Goal: Information Seeking & Learning: Learn about a topic

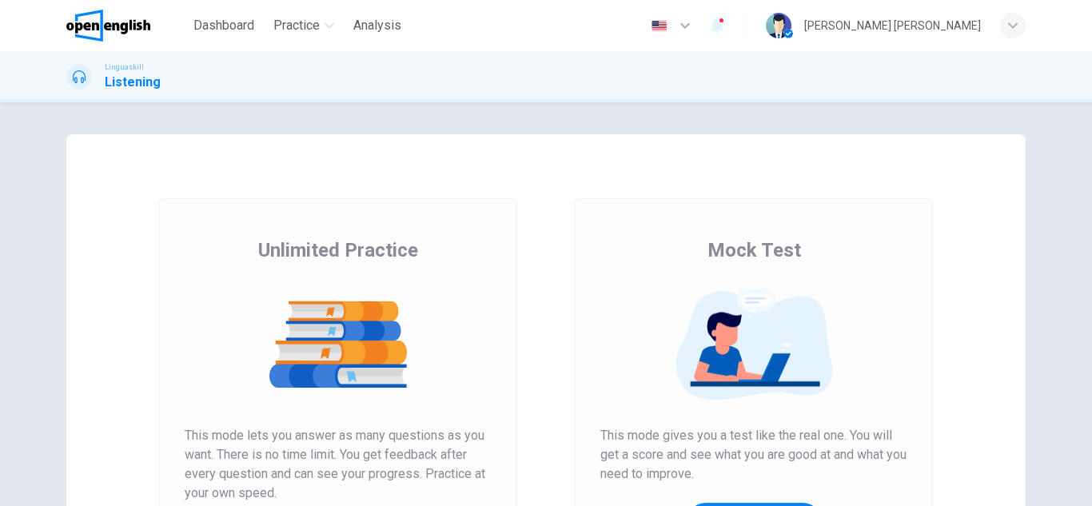
scroll to position [160, 0]
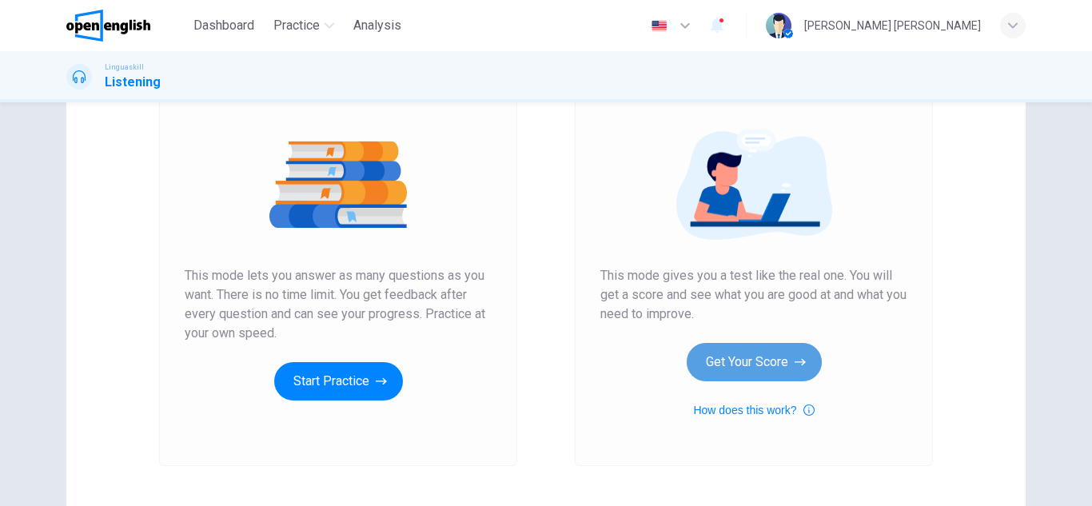
click at [728, 358] on button "Get Your Score" at bounding box center [754, 362] width 135 height 38
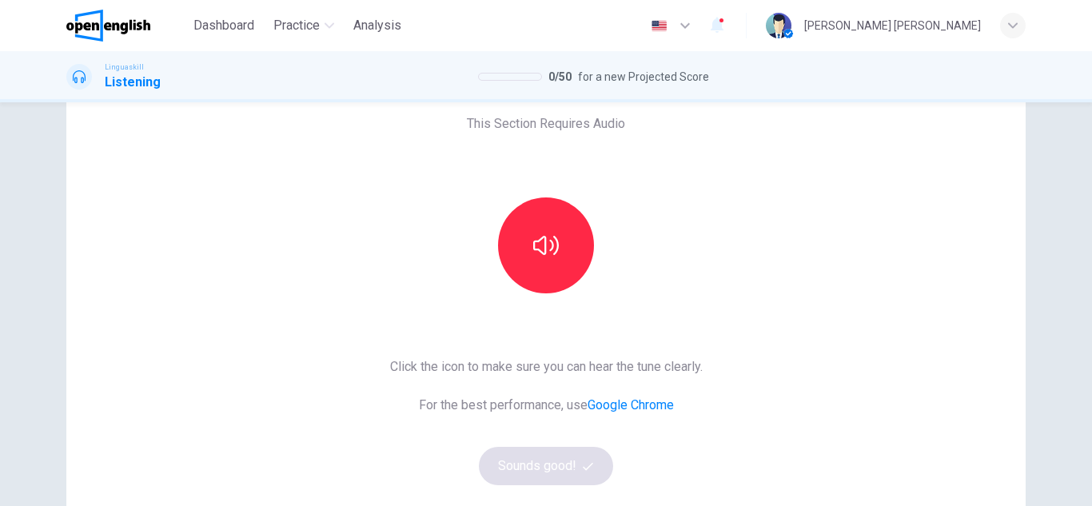
scroll to position [80, 0]
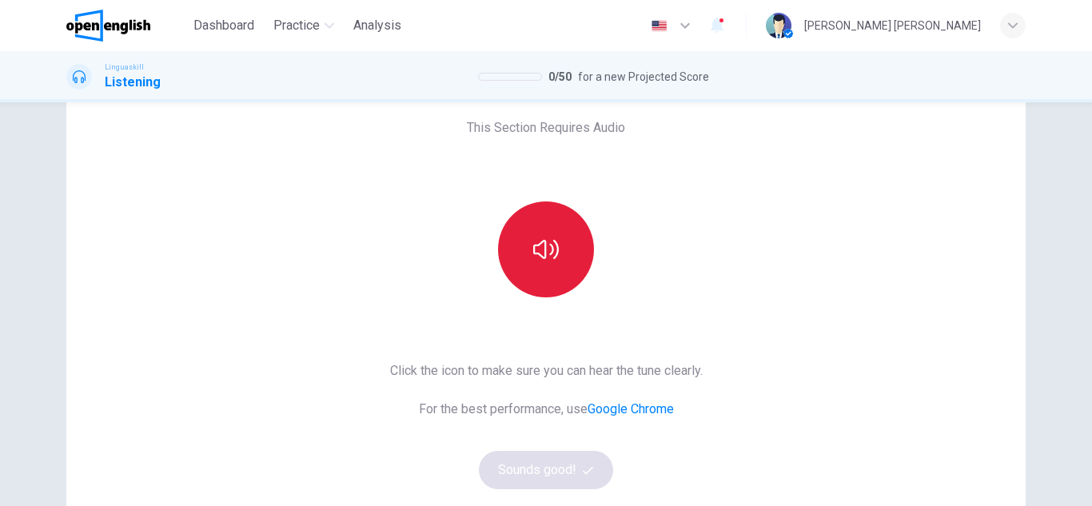
click at [541, 254] on icon "button" at bounding box center [546, 249] width 26 height 19
click at [526, 463] on button "Sounds good!" at bounding box center [546, 470] width 134 height 38
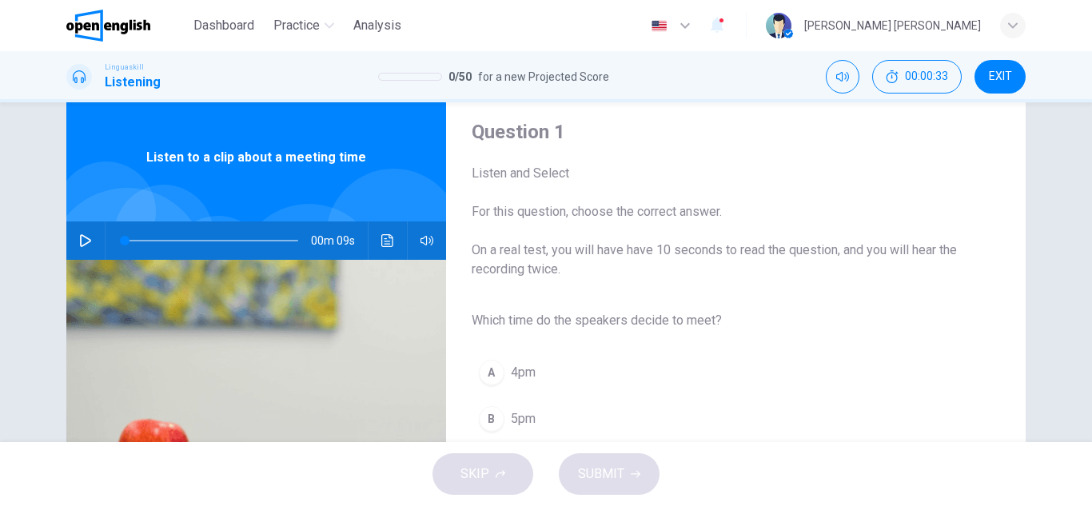
scroll to position [40, 0]
click at [89, 234] on button "button" at bounding box center [86, 241] width 26 height 38
type input "**"
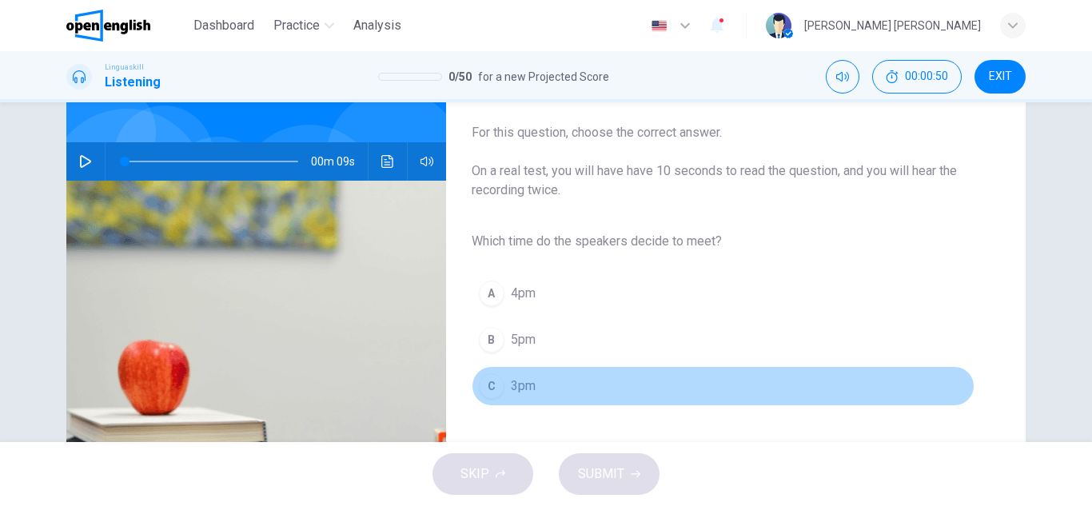
click at [479, 383] on div "C" at bounding box center [492, 386] width 26 height 26
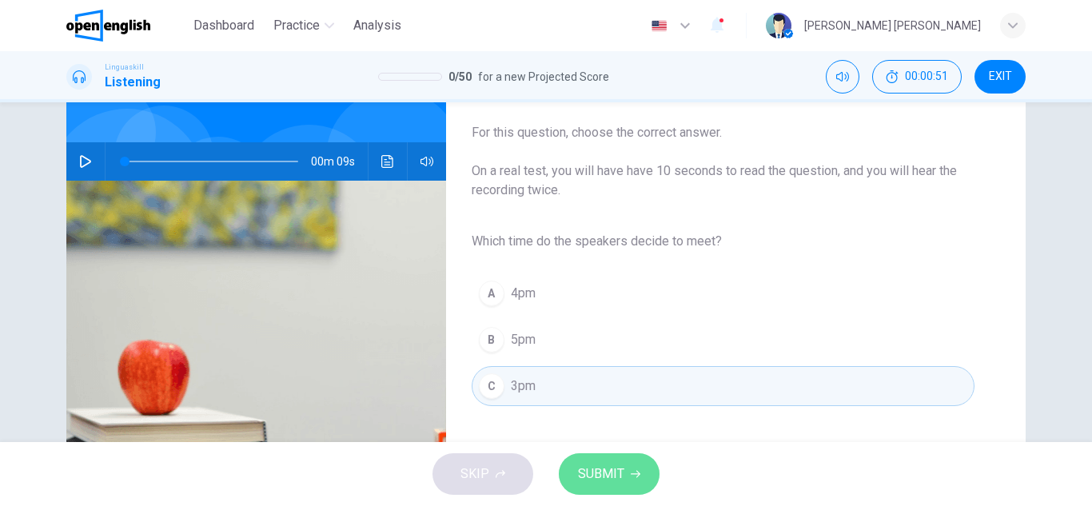
click at [590, 464] on span "SUBMIT" at bounding box center [601, 474] width 46 height 22
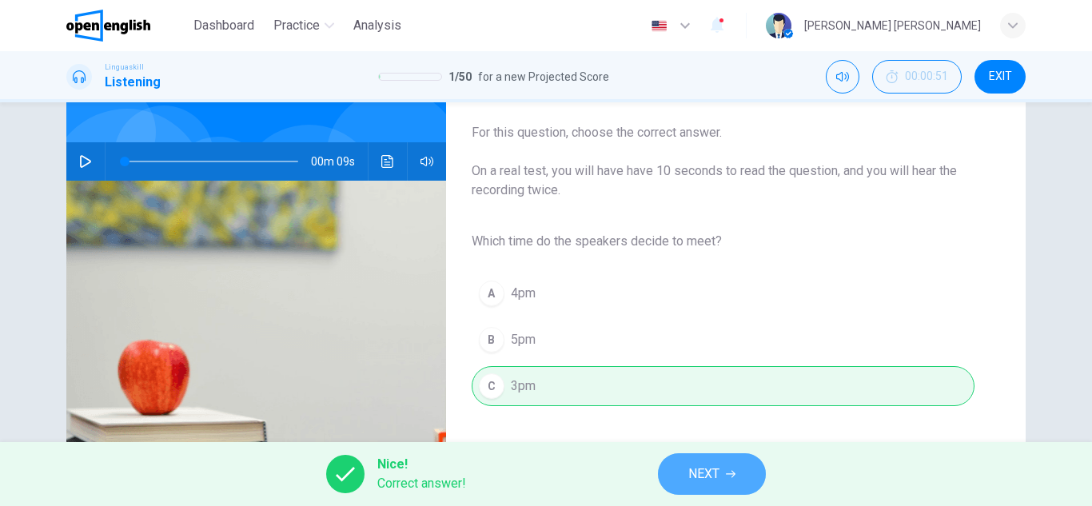
click at [709, 482] on span "NEXT" at bounding box center [704, 474] width 31 height 22
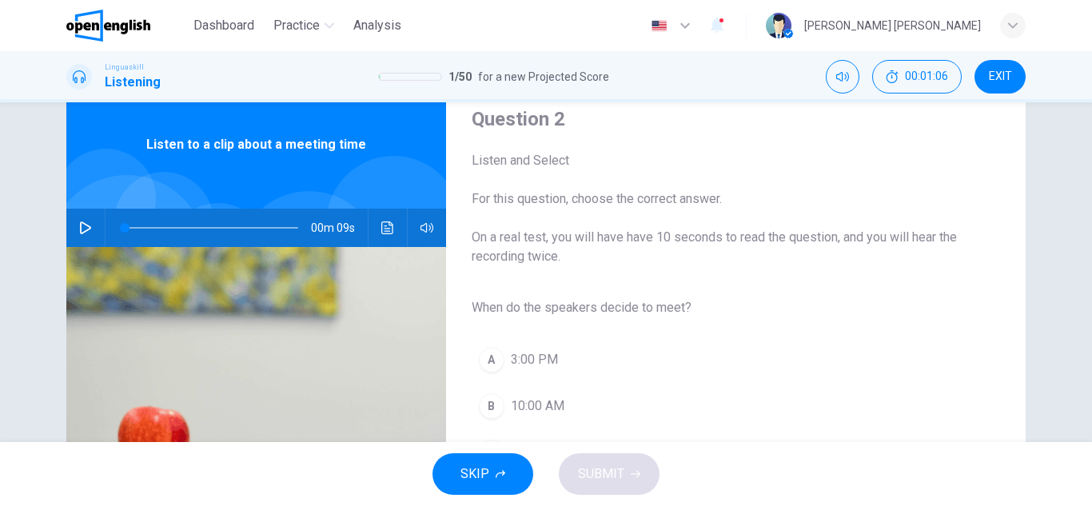
scroll to position [40, 0]
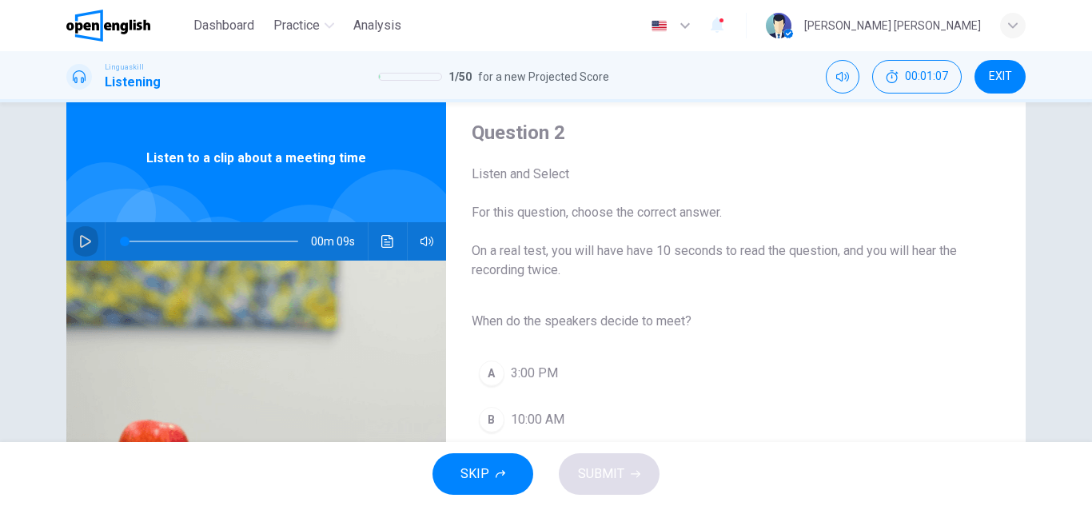
click at [86, 232] on button "button" at bounding box center [86, 241] width 26 height 38
type input "*"
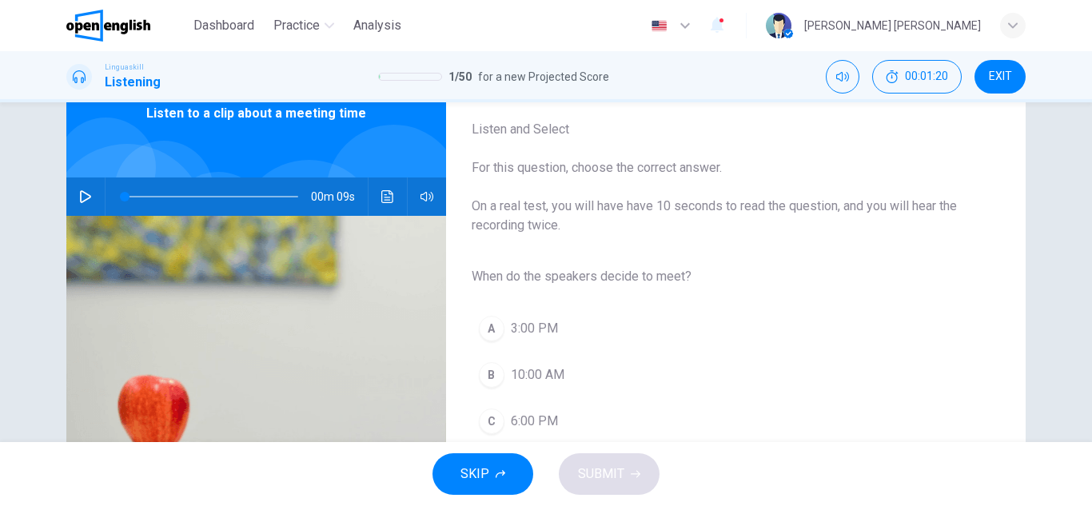
scroll to position [120, 0]
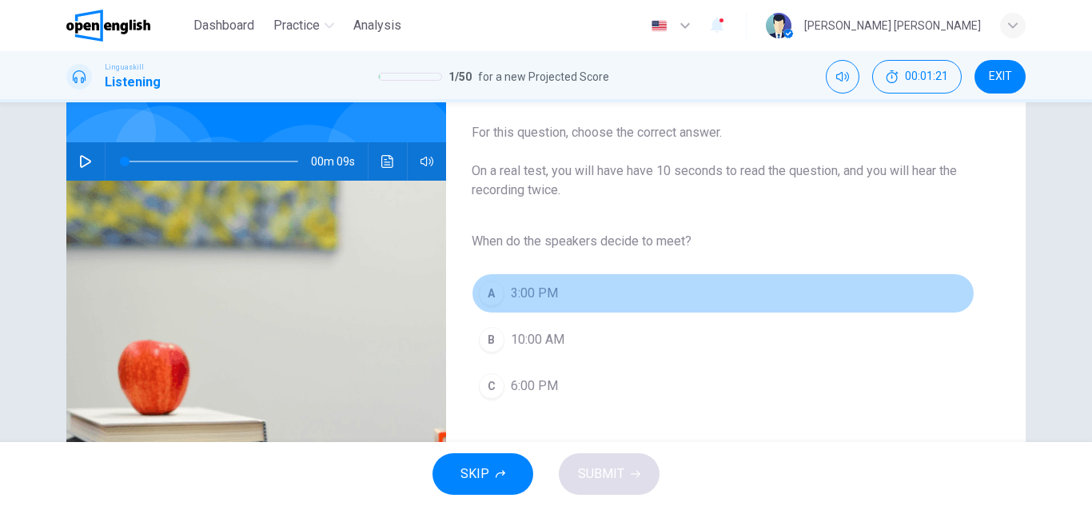
click at [531, 304] on button "A 3:00 PM" at bounding box center [723, 293] width 503 height 40
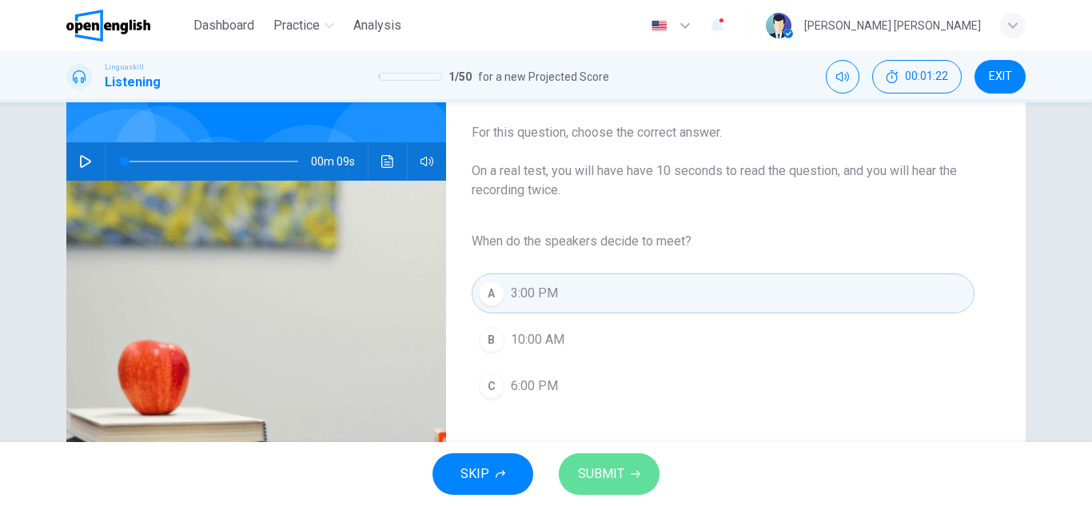
click at [601, 481] on span "SUBMIT" at bounding box center [601, 474] width 46 height 22
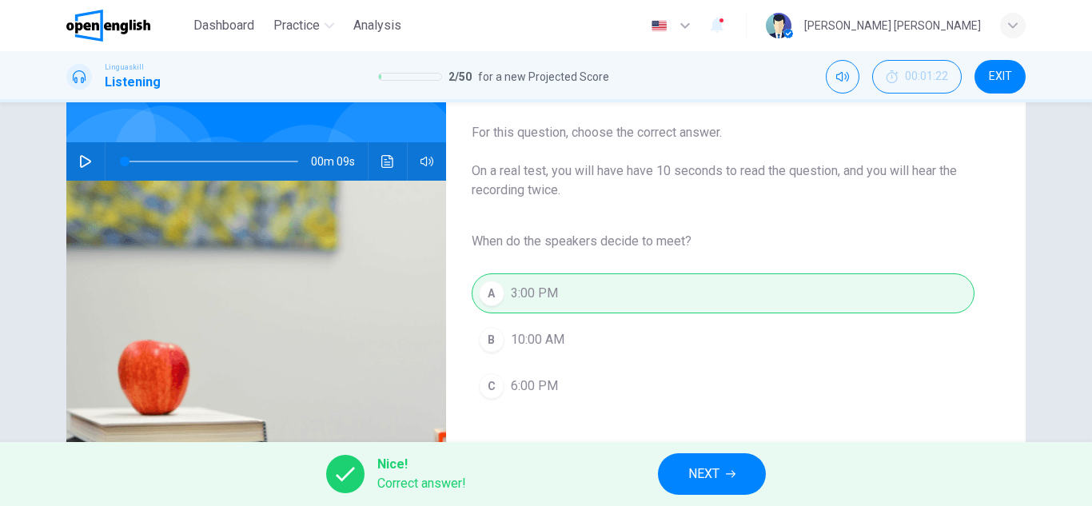
click at [684, 481] on button "NEXT" at bounding box center [712, 474] width 108 height 42
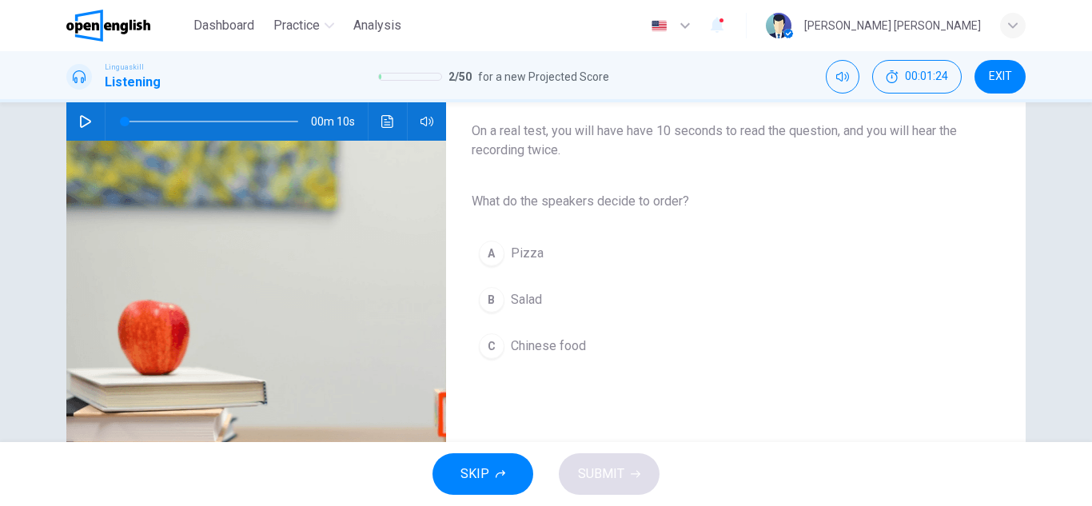
scroll to position [80, 0]
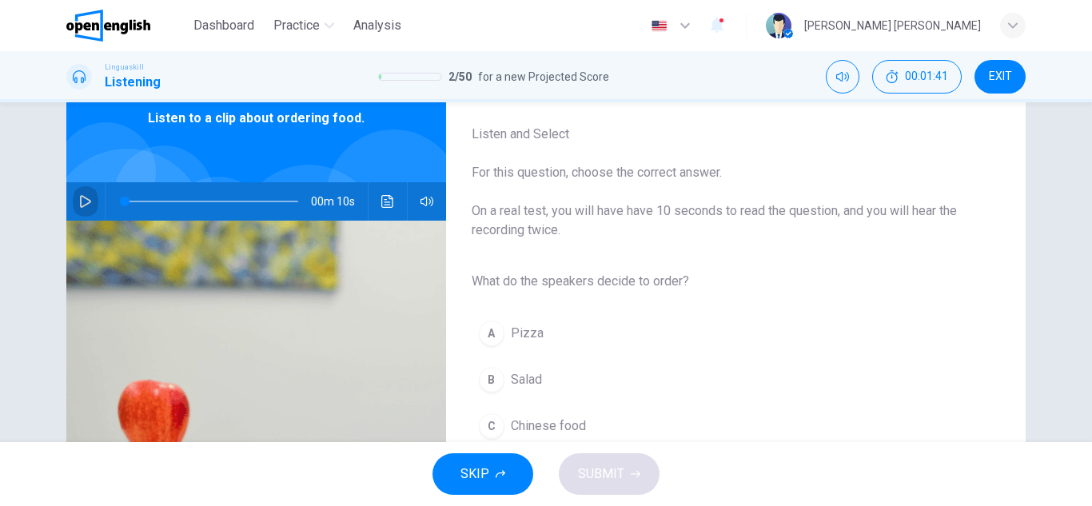
click at [79, 197] on icon "button" at bounding box center [85, 201] width 13 height 13
type input "*"
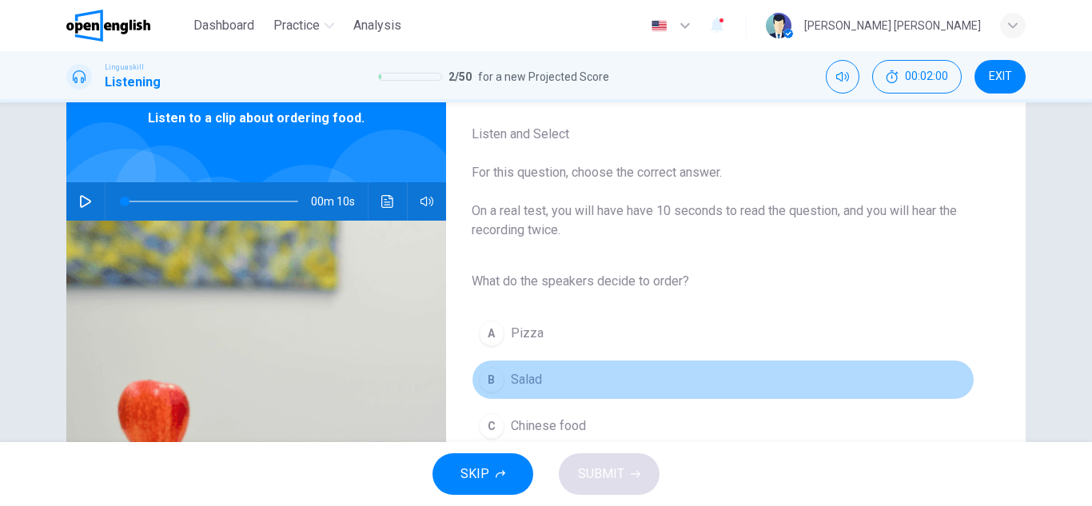
click at [505, 373] on button "B Salad" at bounding box center [723, 380] width 503 height 40
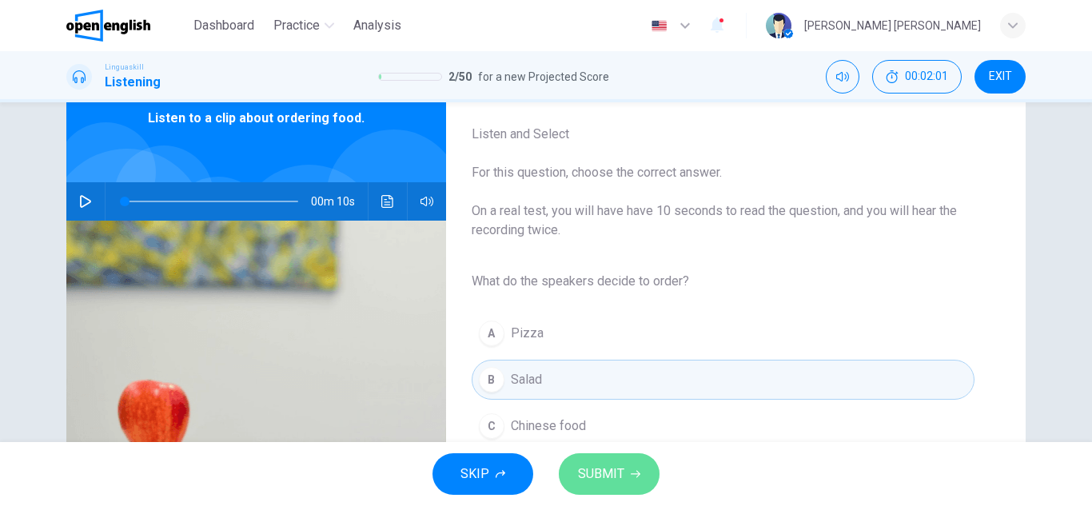
click at [609, 469] on span "SUBMIT" at bounding box center [601, 474] width 46 height 22
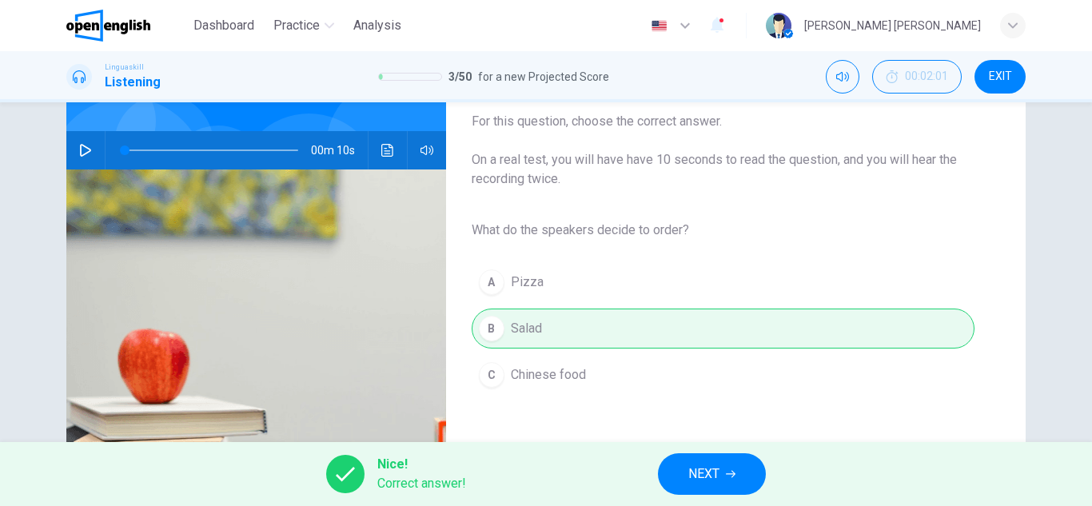
scroll to position [160, 0]
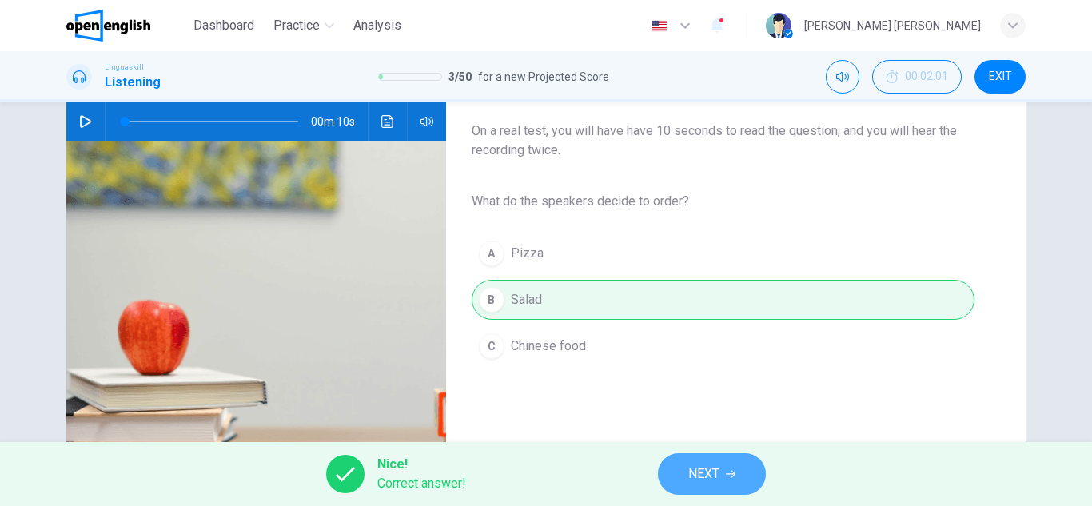
click at [702, 479] on span "NEXT" at bounding box center [704, 474] width 31 height 22
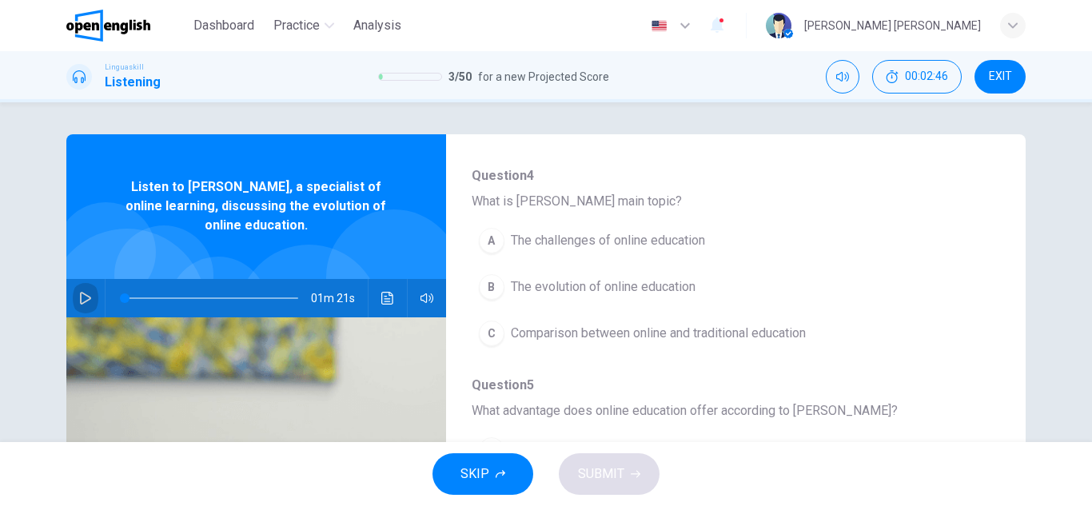
click at [88, 297] on button "button" at bounding box center [86, 298] width 26 height 38
type input "*"
click at [82, 297] on icon "button" at bounding box center [85, 298] width 13 height 13
click at [85, 297] on icon "button" at bounding box center [85, 298] width 11 height 13
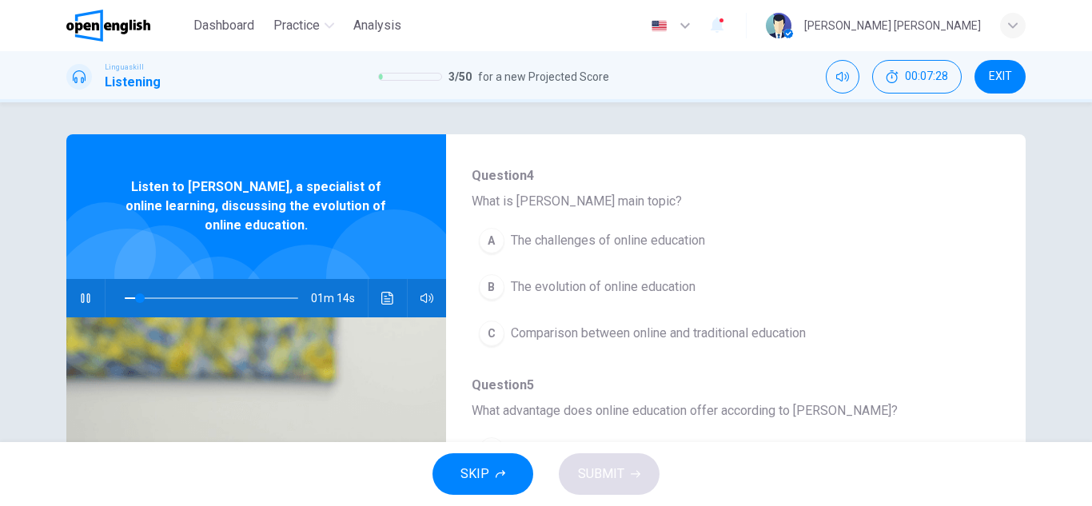
click at [485, 290] on div "B" at bounding box center [492, 287] width 26 height 26
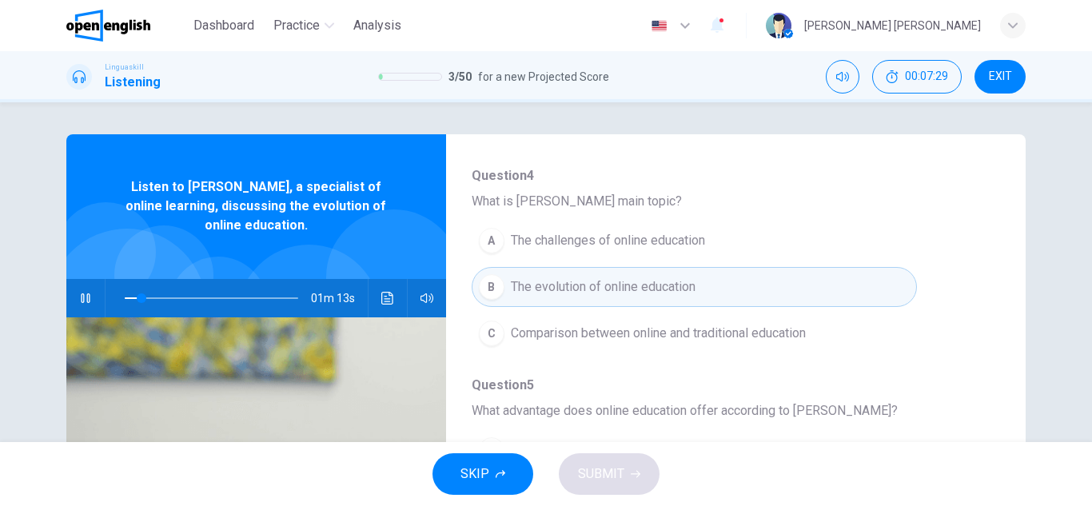
click at [79, 298] on icon "button" at bounding box center [85, 298] width 13 height 13
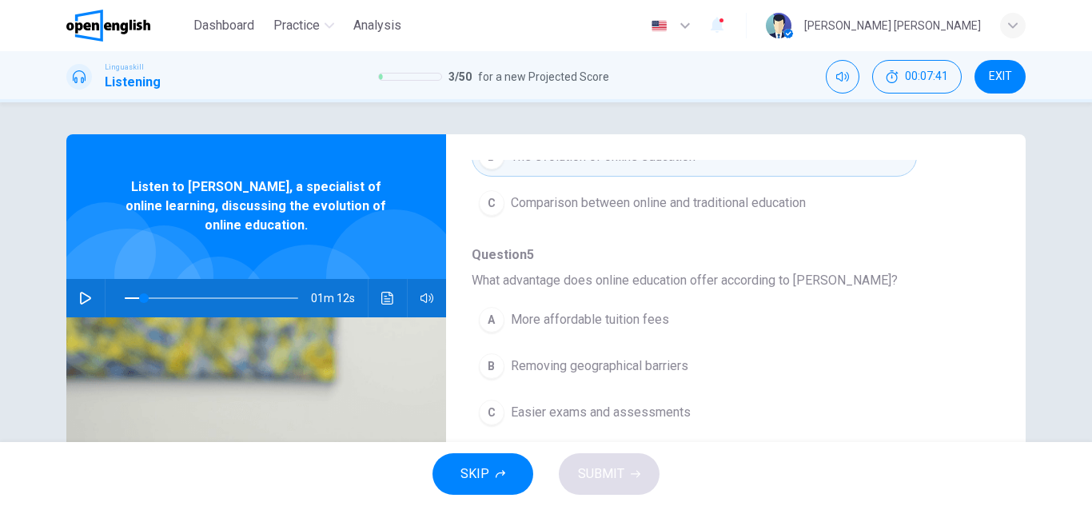
scroll to position [370, 0]
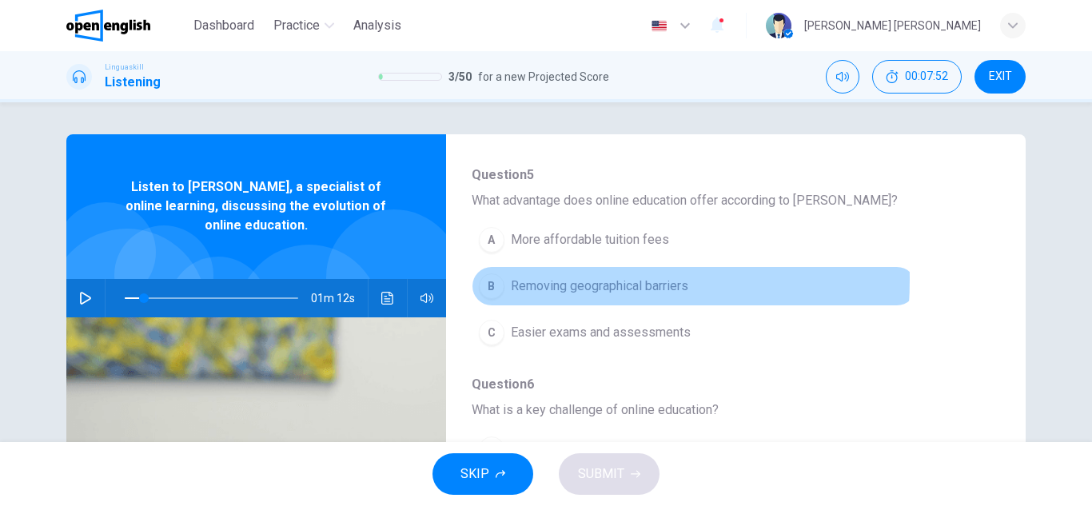
click at [493, 279] on div "B" at bounding box center [492, 286] width 26 height 26
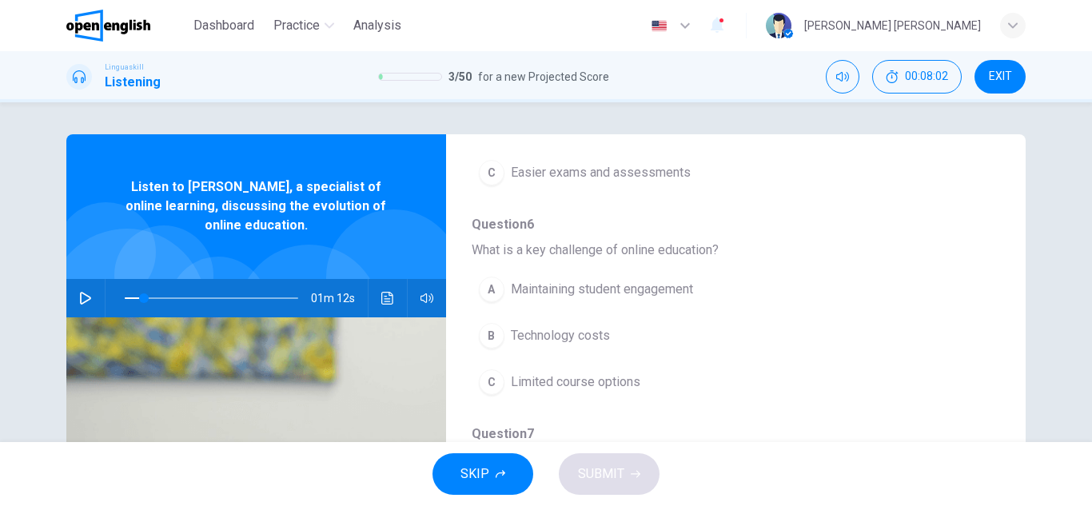
scroll to position [610, 0]
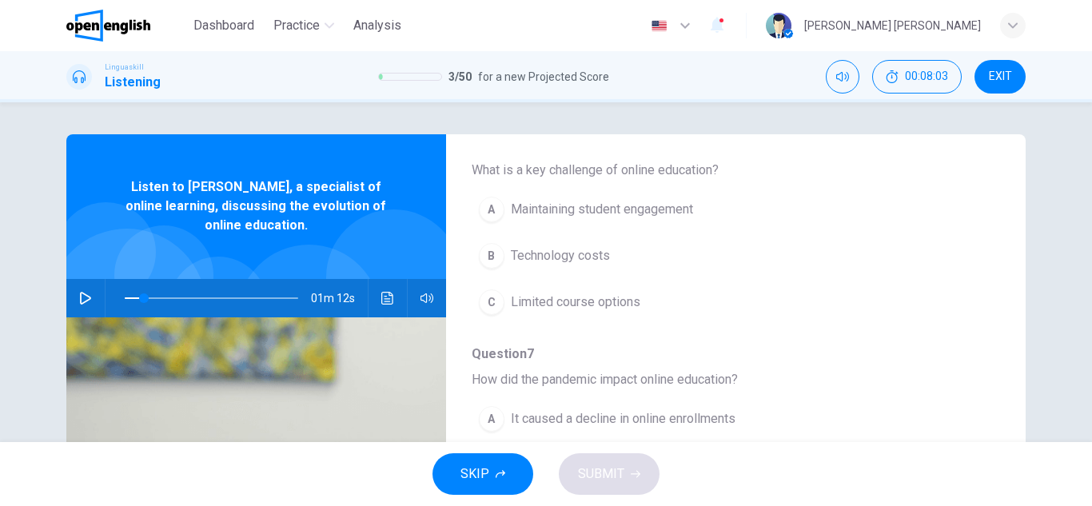
click at [495, 216] on div "A" at bounding box center [492, 210] width 26 height 26
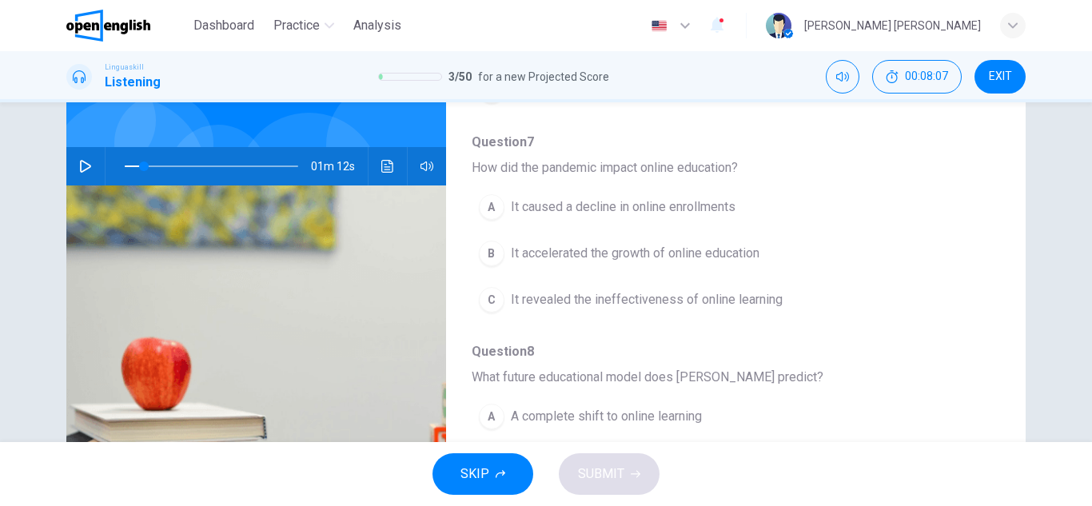
scroll to position [160, 0]
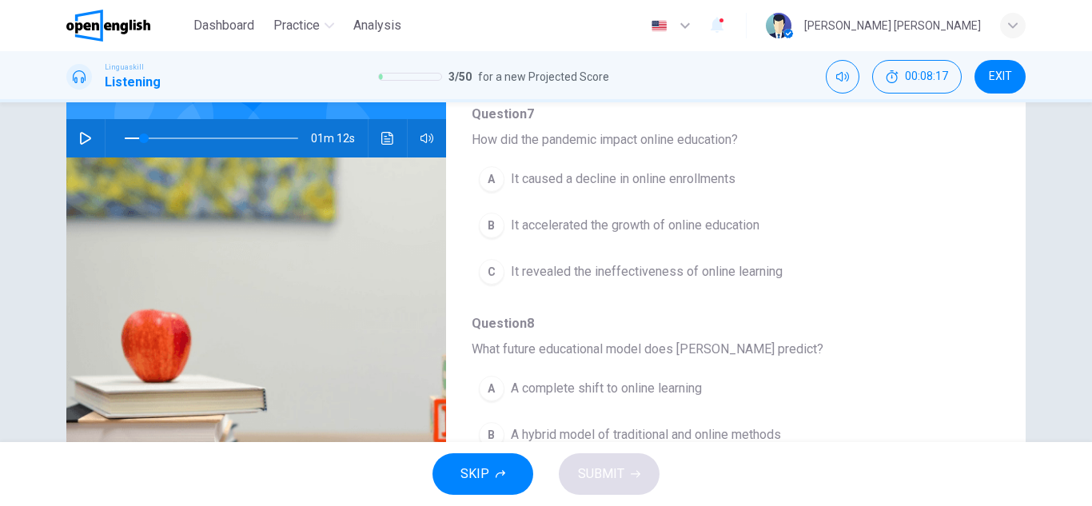
click at [500, 230] on button "B It accelerated the growth of online education" at bounding box center [694, 226] width 445 height 40
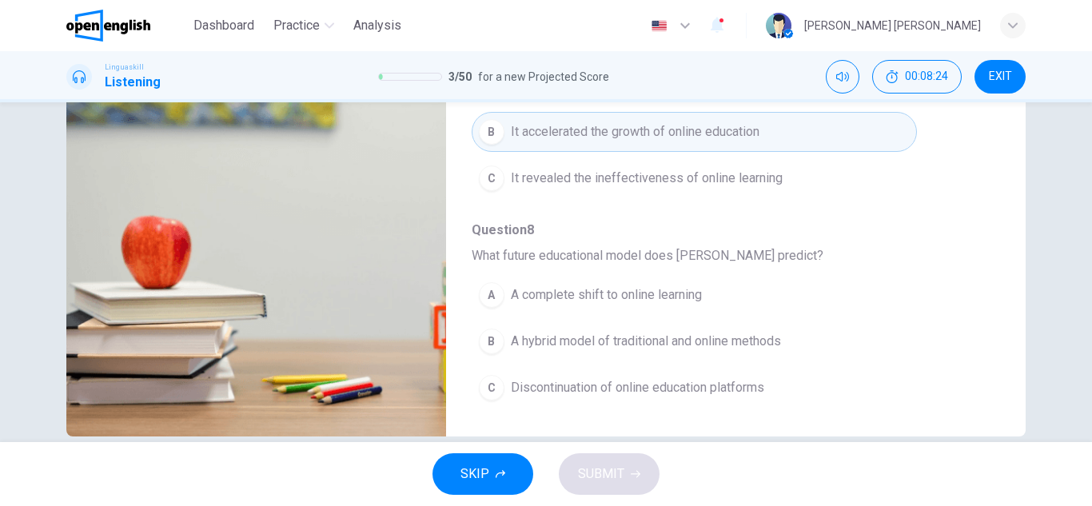
scroll to position [280, 0]
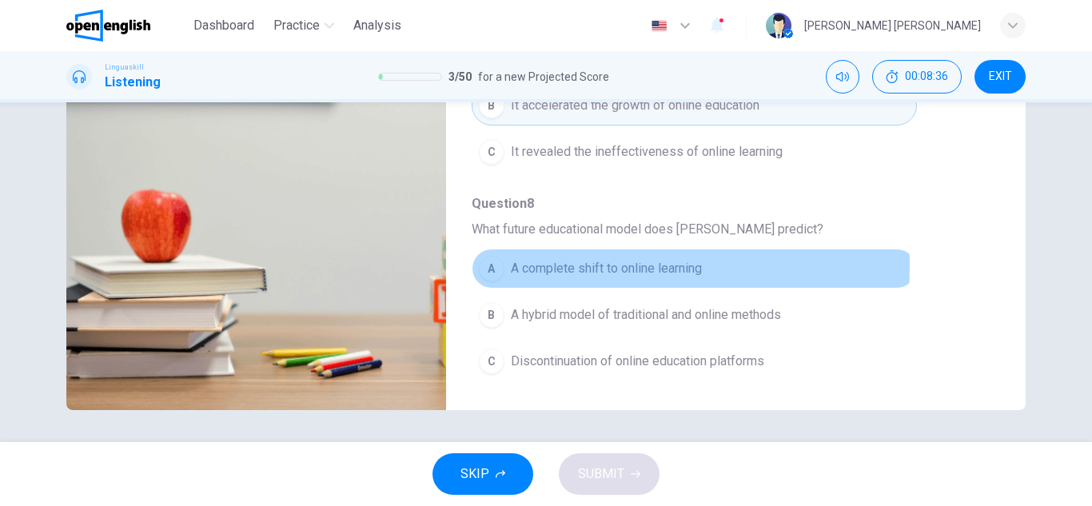
click at [484, 265] on div "A" at bounding box center [492, 269] width 26 height 26
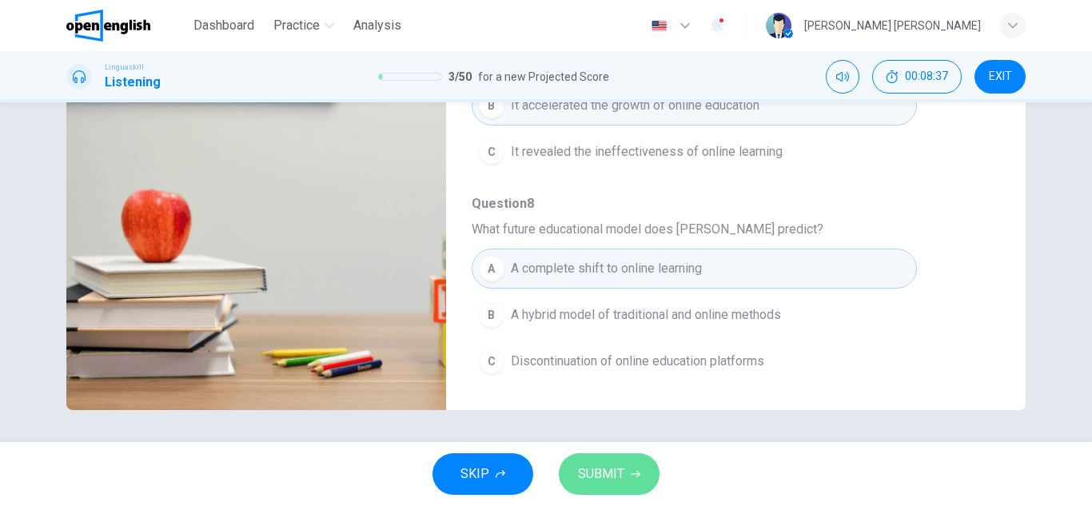
click at [595, 461] on button "SUBMIT" at bounding box center [609, 474] width 101 height 42
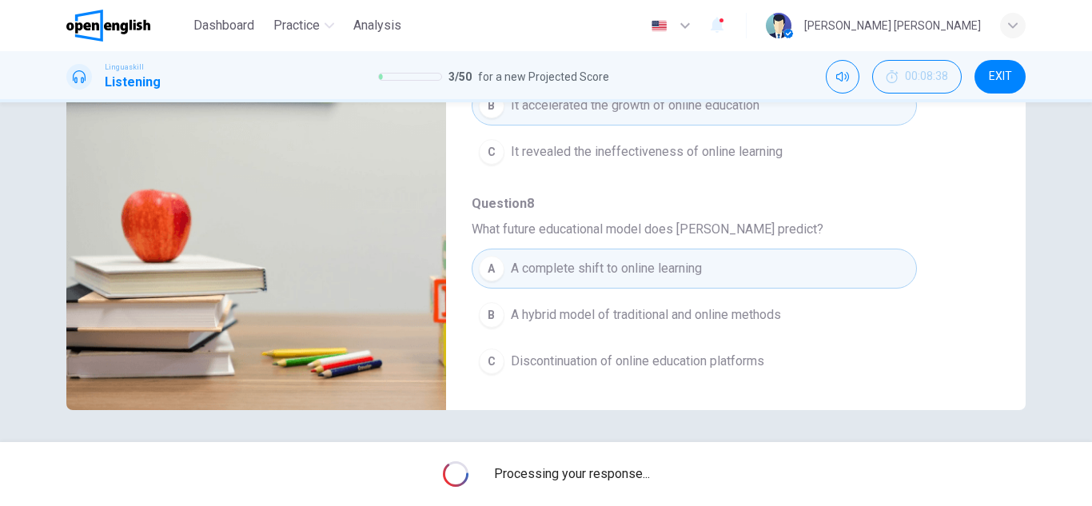
type input "**"
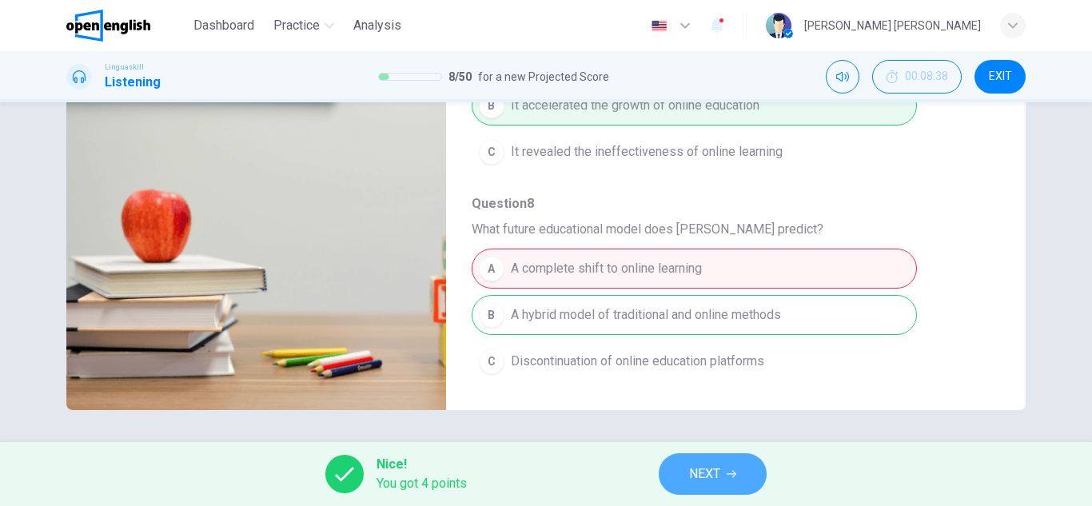
click at [691, 462] on button "NEXT" at bounding box center [713, 474] width 108 height 42
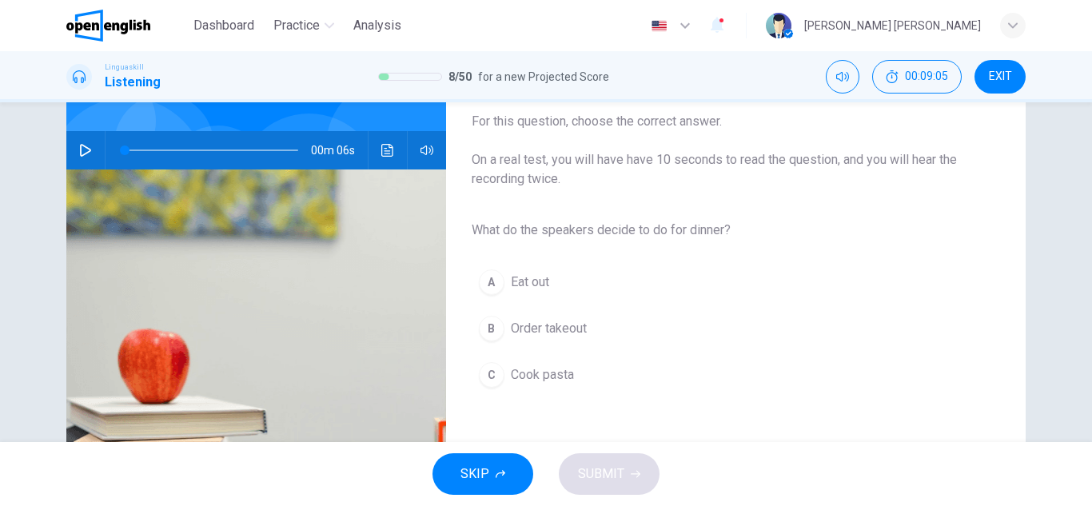
scroll to position [40, 0]
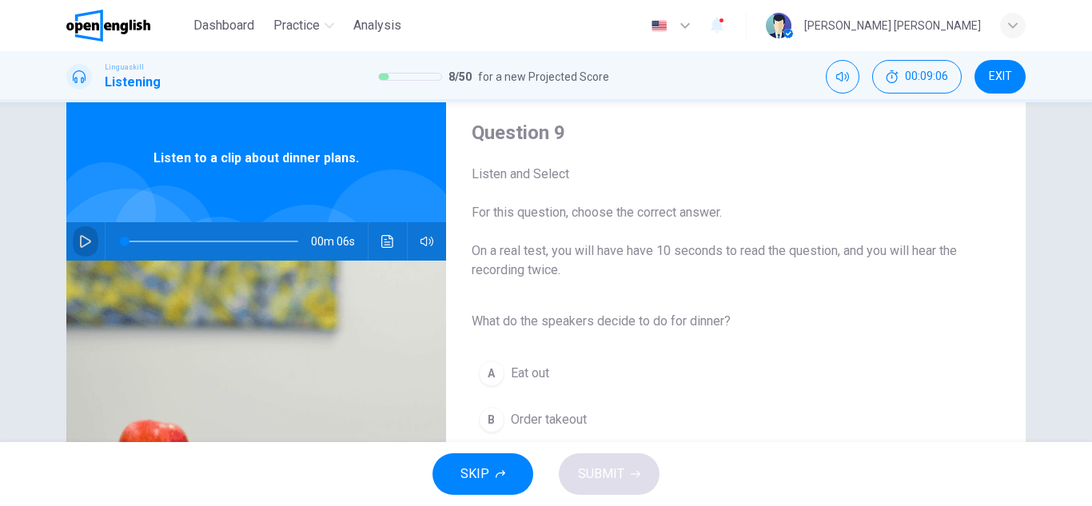
click at [86, 242] on icon "button" at bounding box center [85, 241] width 11 height 13
type input "**"
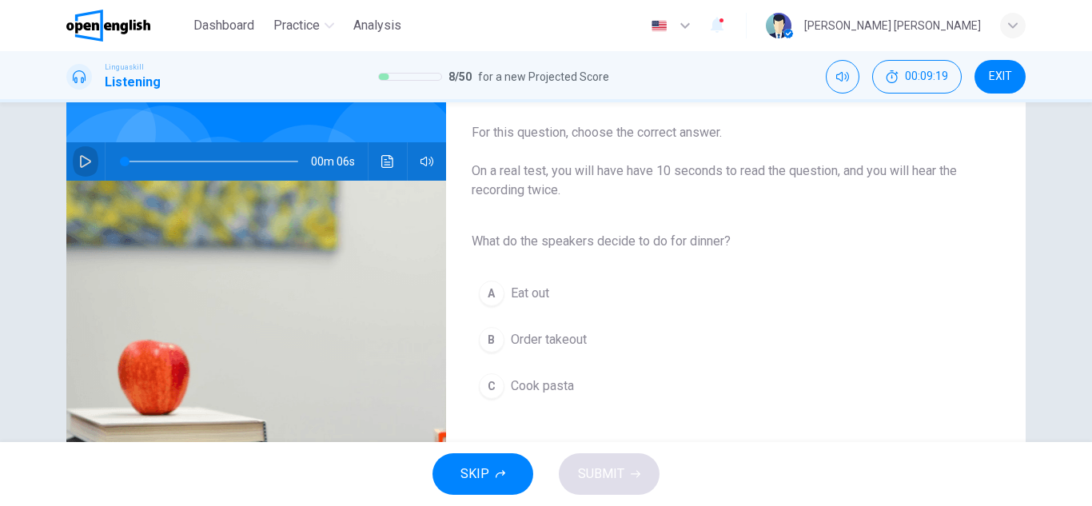
click at [84, 162] on icon "button" at bounding box center [85, 161] width 13 height 13
type input "*"
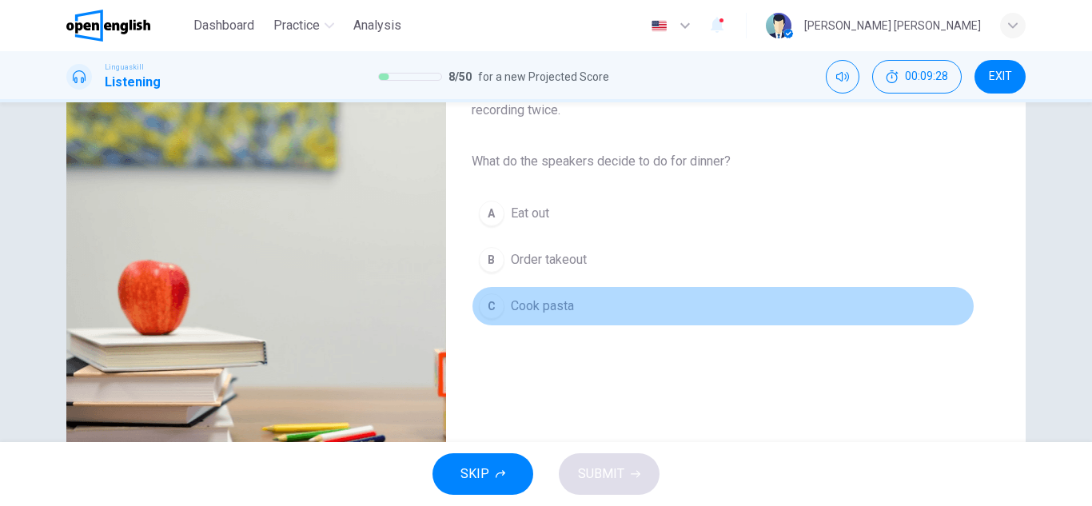
click at [489, 312] on div "C" at bounding box center [492, 306] width 26 height 26
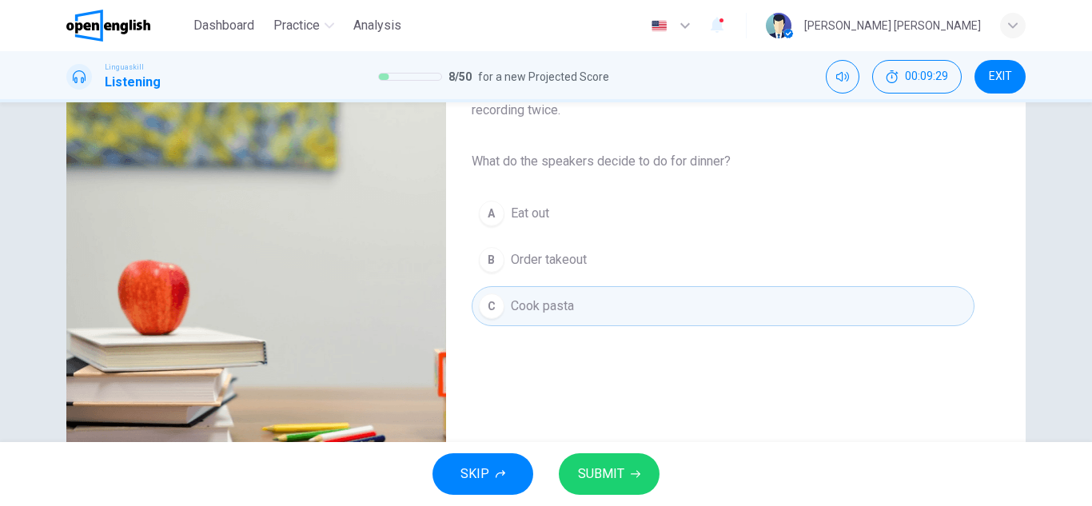
click at [601, 473] on span "SUBMIT" at bounding box center [601, 474] width 46 height 22
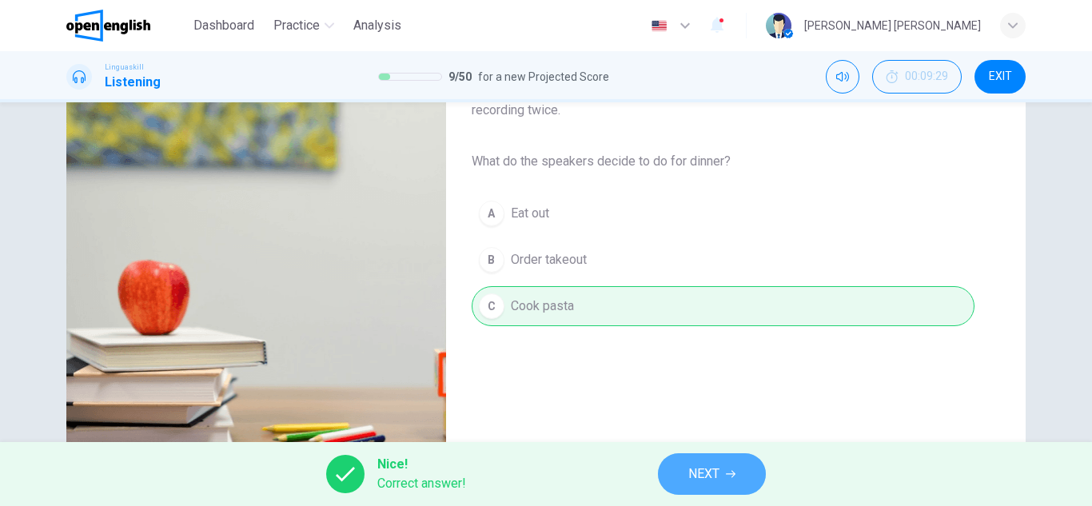
click at [686, 468] on button "NEXT" at bounding box center [712, 474] width 108 height 42
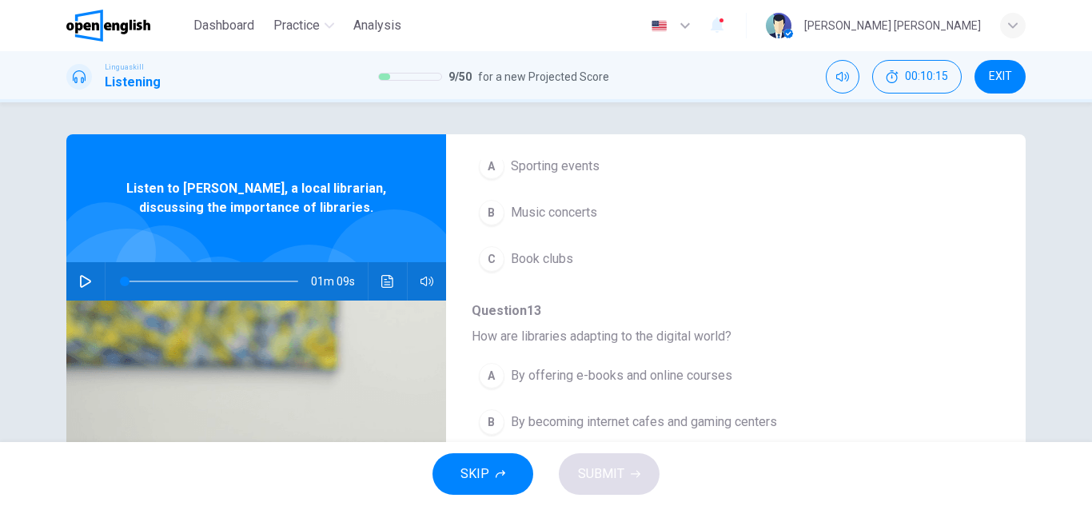
scroll to position [690, 0]
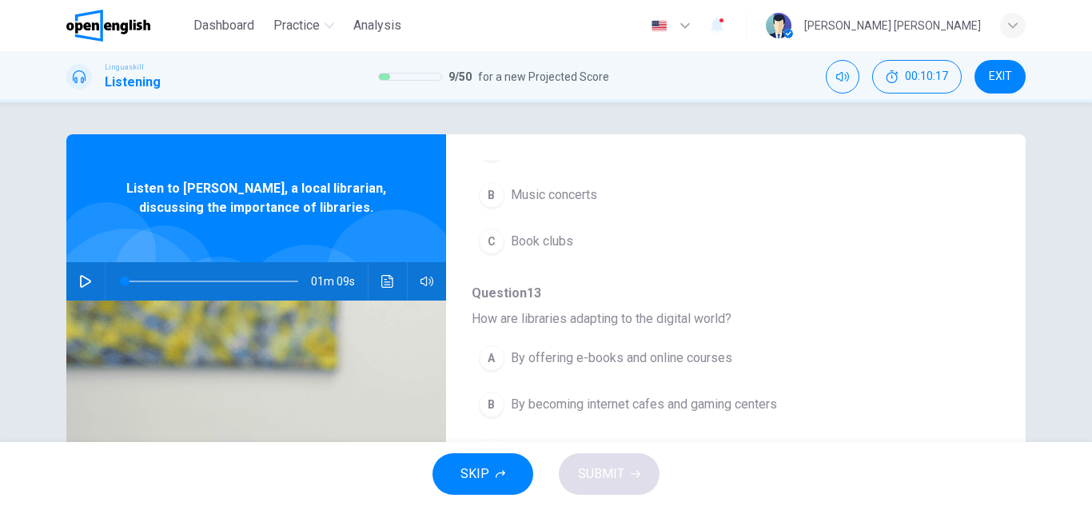
click at [73, 274] on button "button" at bounding box center [86, 281] width 26 height 38
type input "*"
click at [78, 270] on button "button" at bounding box center [86, 281] width 26 height 38
type input "*"
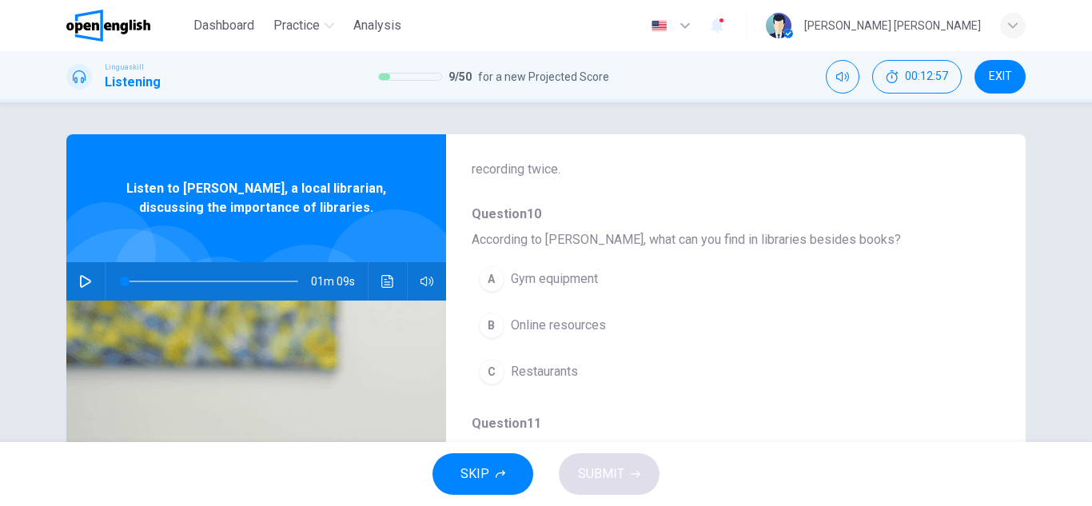
scroll to position [160, 0]
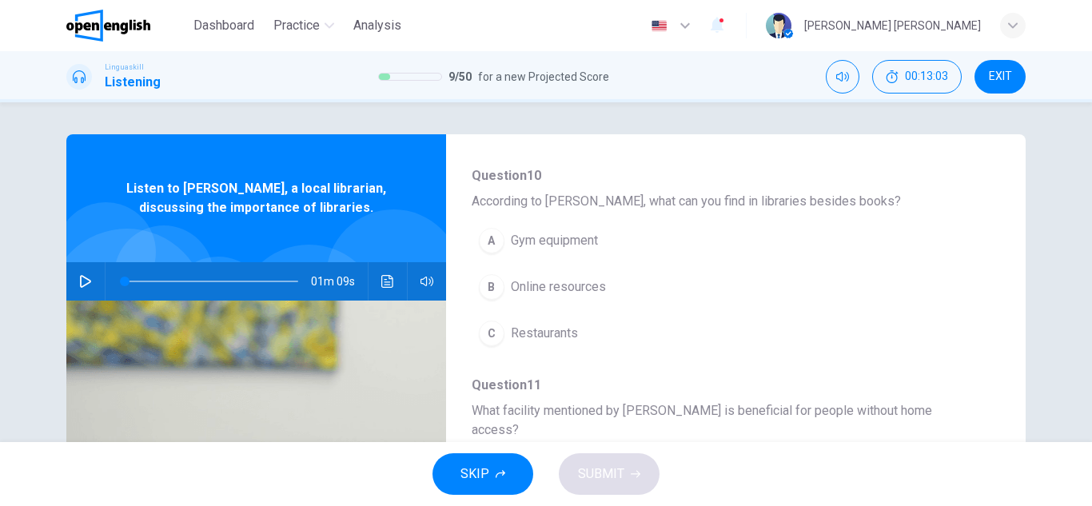
click at [493, 288] on div "B" at bounding box center [492, 287] width 26 height 26
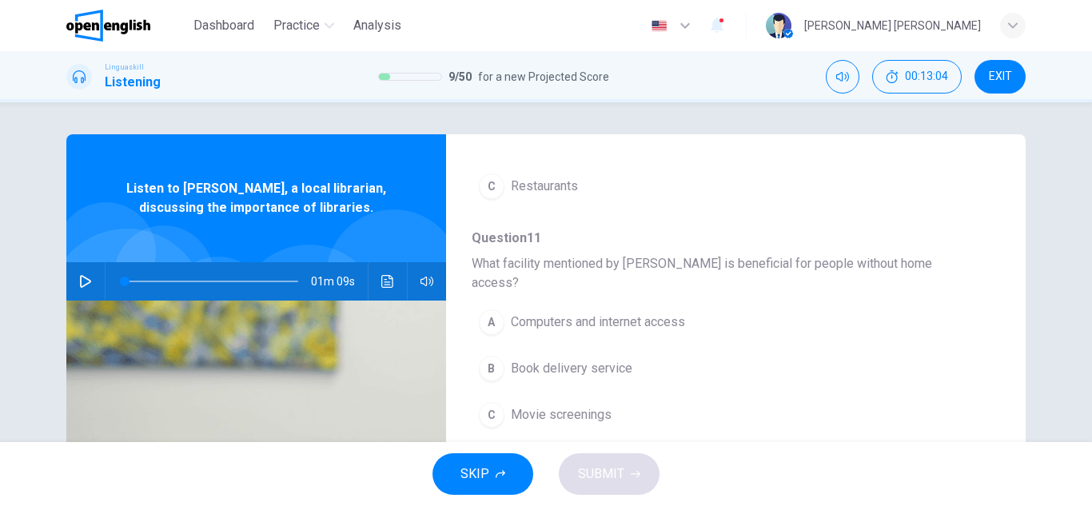
scroll to position [320, 0]
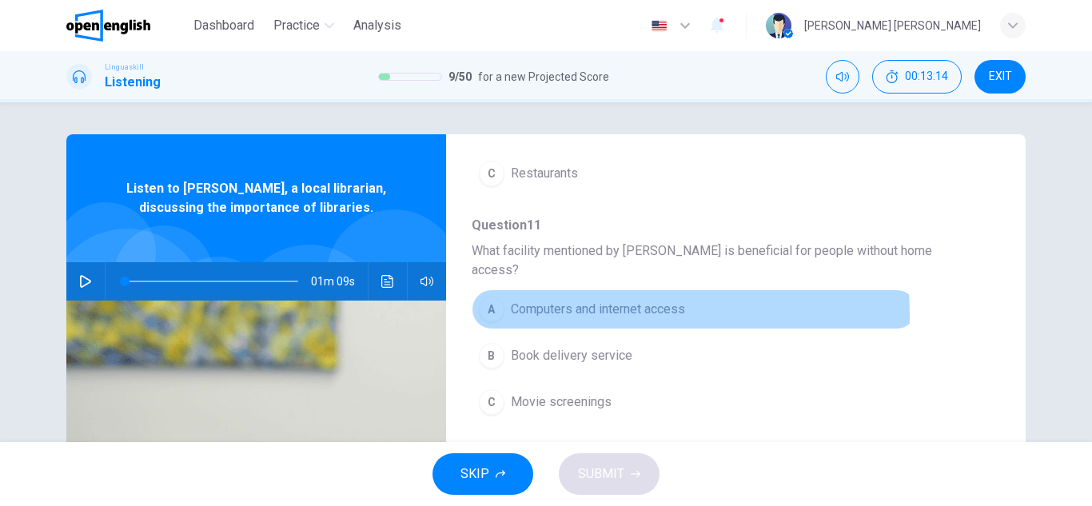
click at [503, 297] on button "A Computers and internet access" at bounding box center [694, 309] width 445 height 40
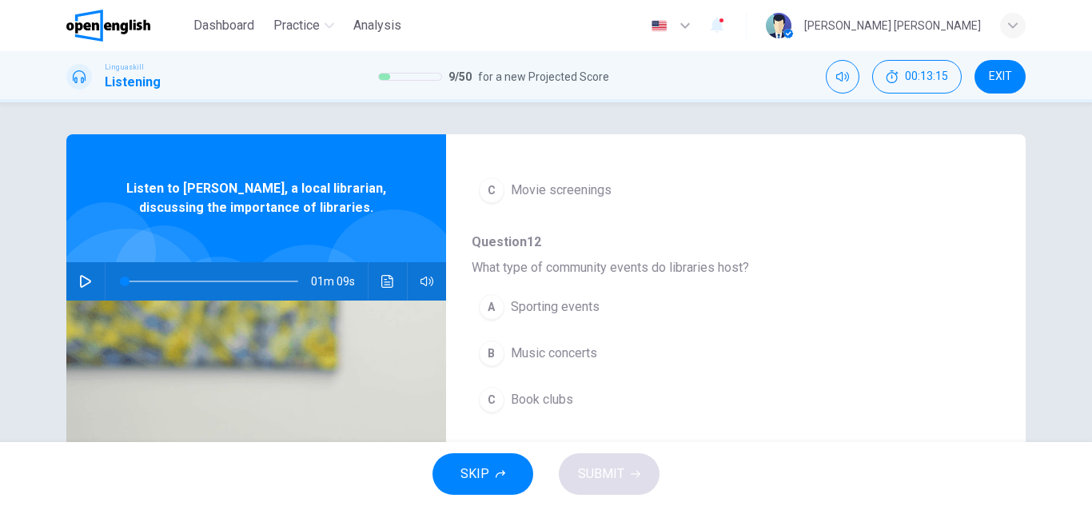
scroll to position [560, 0]
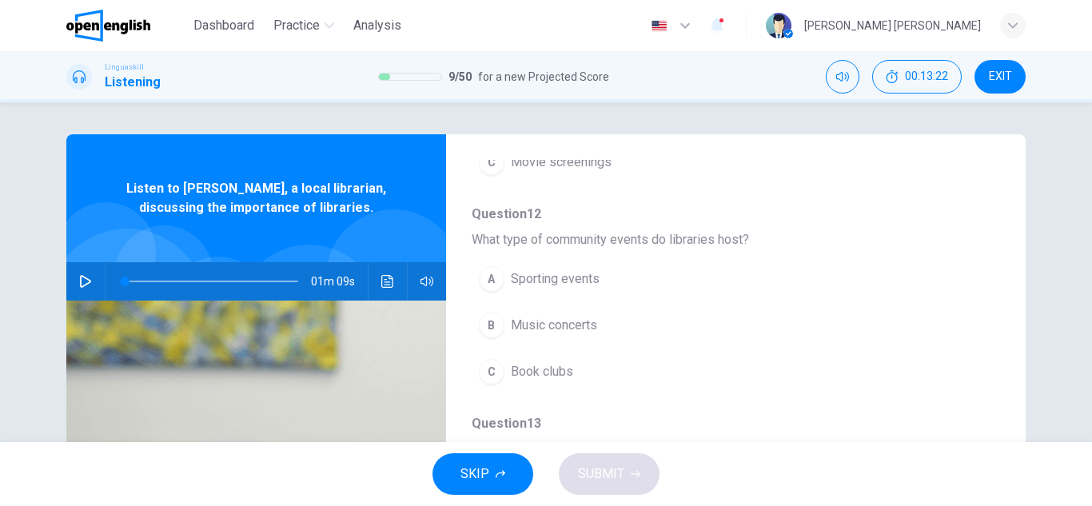
click at [489, 266] on div "A" at bounding box center [492, 279] width 26 height 26
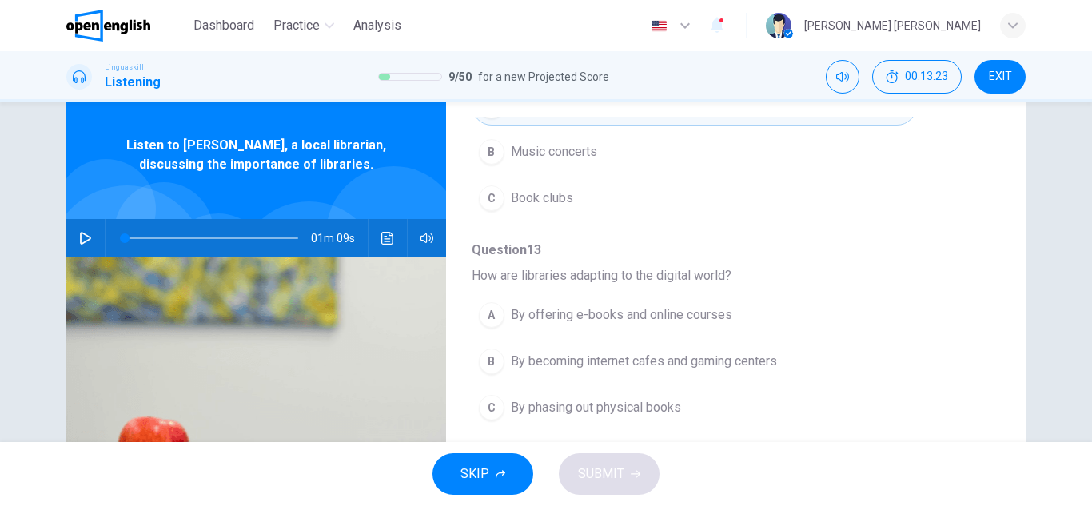
scroll to position [80, 0]
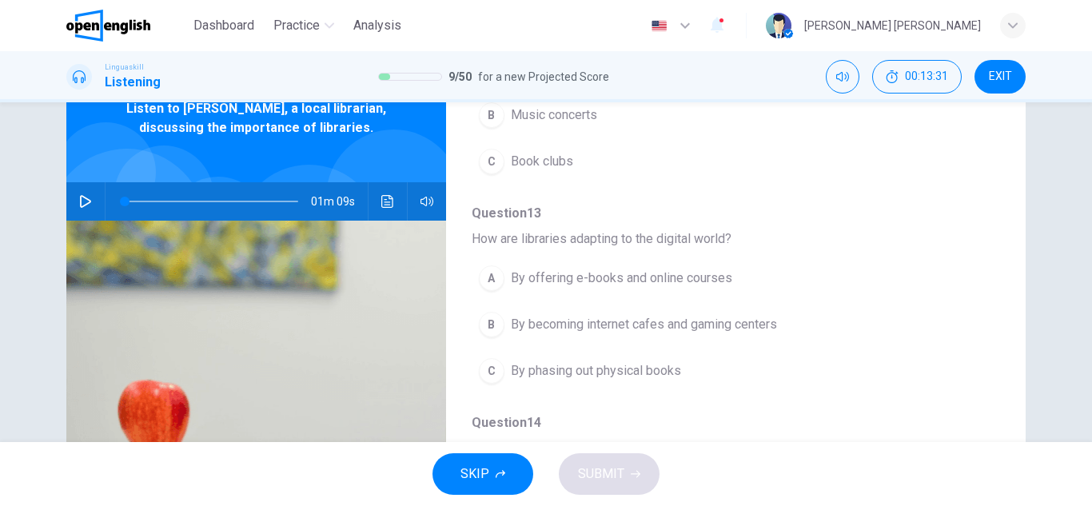
click at [473, 258] on button "A By offering e-books and online courses" at bounding box center [694, 278] width 445 height 40
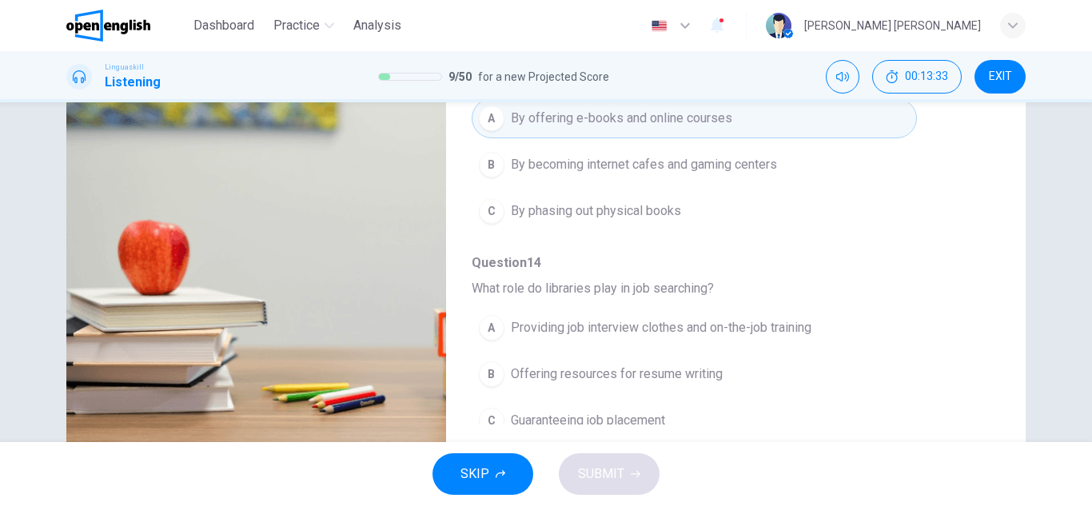
scroll to position [280, 0]
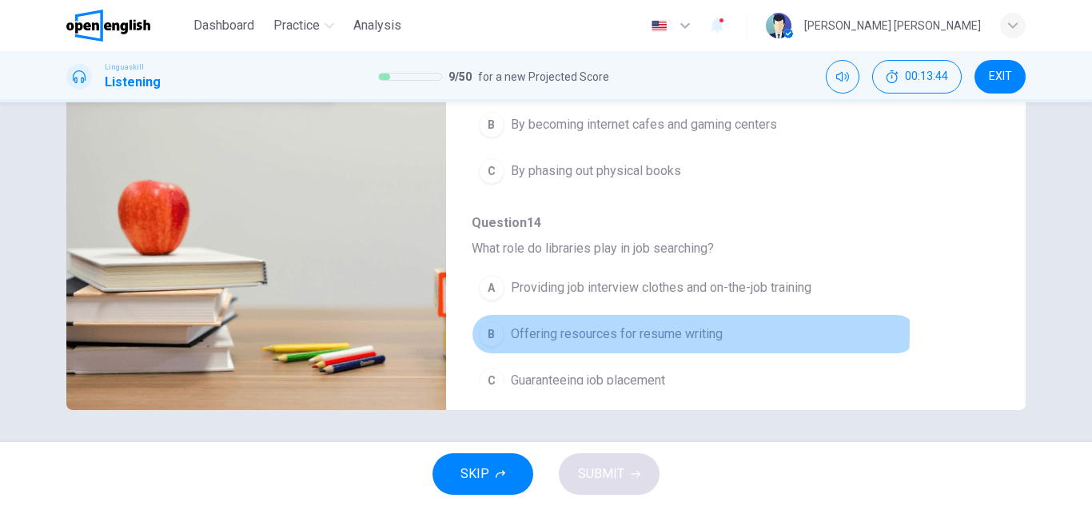
click at [488, 321] on div "B" at bounding box center [492, 334] width 26 height 26
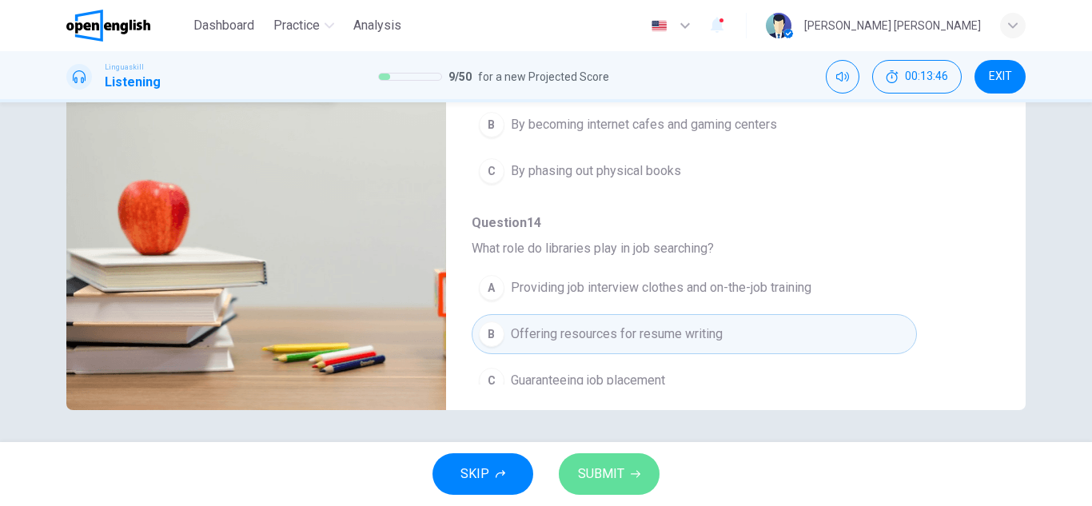
click at [585, 476] on span "SUBMIT" at bounding box center [601, 474] width 46 height 22
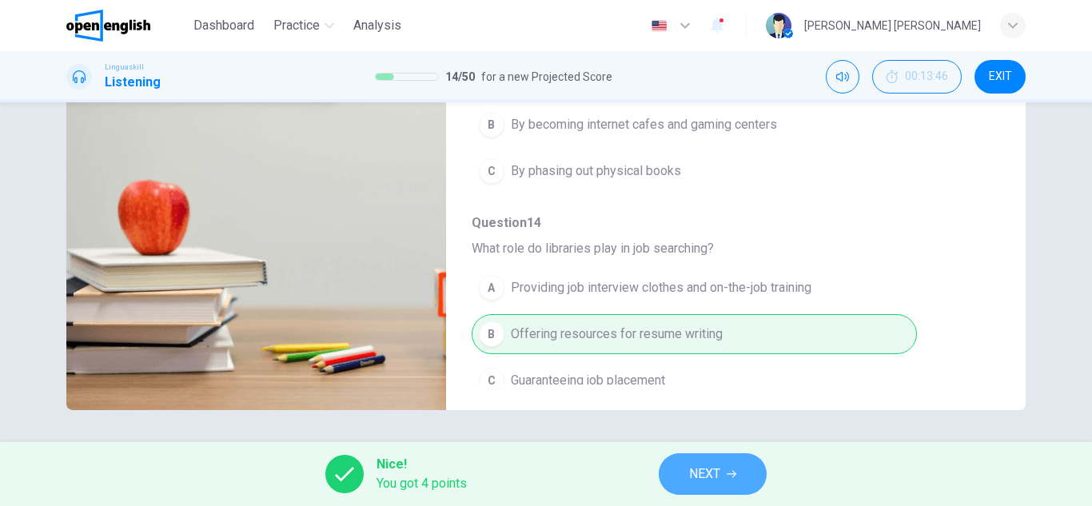
click at [690, 461] on button "NEXT" at bounding box center [713, 474] width 108 height 42
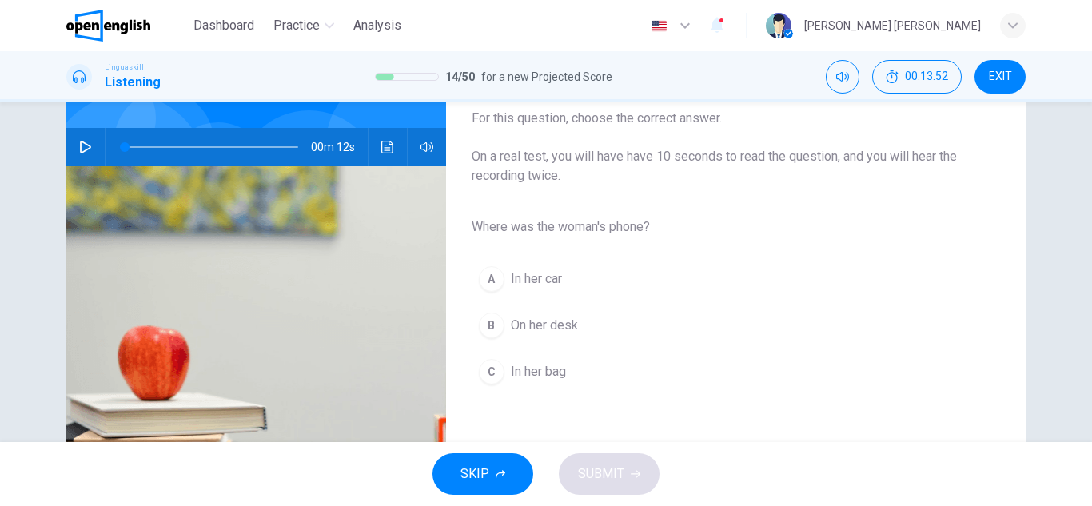
scroll to position [160, 0]
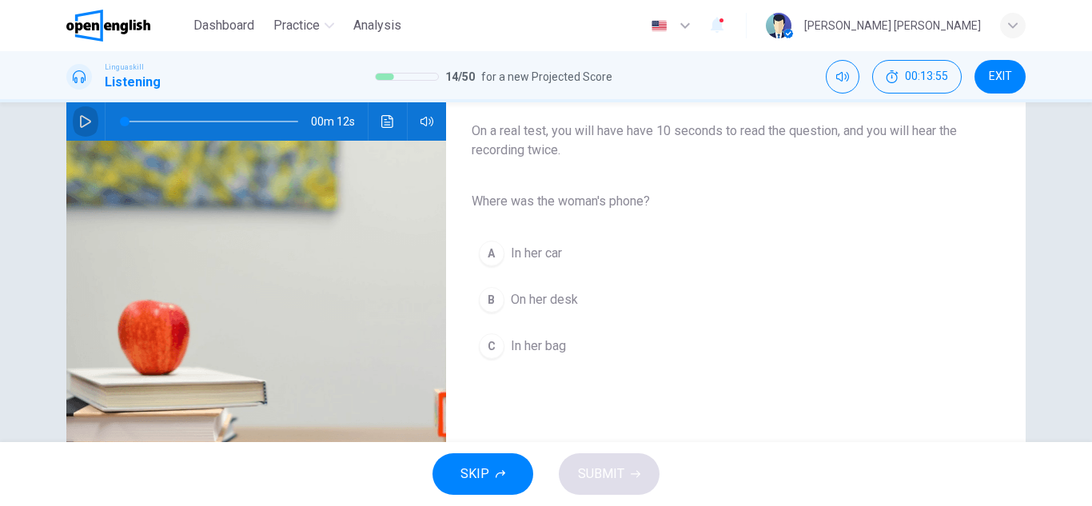
click at [82, 127] on icon "button" at bounding box center [85, 121] width 13 height 13
type input "*"
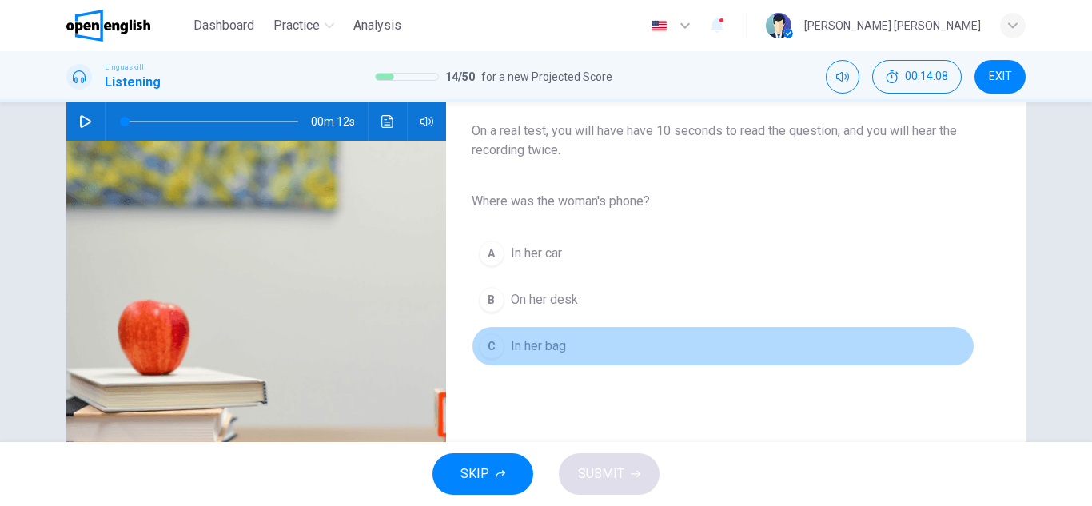
click at [499, 349] on div "C" at bounding box center [492, 346] width 26 height 26
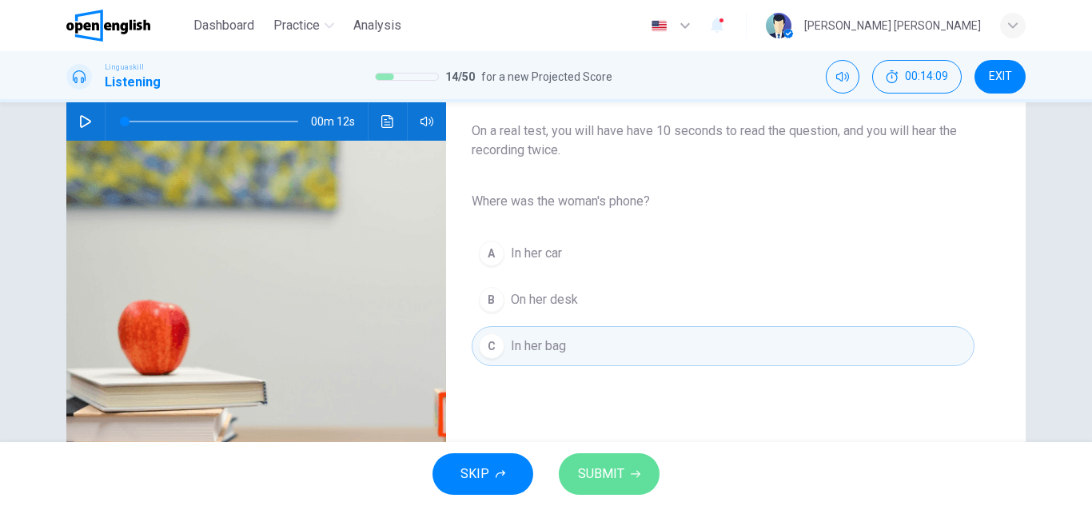
click at [593, 465] on span "SUBMIT" at bounding box center [601, 474] width 46 height 22
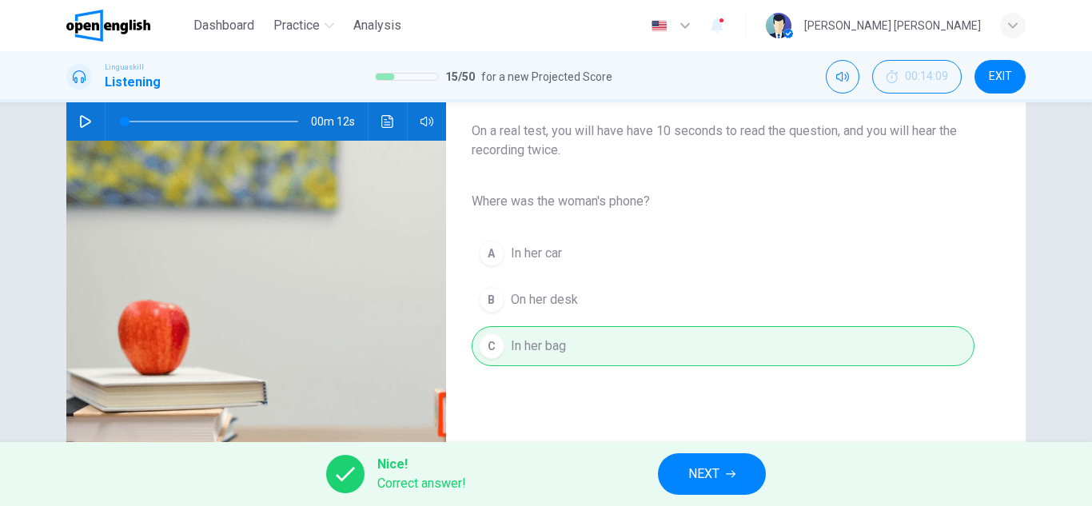
click at [735, 471] on icon "button" at bounding box center [731, 474] width 10 height 10
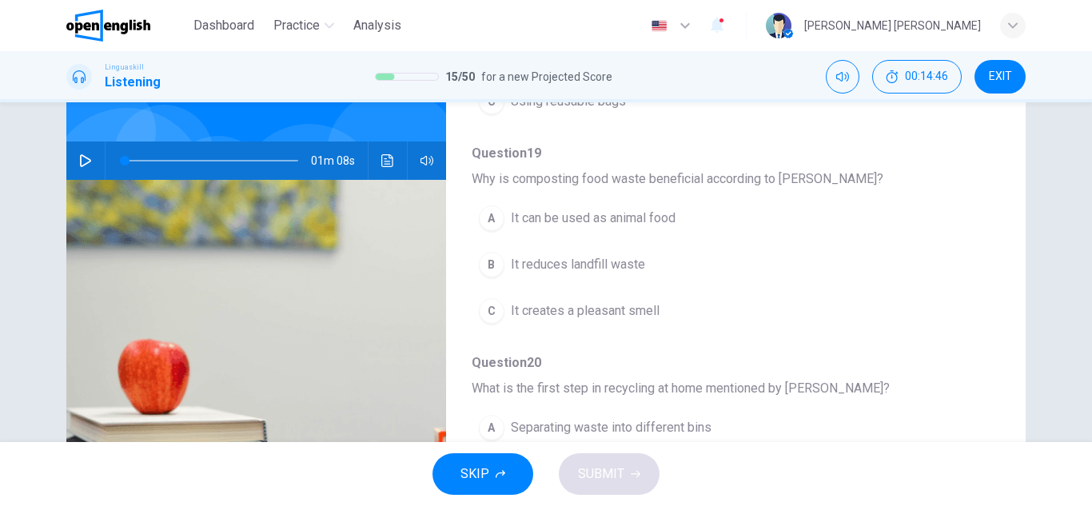
scroll to position [120, 0]
click at [86, 161] on icon "button" at bounding box center [85, 161] width 11 height 13
click at [80, 157] on icon "button" at bounding box center [85, 161] width 11 height 13
type input "*"
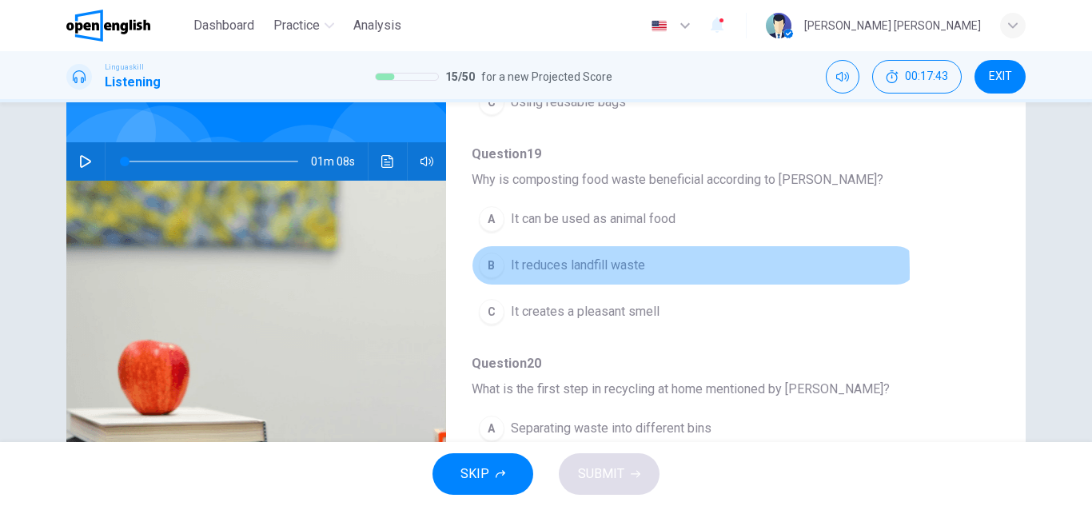
click at [485, 271] on div "B" at bounding box center [492, 266] width 26 height 26
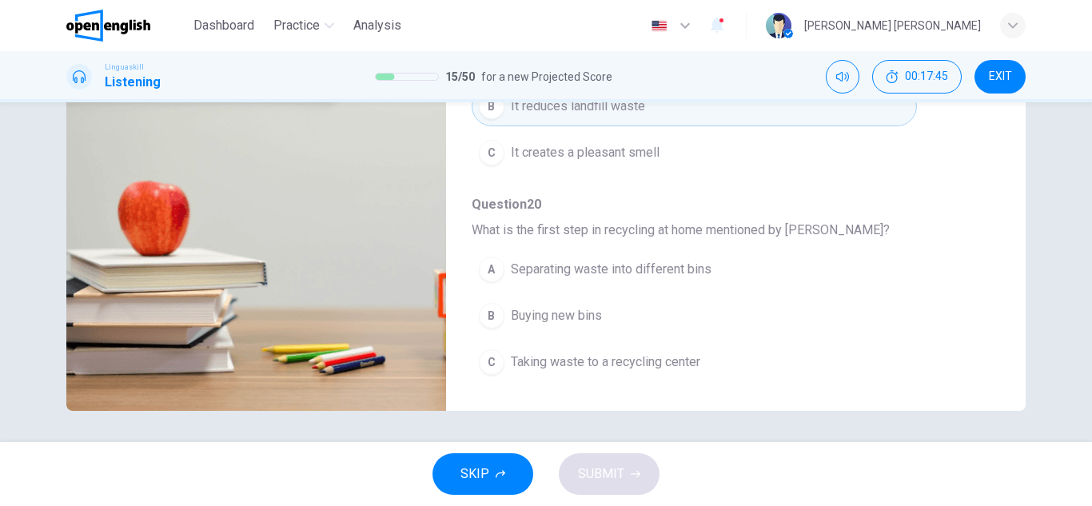
scroll to position [280, 0]
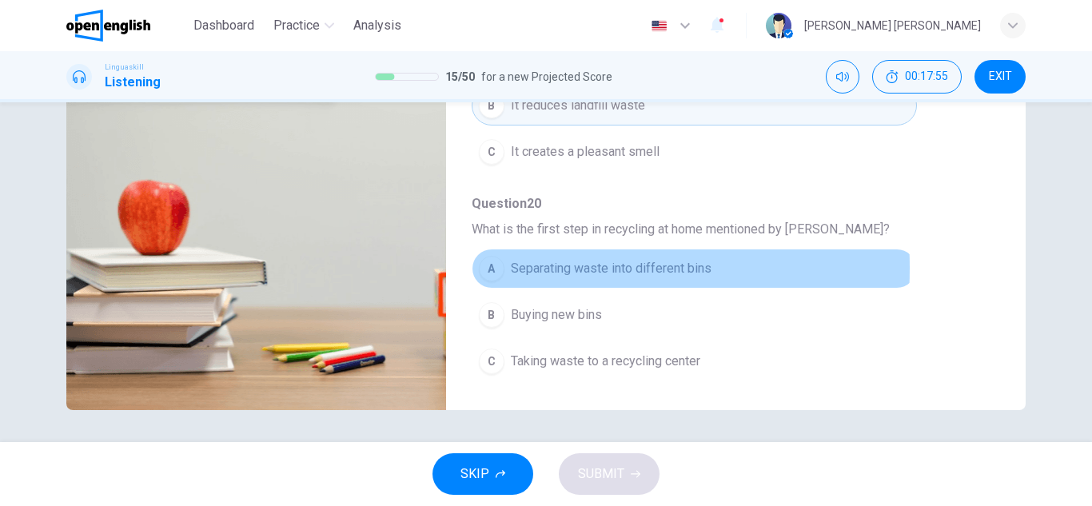
click at [493, 268] on div "A" at bounding box center [492, 269] width 26 height 26
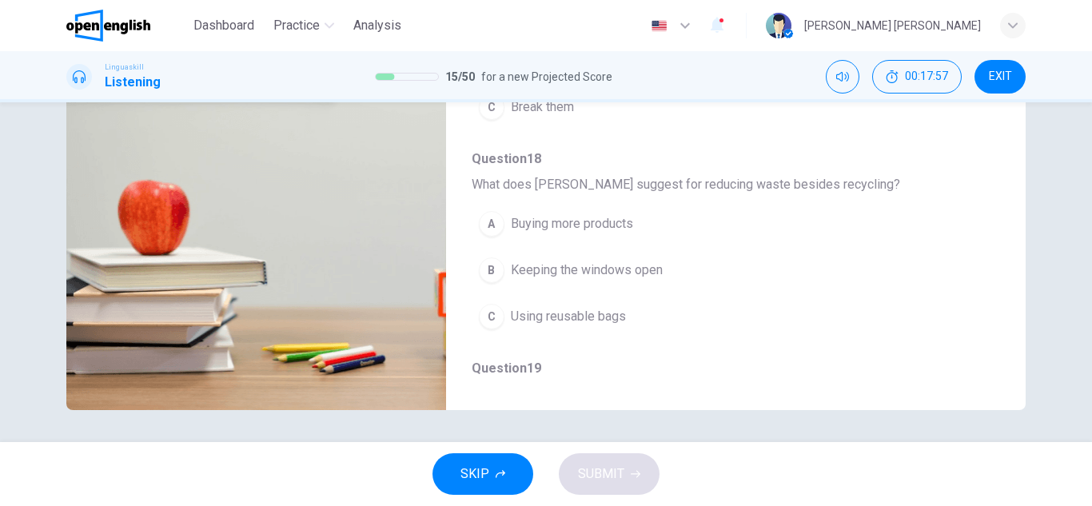
scroll to position [290, 0]
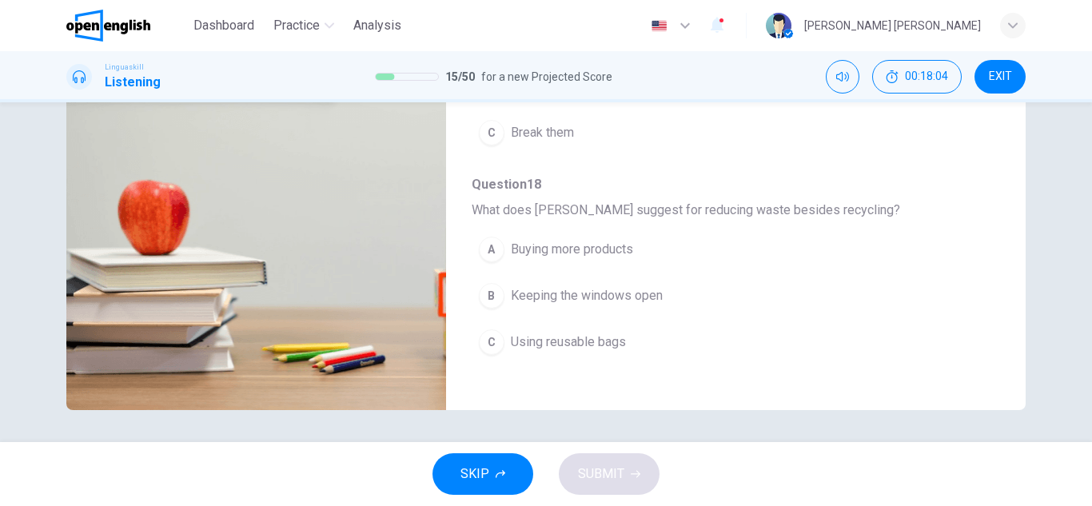
click at [492, 337] on div "C" at bounding box center [492, 342] width 26 height 26
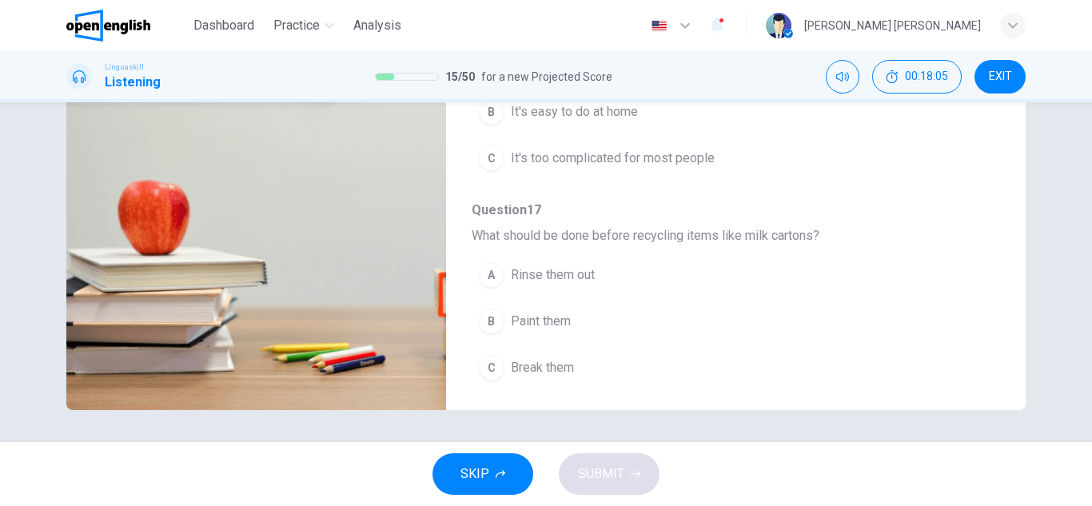
scroll to position [50, 0]
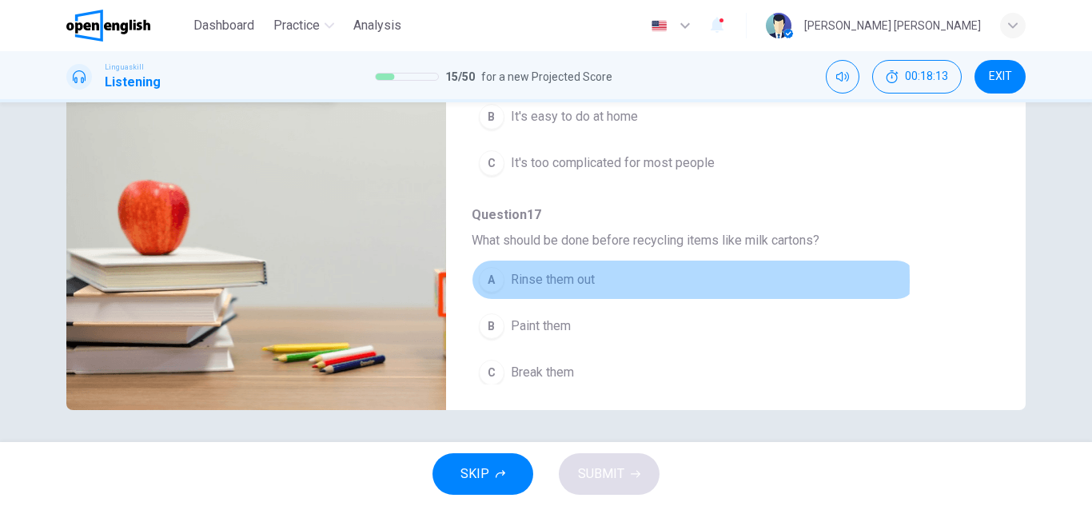
click at [485, 281] on div "A" at bounding box center [492, 280] width 26 height 26
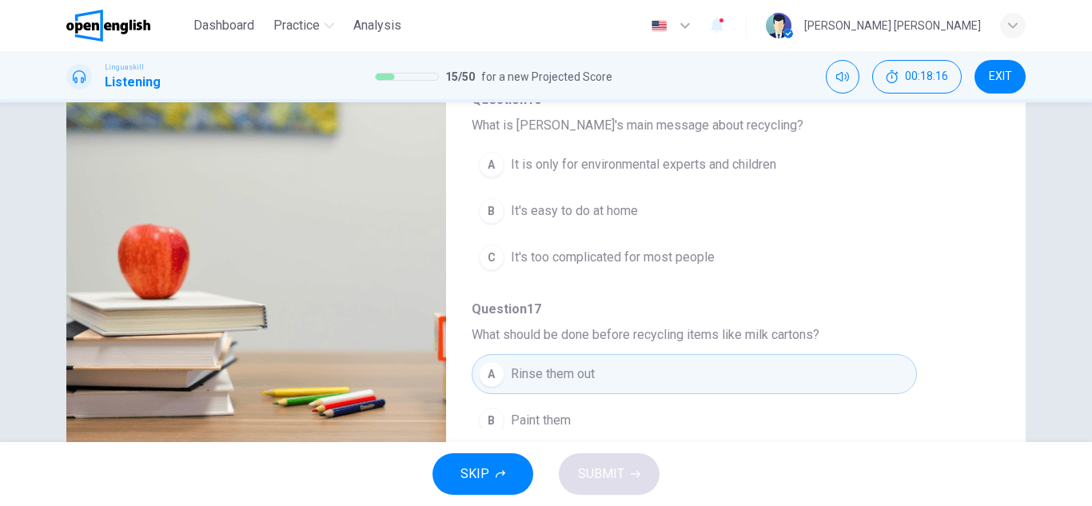
scroll to position [200, 0]
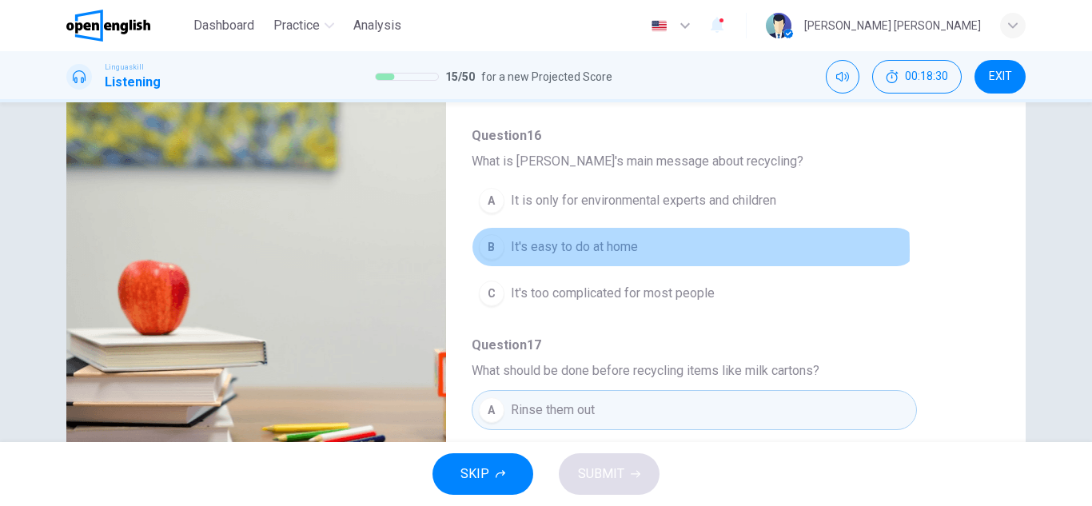
click at [491, 250] on div "B" at bounding box center [492, 247] width 26 height 26
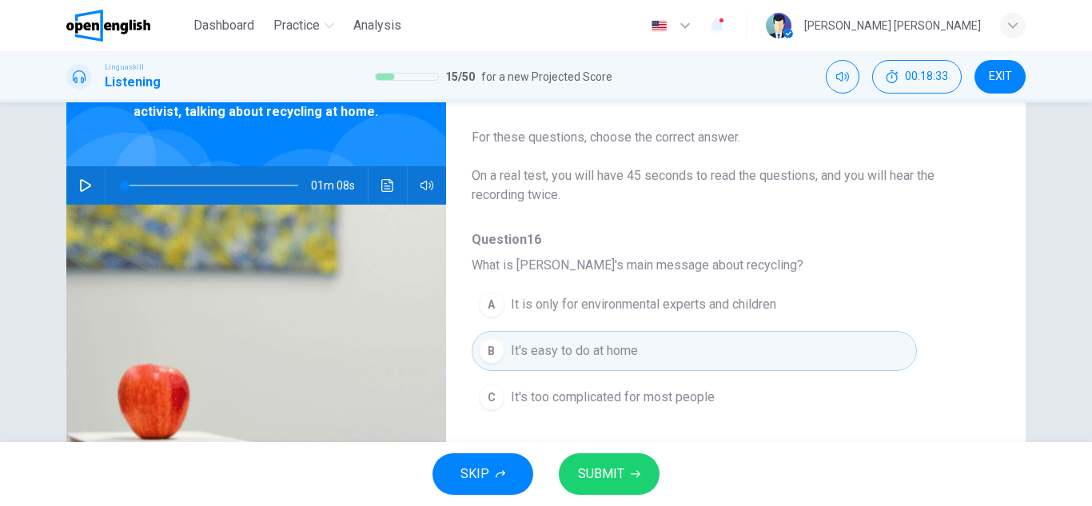
scroll to position [240, 0]
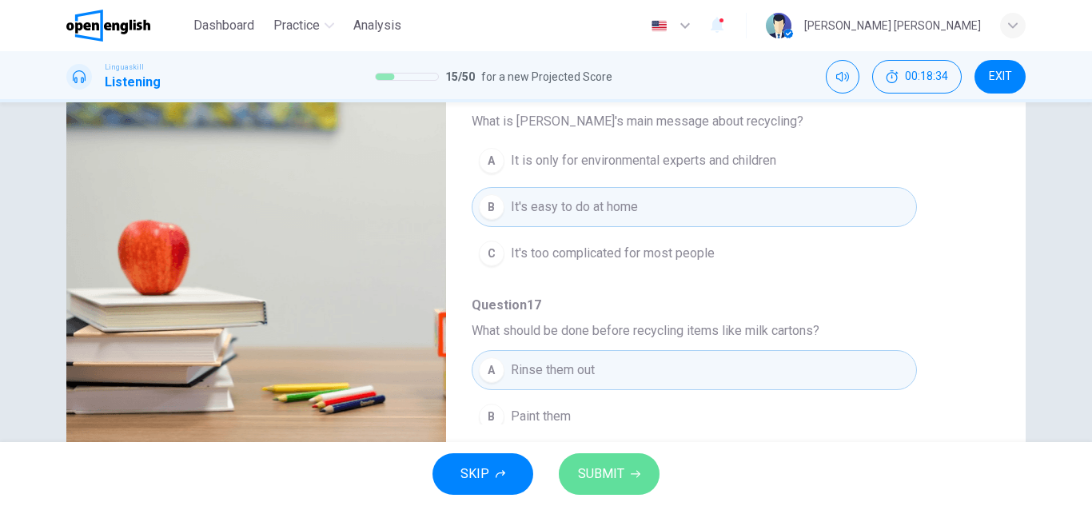
click at [623, 483] on span "SUBMIT" at bounding box center [601, 474] width 46 height 22
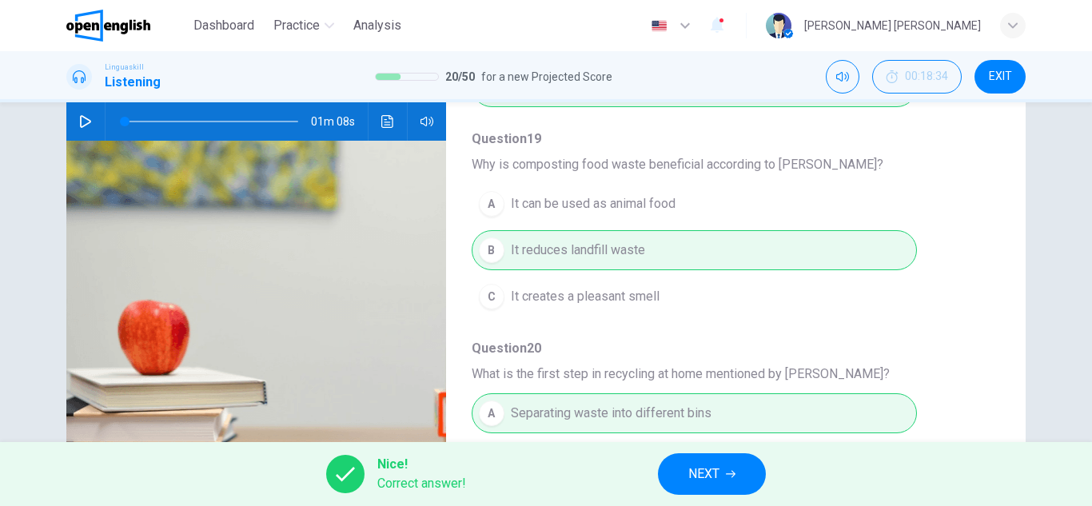
scroll to position [690, 0]
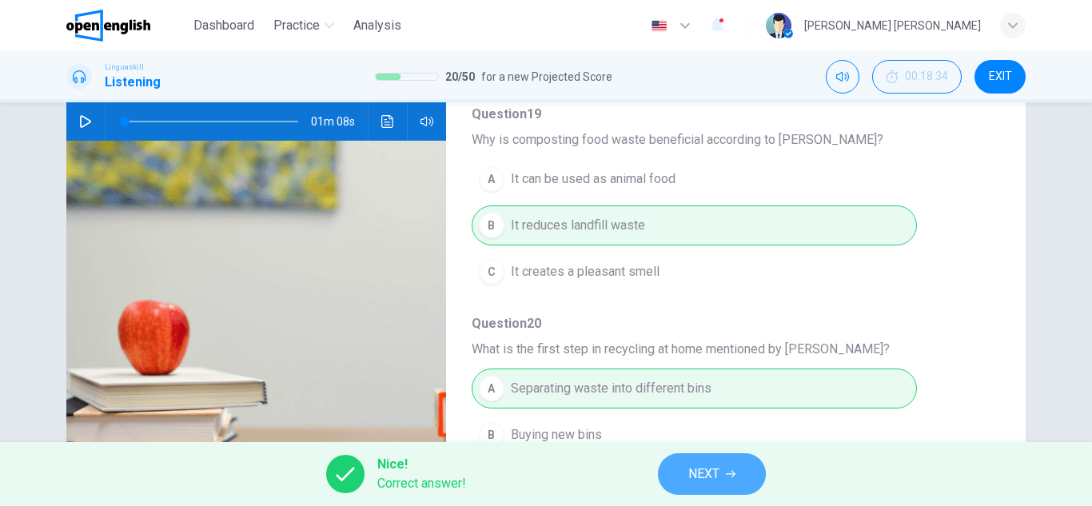
click at [708, 465] on span "NEXT" at bounding box center [704, 474] width 31 height 22
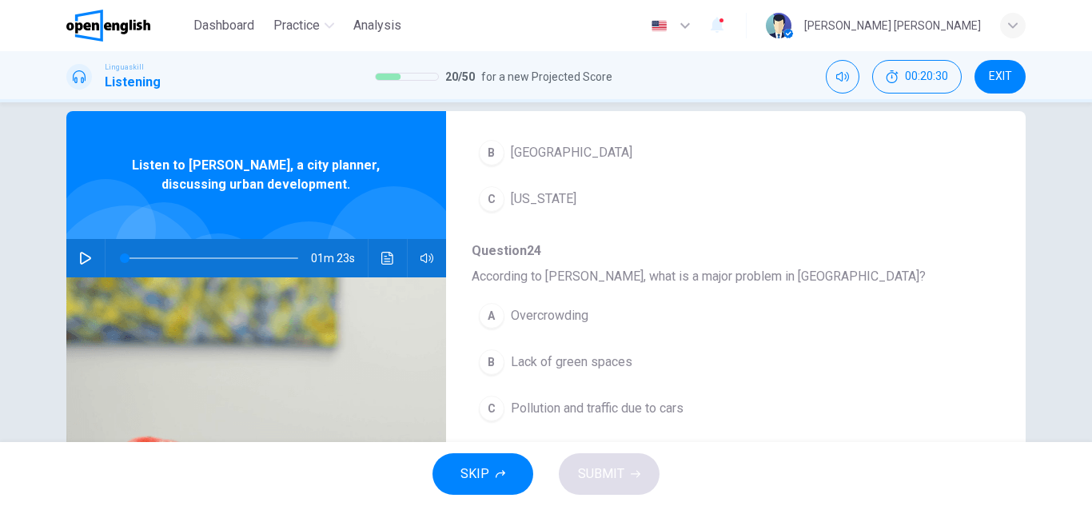
scroll to position [0, 0]
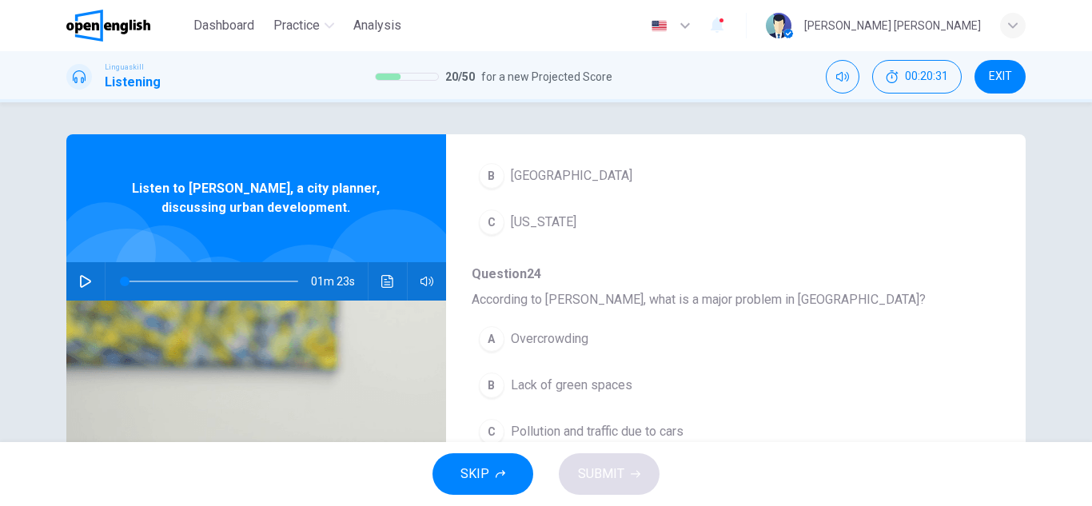
click at [79, 279] on icon "button" at bounding box center [85, 281] width 13 height 13
type input "**"
click at [79, 281] on icon "button" at bounding box center [85, 281] width 13 height 13
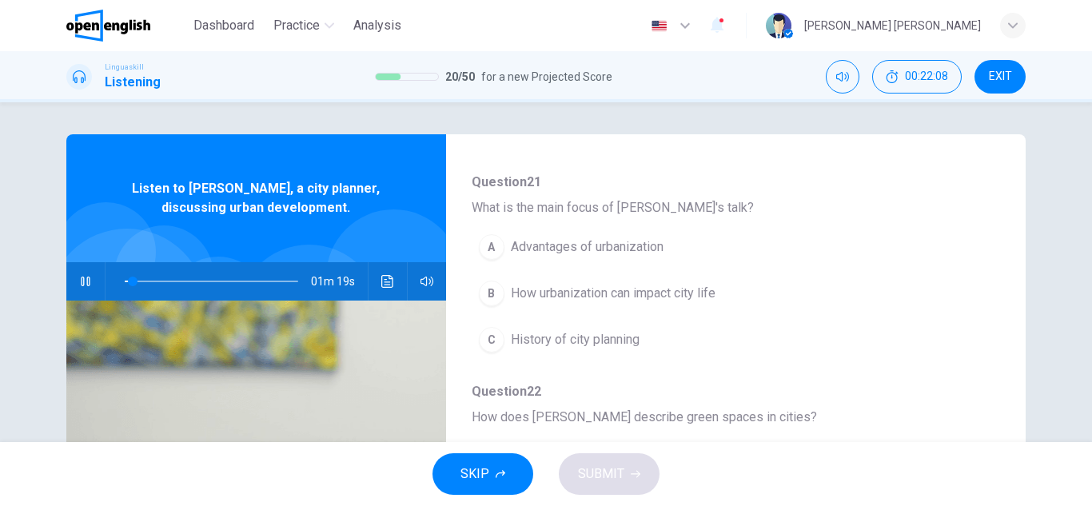
scroll to position [160, 0]
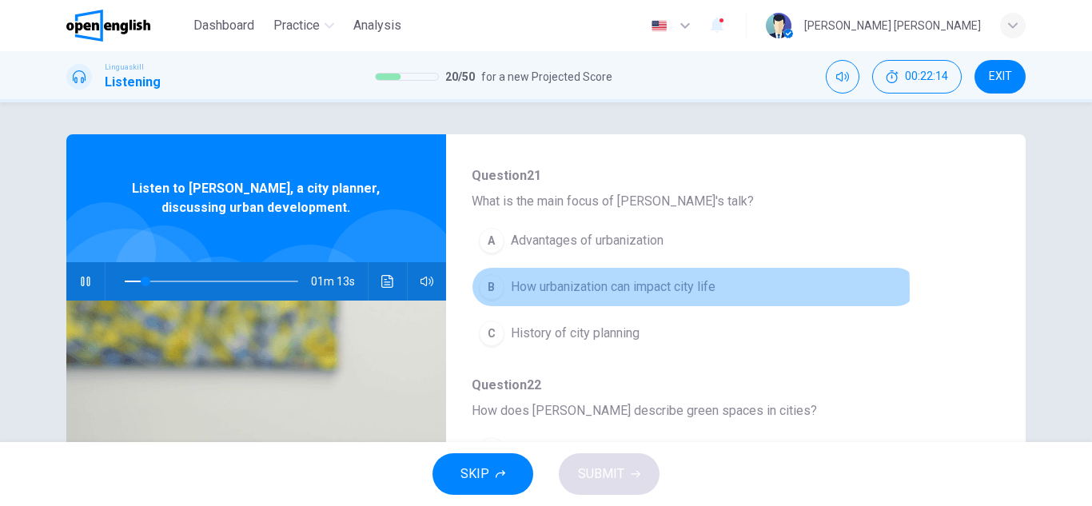
click at [493, 290] on div "B" at bounding box center [492, 287] width 26 height 26
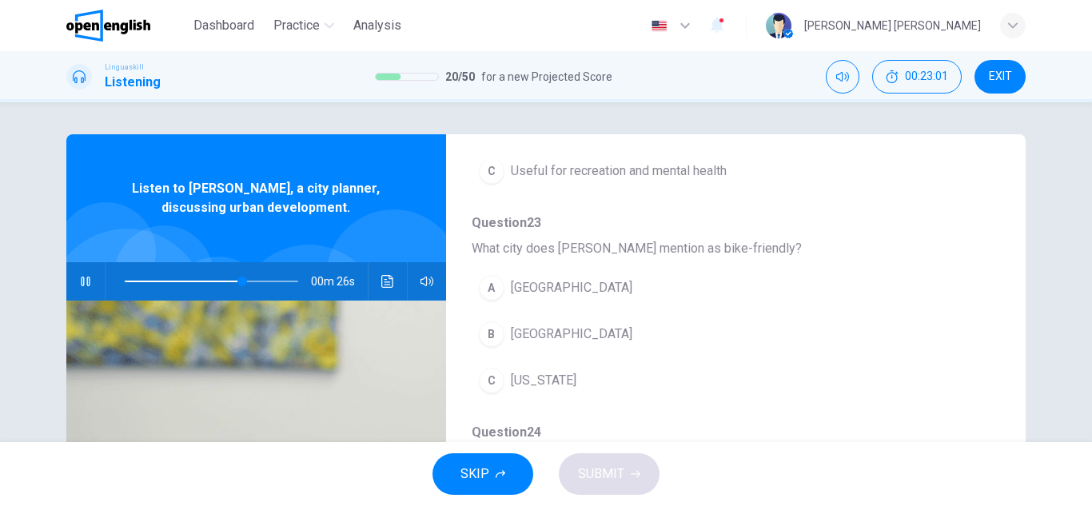
scroll to position [560, 0]
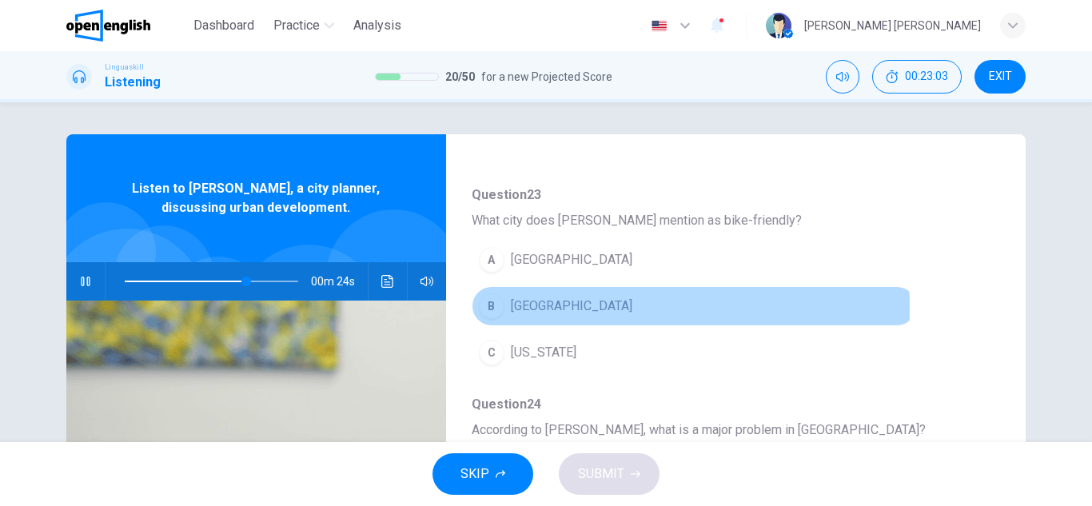
click at [496, 308] on div "B" at bounding box center [492, 306] width 26 height 26
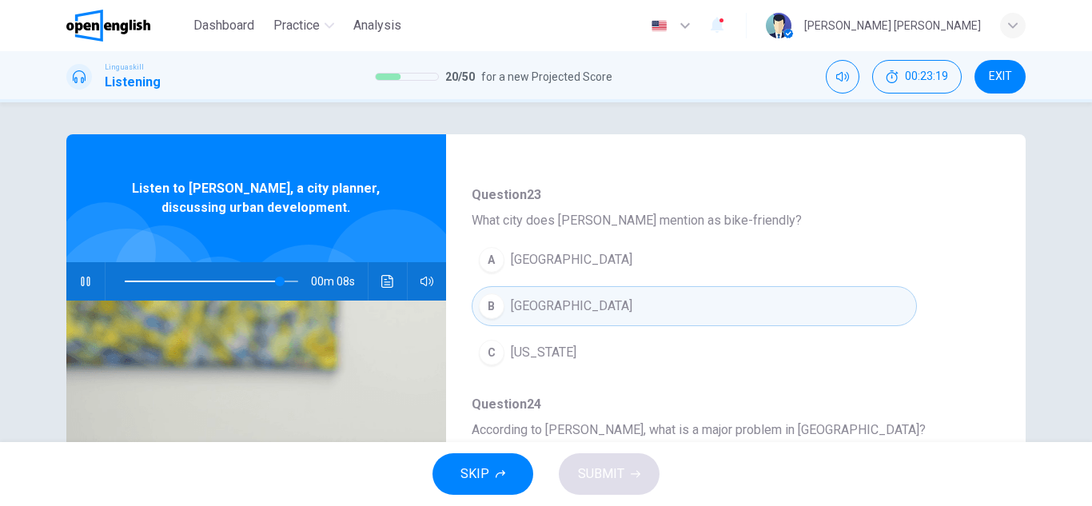
click at [483, 259] on div "A" at bounding box center [492, 260] width 26 height 26
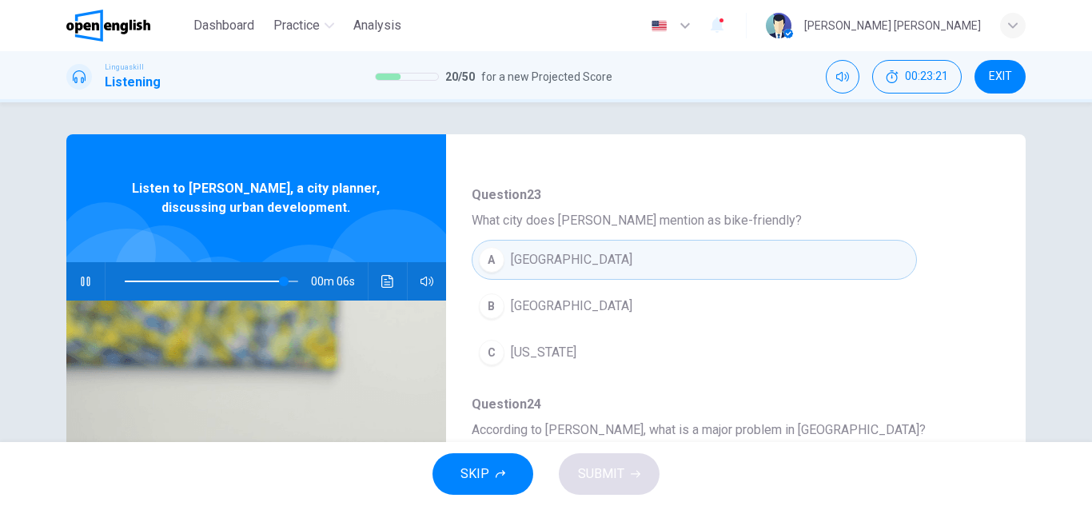
click at [230, 277] on span at bounding box center [212, 281] width 174 height 22
click at [215, 279] on span at bounding box center [219, 282] width 10 height 10
click at [239, 280] on span at bounding box center [212, 281] width 174 height 22
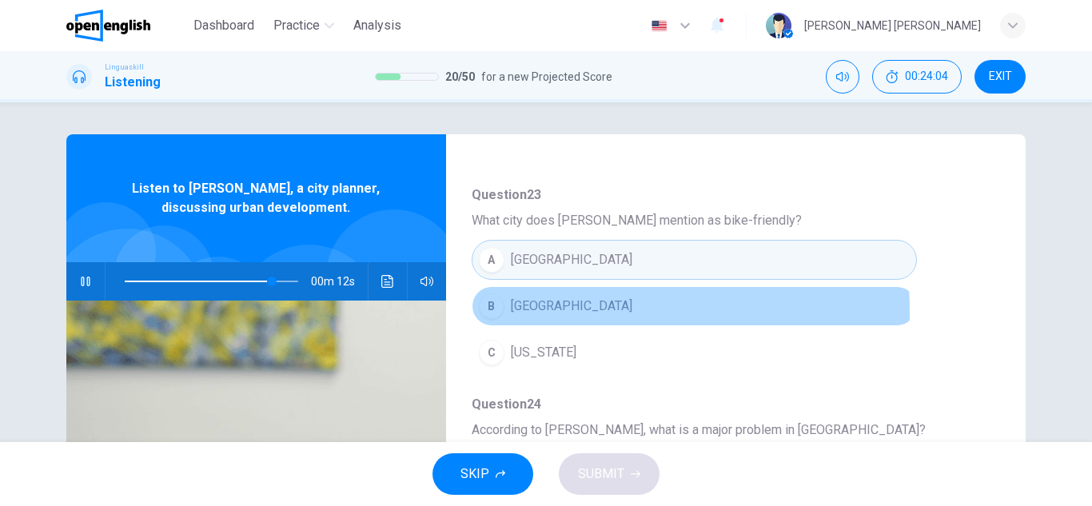
click at [511, 313] on span "[GEOGRAPHIC_DATA]" at bounding box center [572, 306] width 122 height 19
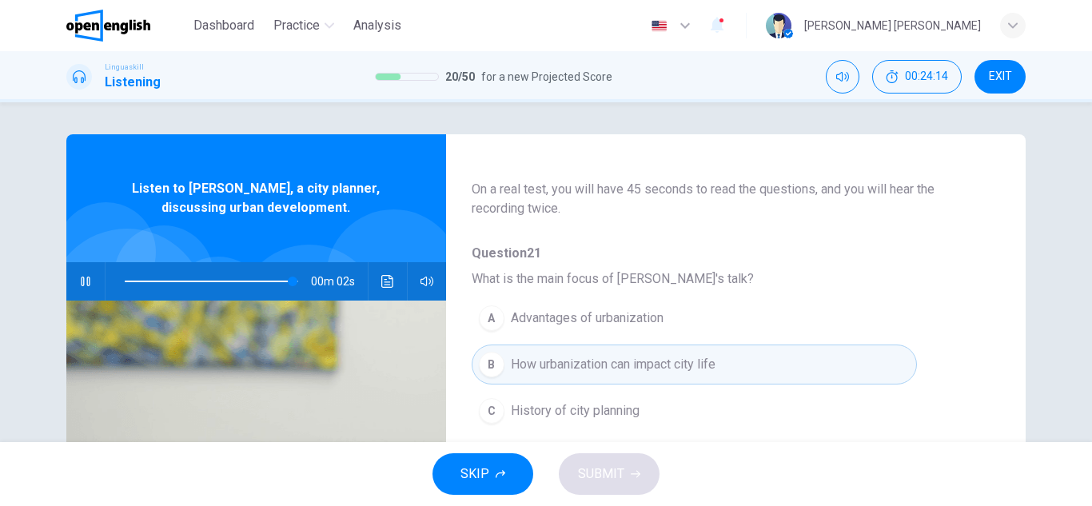
scroll to position [0, 0]
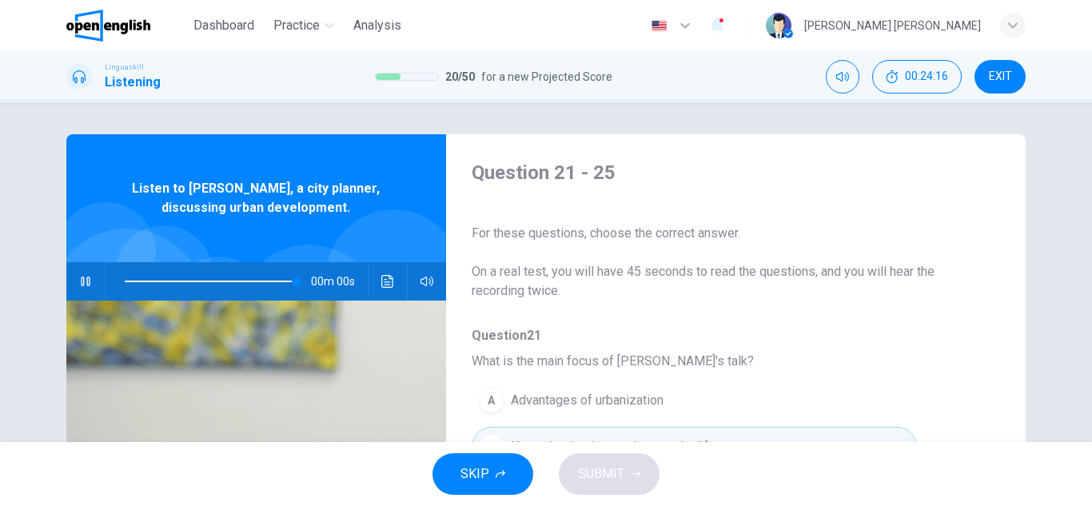
type input "*"
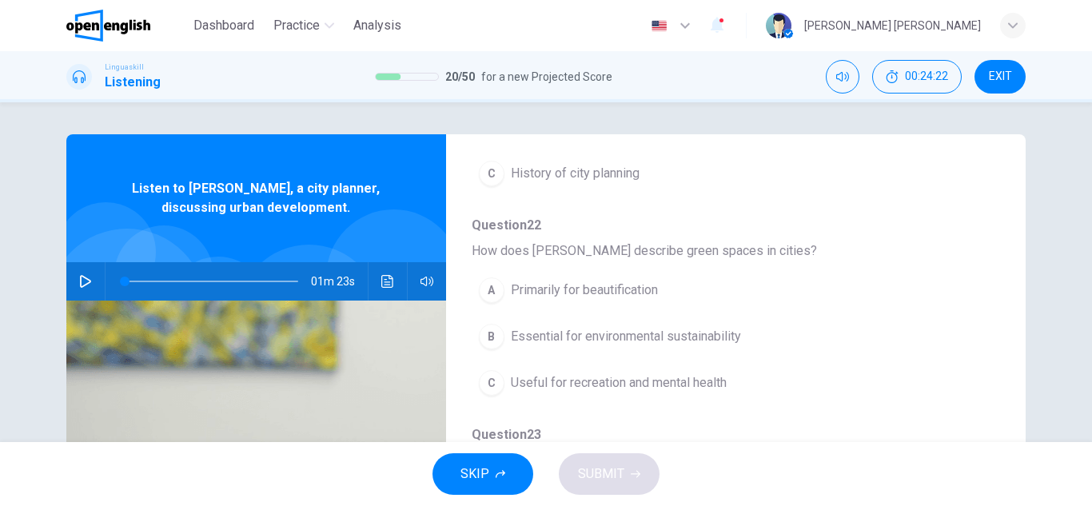
scroll to position [400, 0]
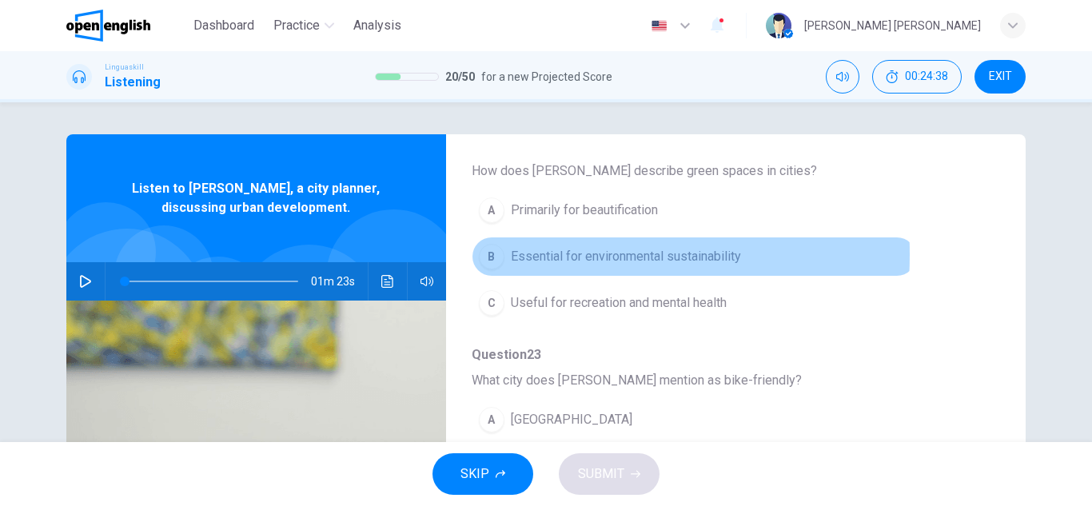
click at [488, 254] on div "B" at bounding box center [492, 257] width 26 height 26
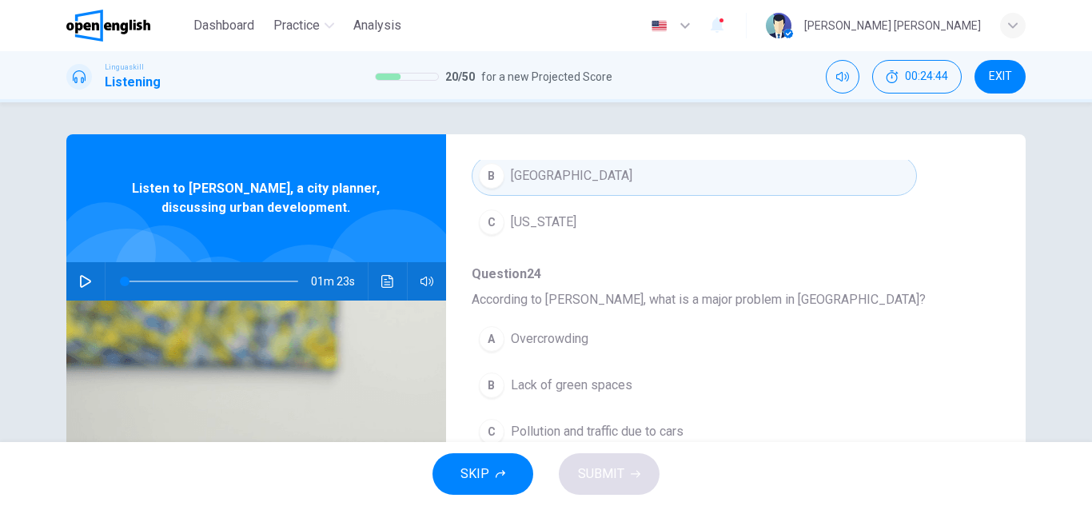
scroll to position [80, 0]
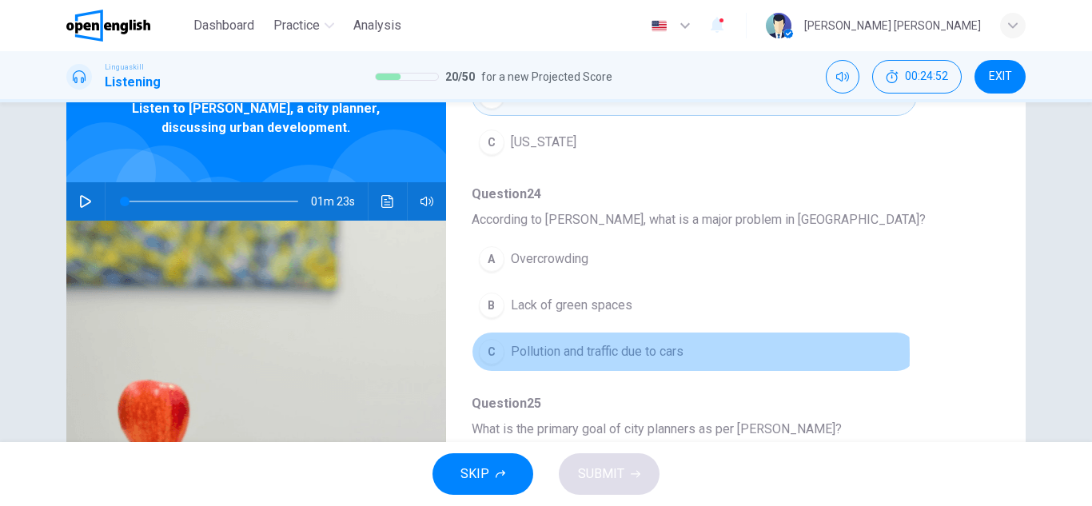
click at [493, 354] on div "C" at bounding box center [492, 352] width 26 height 26
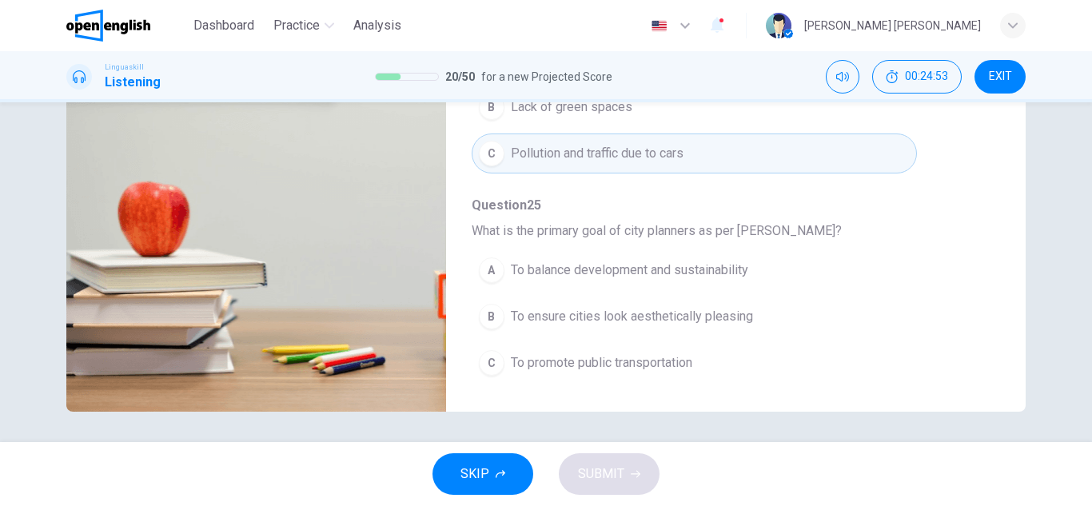
scroll to position [280, 0]
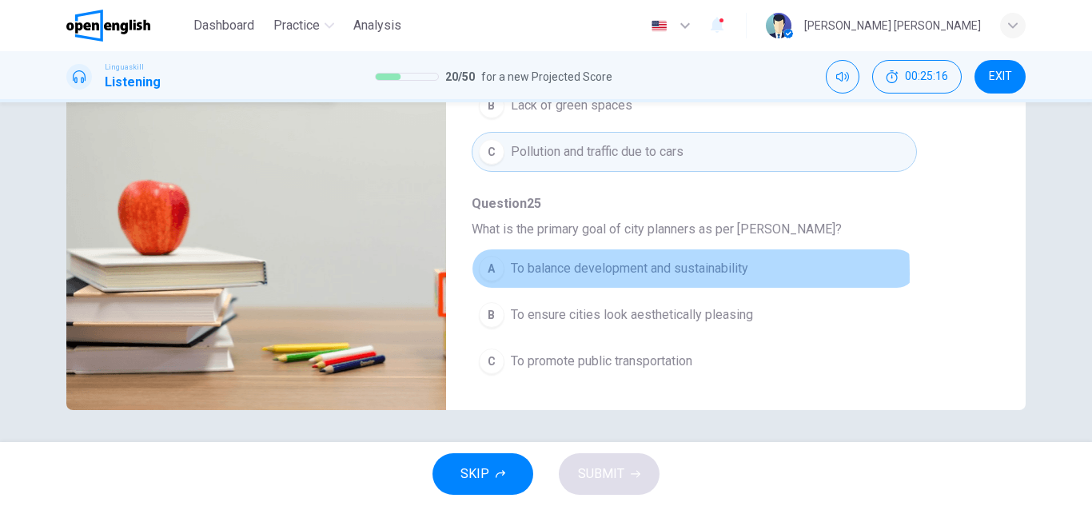
click at [495, 273] on div "A" at bounding box center [492, 269] width 26 height 26
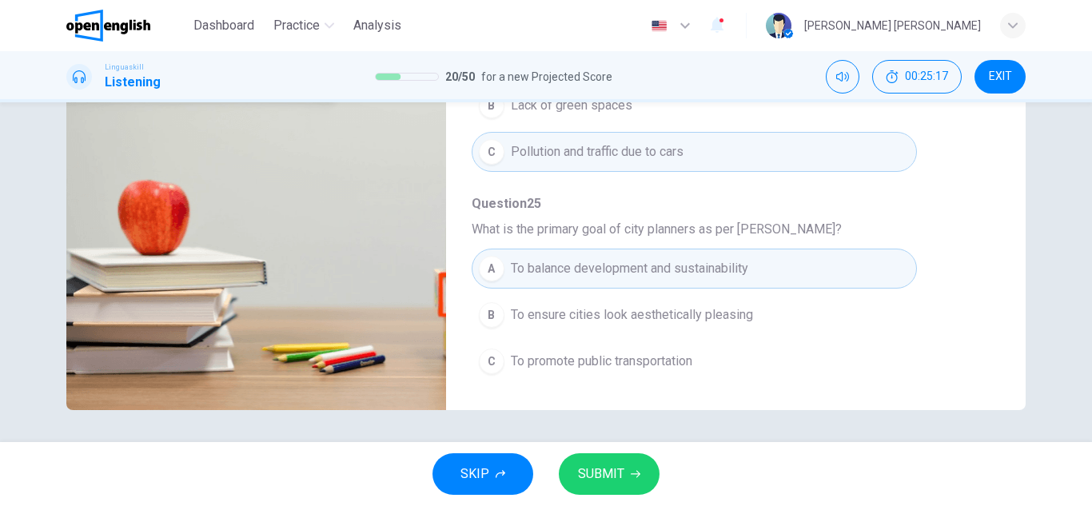
click at [585, 475] on span "SUBMIT" at bounding box center [601, 474] width 46 height 22
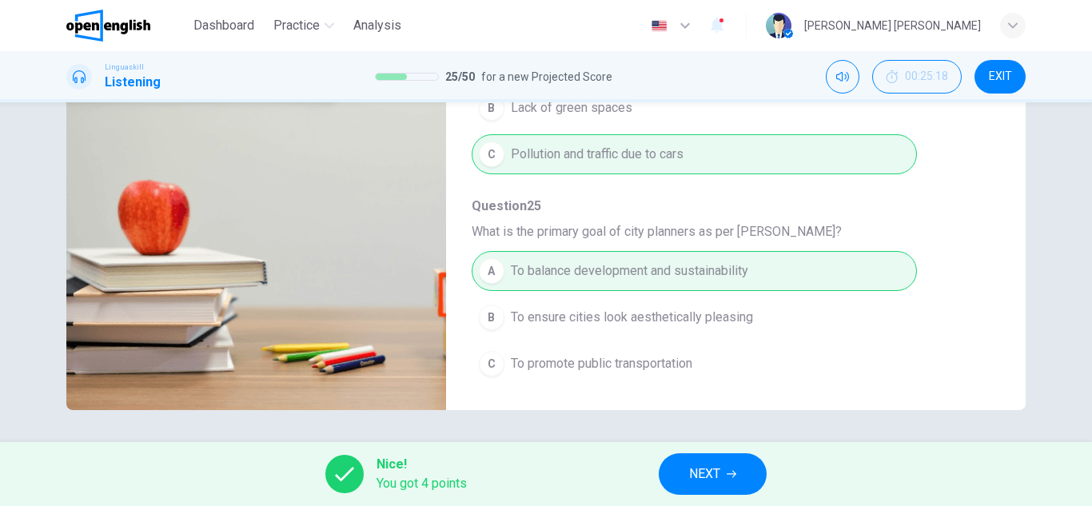
scroll to position [690, 0]
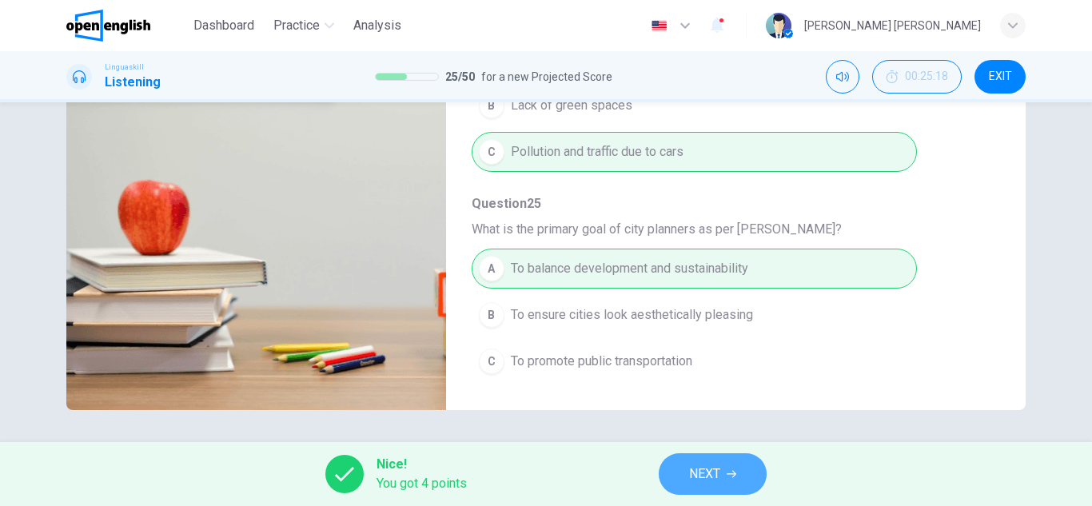
click at [699, 468] on span "NEXT" at bounding box center [704, 474] width 31 height 22
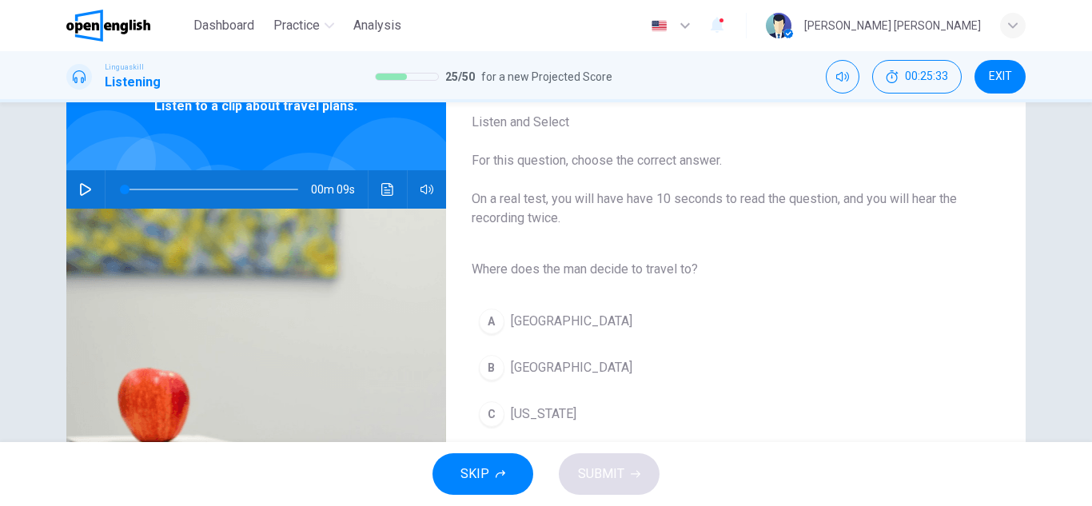
scroll to position [120, 0]
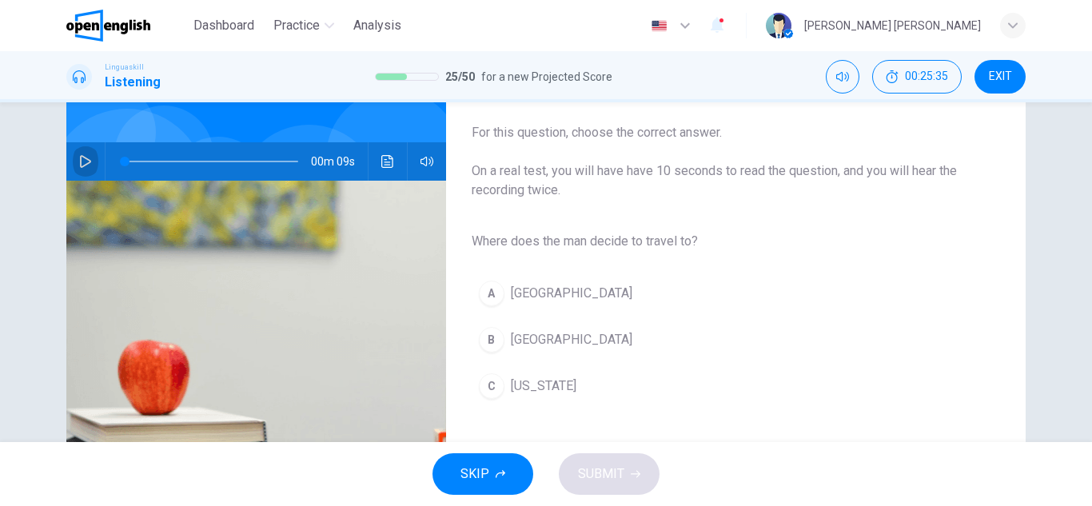
click at [80, 162] on icon "button" at bounding box center [85, 161] width 11 height 13
type input "*"
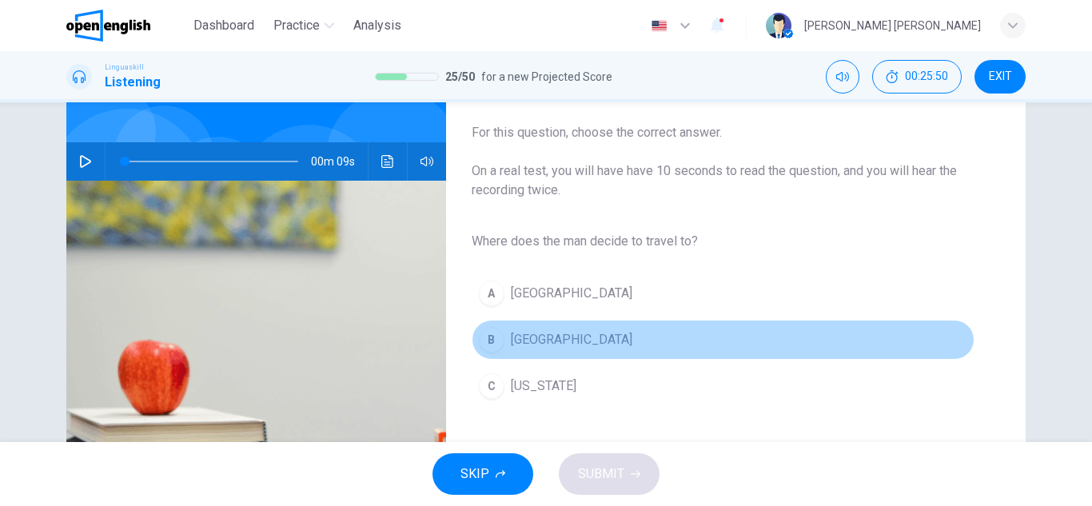
click at [481, 331] on div "B" at bounding box center [492, 340] width 26 height 26
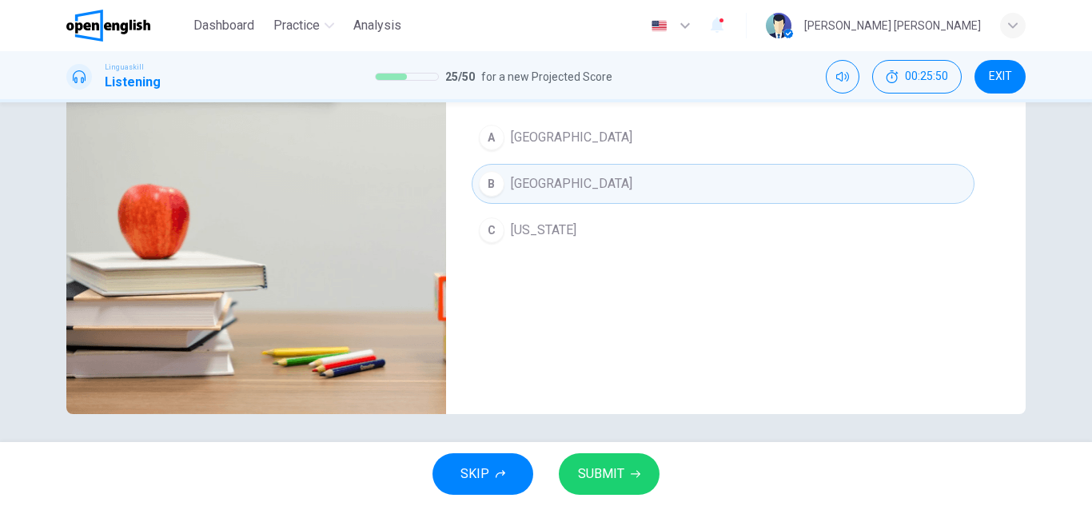
scroll to position [280, 0]
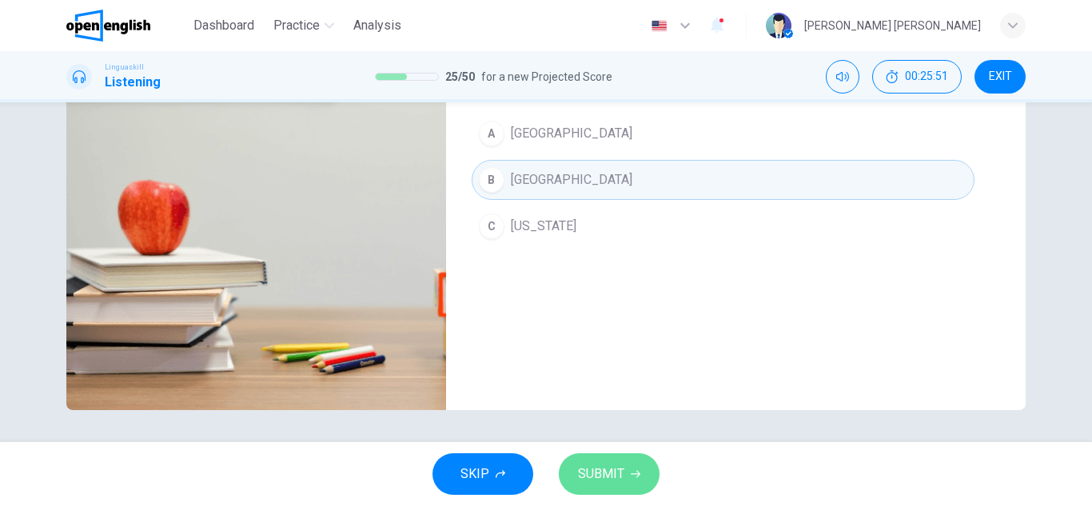
click at [609, 469] on span "SUBMIT" at bounding box center [601, 474] width 46 height 22
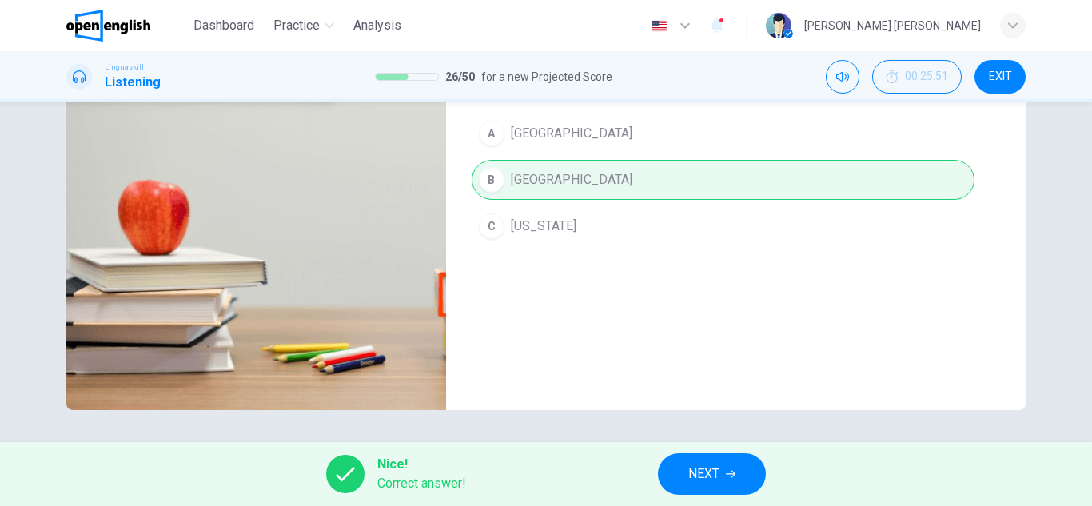
click at [673, 470] on button "NEXT" at bounding box center [712, 474] width 108 height 42
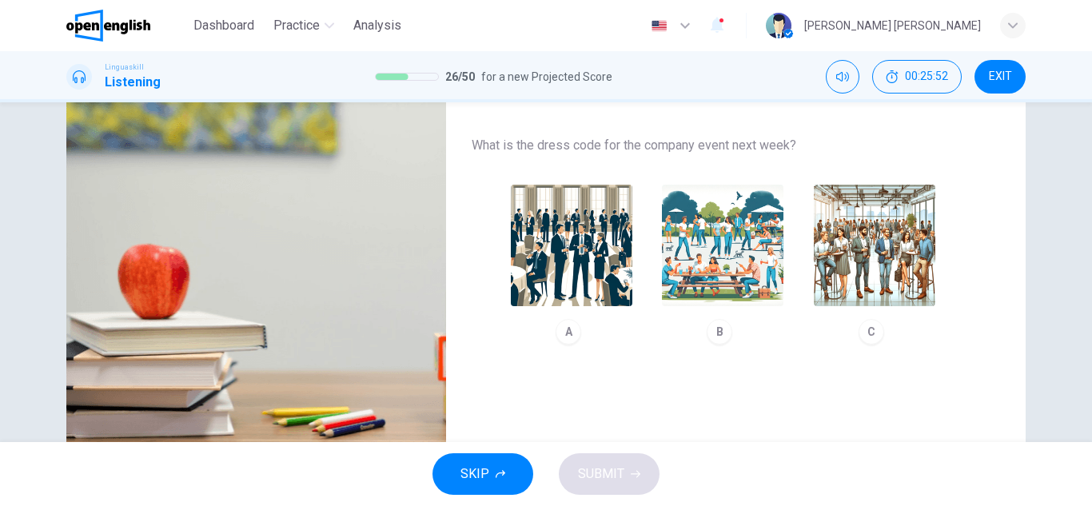
scroll to position [120, 0]
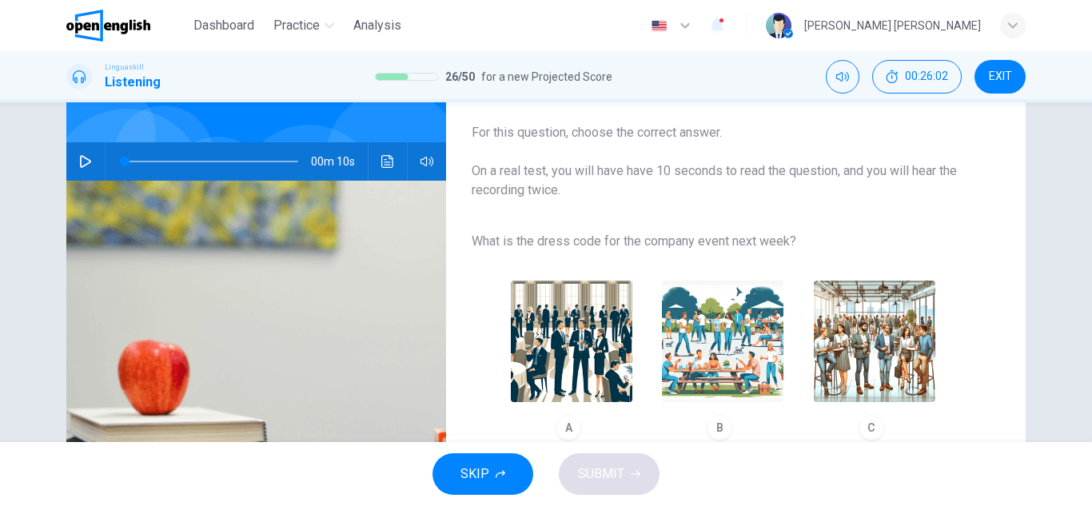
click at [82, 153] on button "button" at bounding box center [86, 161] width 26 height 38
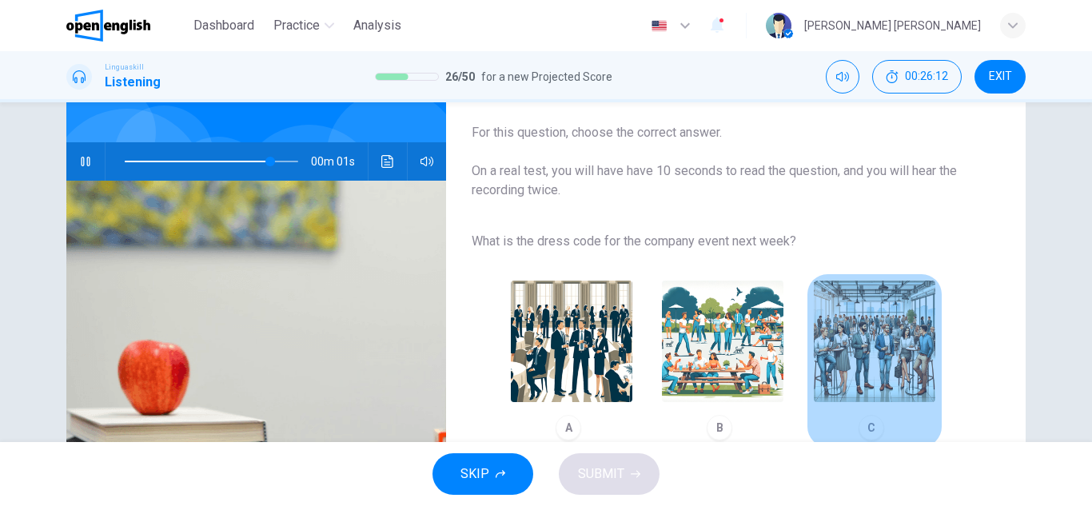
click at [869, 365] on img "button" at bounding box center [875, 342] width 122 height 122
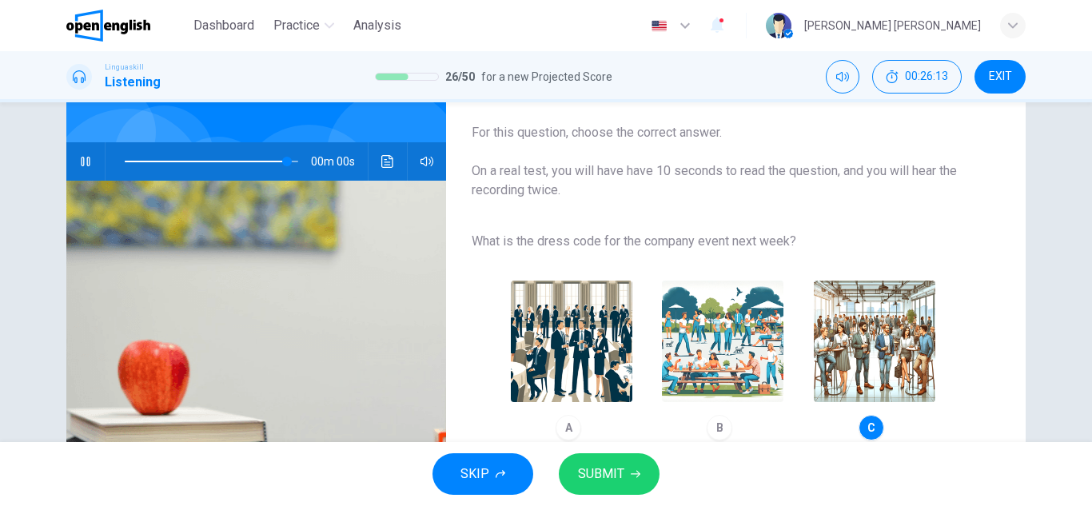
type input "*"
drag, startPoint x: 594, startPoint y: 465, endPoint x: 603, endPoint y: 456, distance: 12.4
click at [596, 464] on span "SUBMIT" at bounding box center [601, 474] width 46 height 22
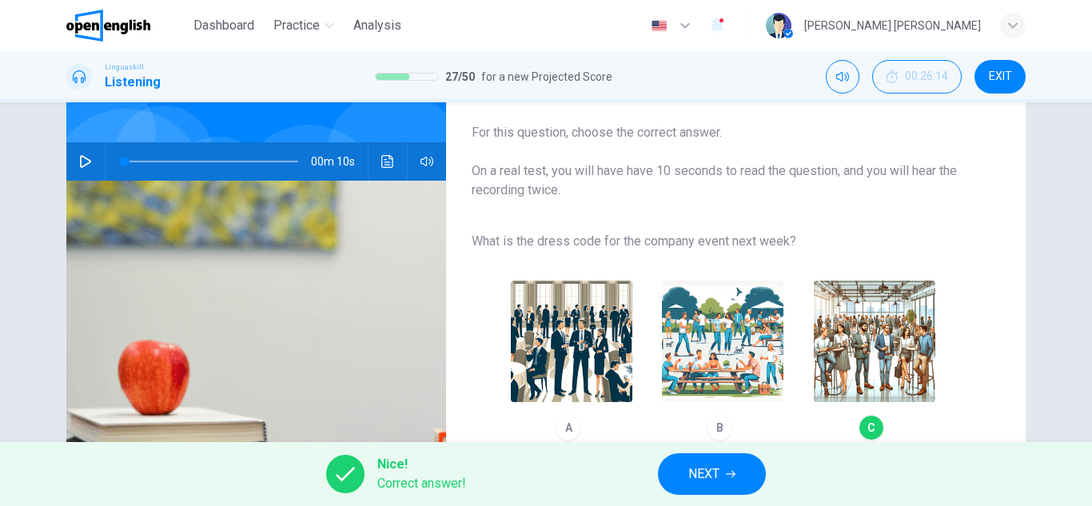
click at [700, 468] on span "NEXT" at bounding box center [704, 474] width 31 height 22
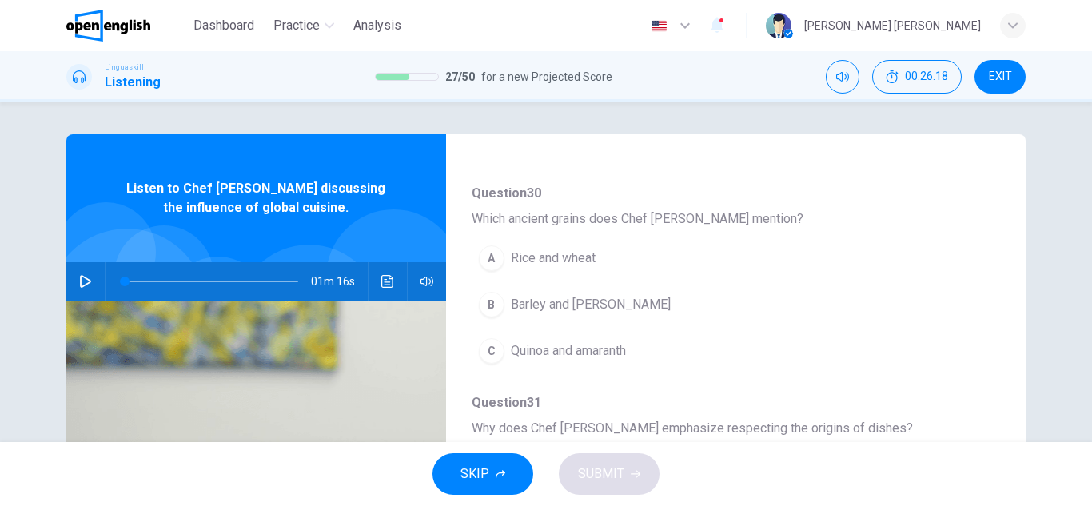
scroll to position [370, 0]
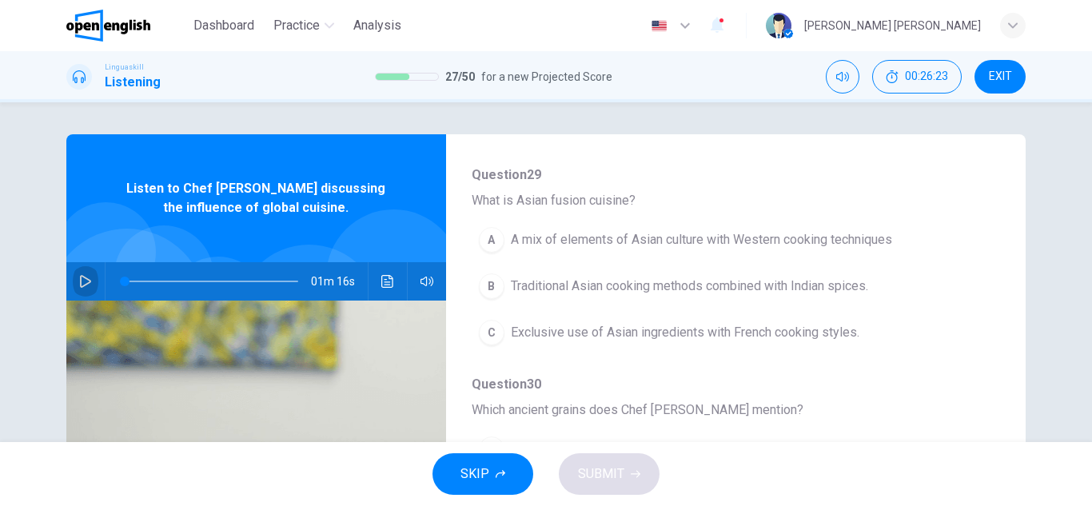
click at [86, 274] on button "button" at bounding box center [86, 281] width 26 height 38
click at [86, 285] on icon "button" at bounding box center [85, 281] width 13 height 13
type input "*"
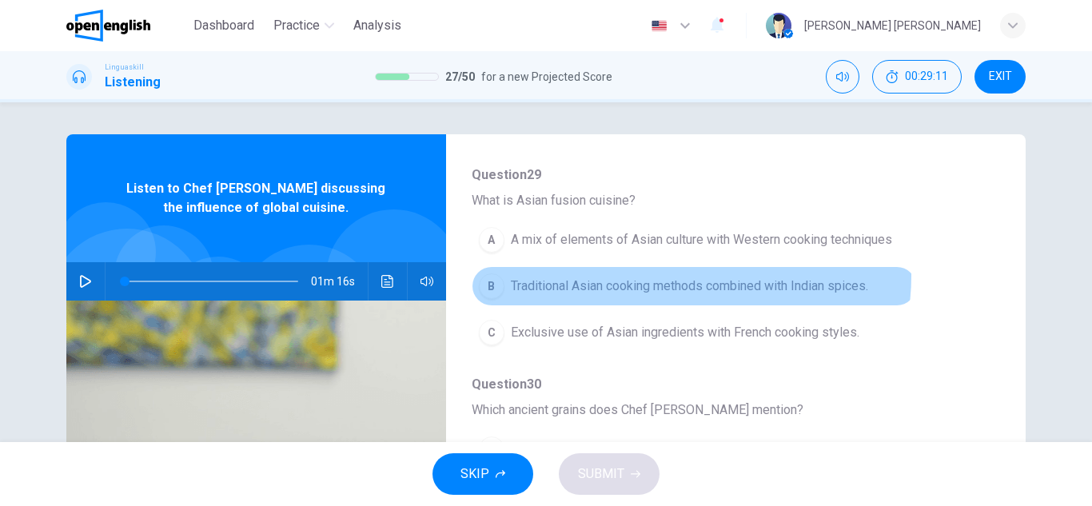
click at [683, 276] on button "B Traditional Asian cooking methods combined with Indian spices." at bounding box center [694, 286] width 445 height 40
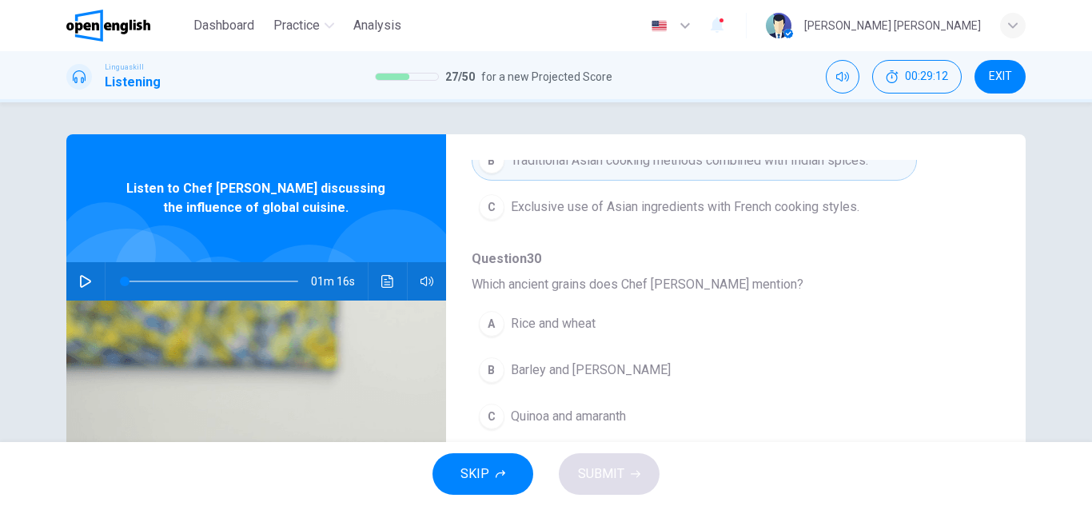
scroll to position [530, 0]
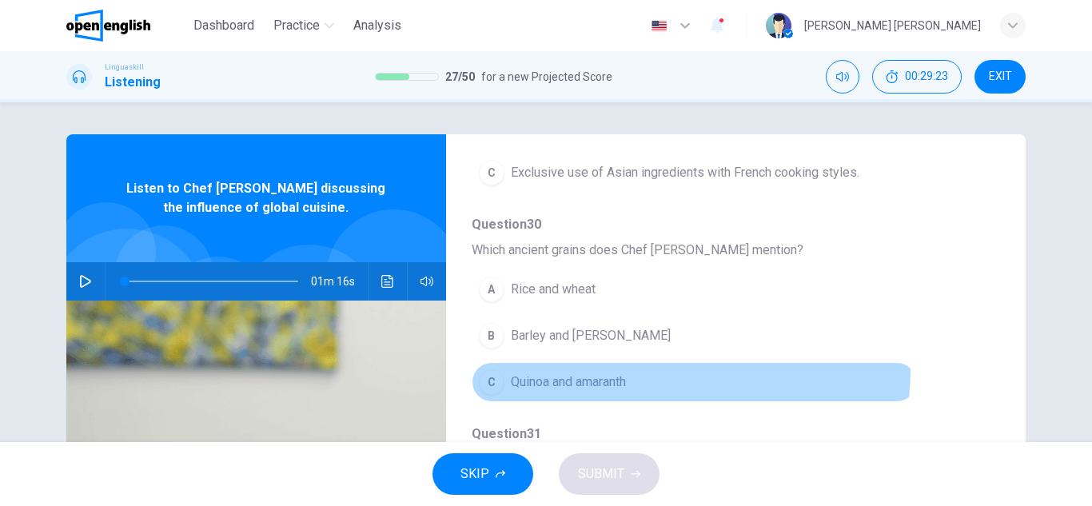
click at [608, 369] on button "C Quinoa and amaranth" at bounding box center [694, 382] width 445 height 40
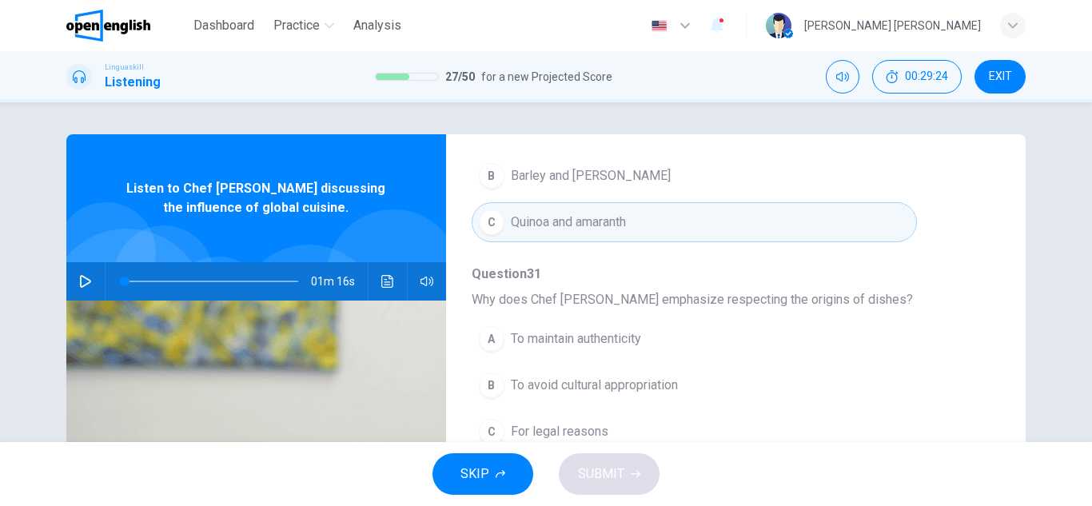
scroll to position [80, 0]
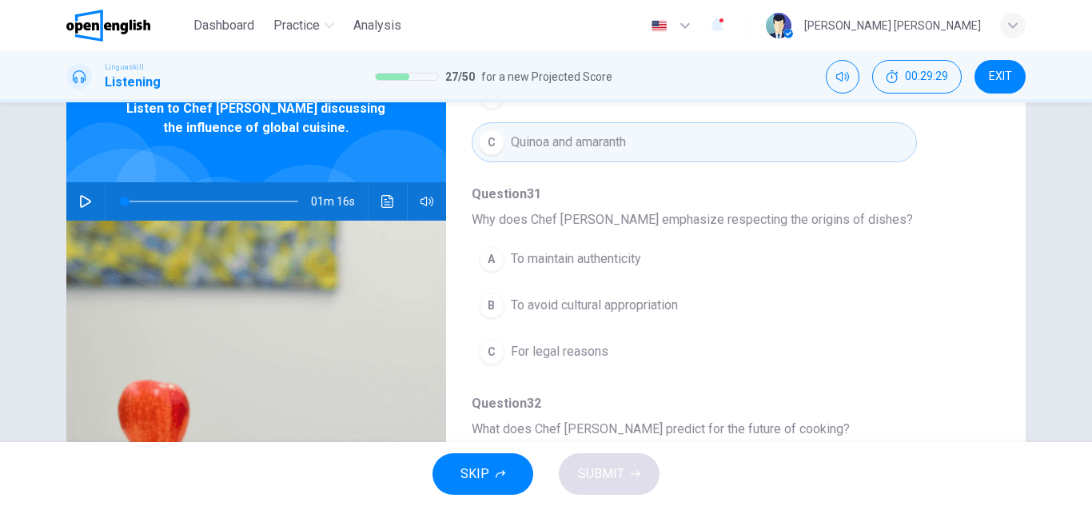
click at [664, 256] on button "A To maintain authenticity" at bounding box center [694, 259] width 445 height 40
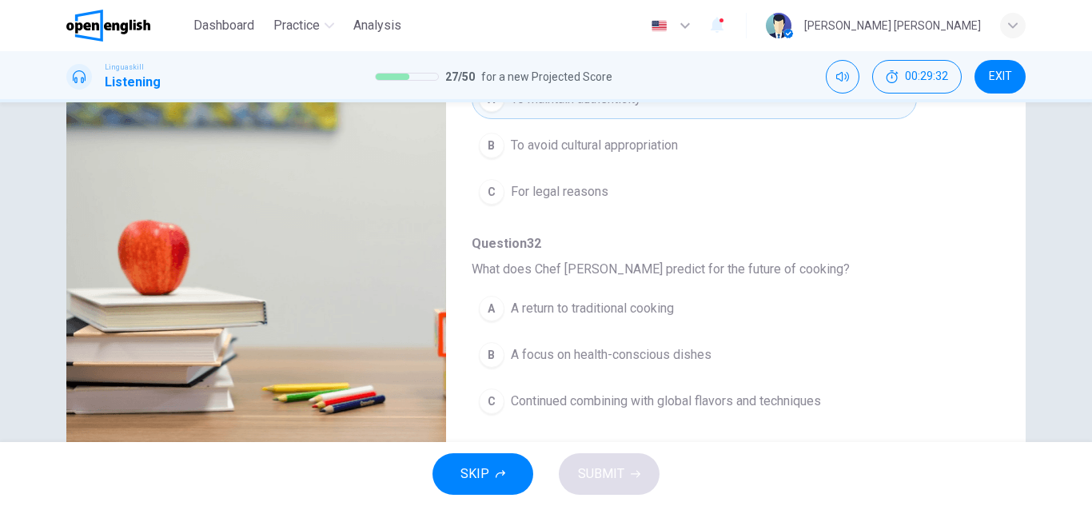
scroll to position [280, 0]
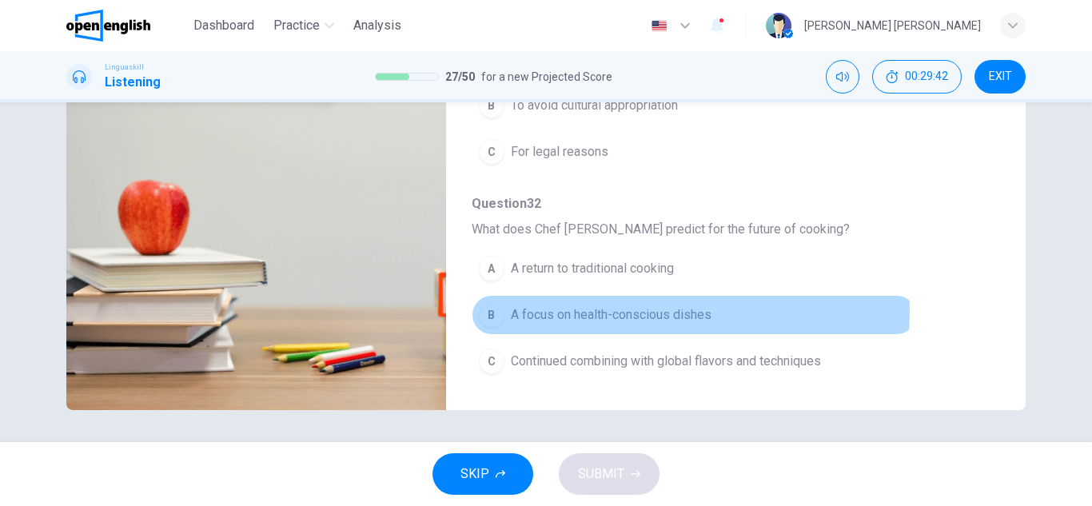
click at [654, 311] on span "A focus on health-conscious dishes" at bounding box center [611, 314] width 201 height 19
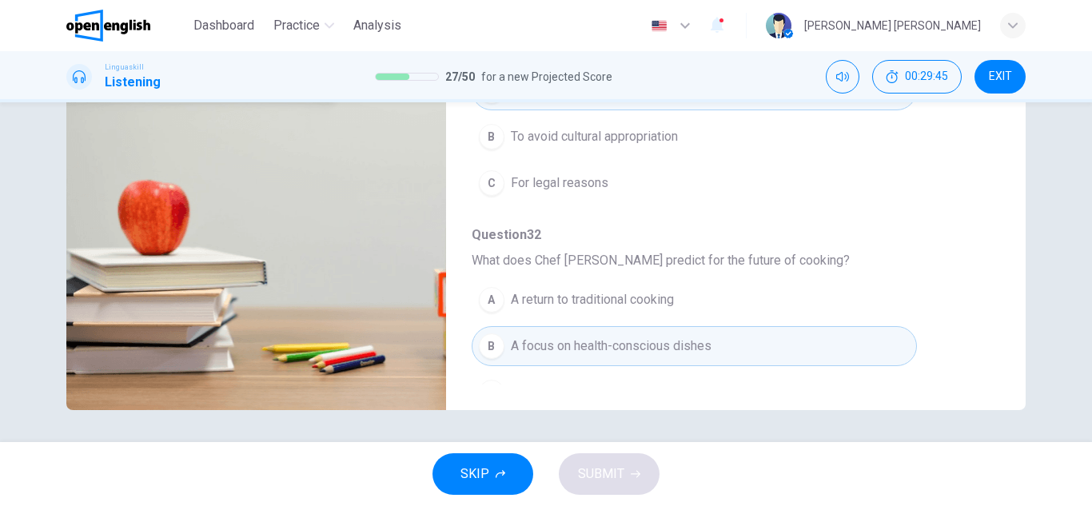
scroll to position [690, 0]
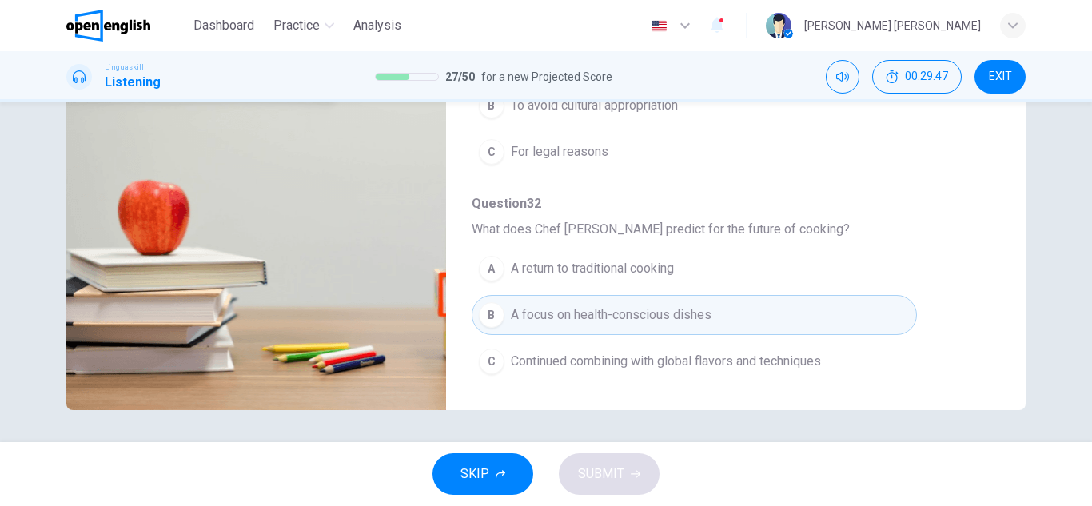
click at [706, 383] on div "A A return to traditional cooking B A focus on health-conscious dishes C Contin…" at bounding box center [723, 315] width 503 height 139
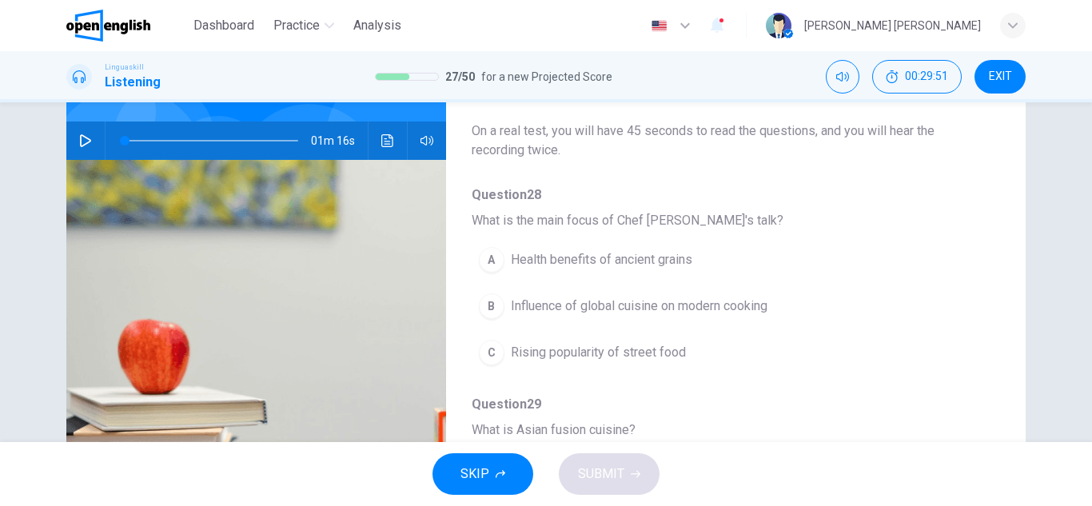
scroll to position [120, 0]
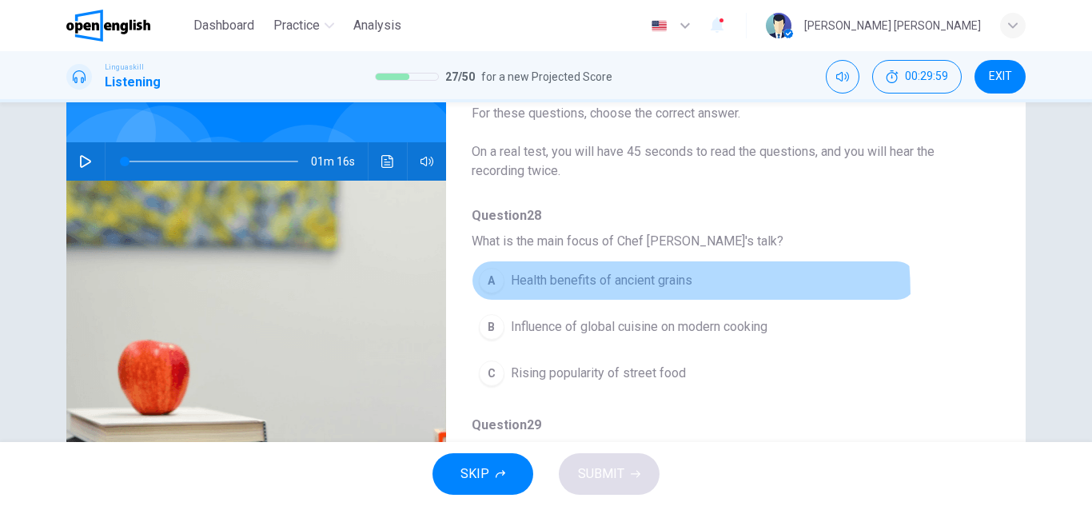
click at [522, 296] on button "A Health benefits of ancient grains" at bounding box center [694, 281] width 445 height 40
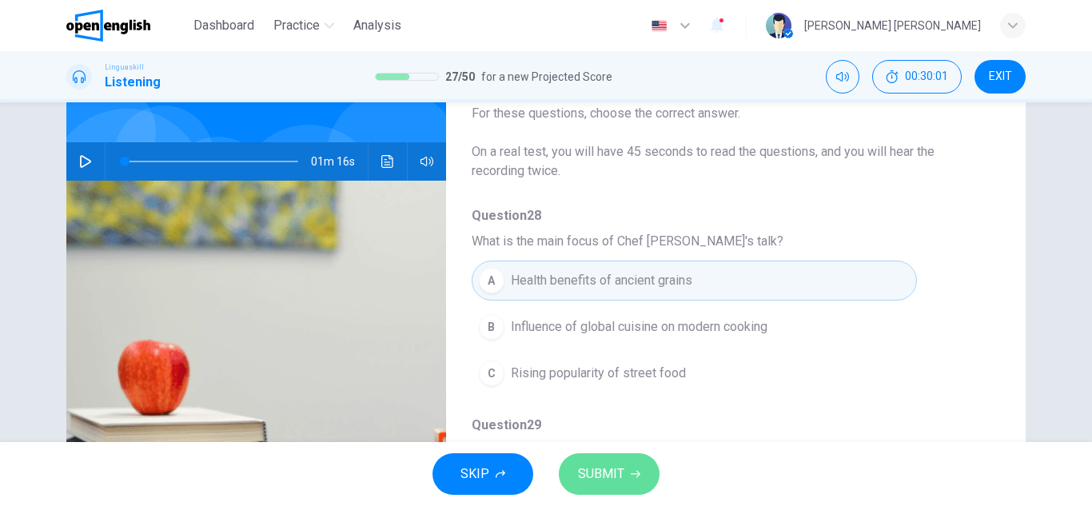
click at [596, 481] on span "SUBMIT" at bounding box center [601, 474] width 46 height 22
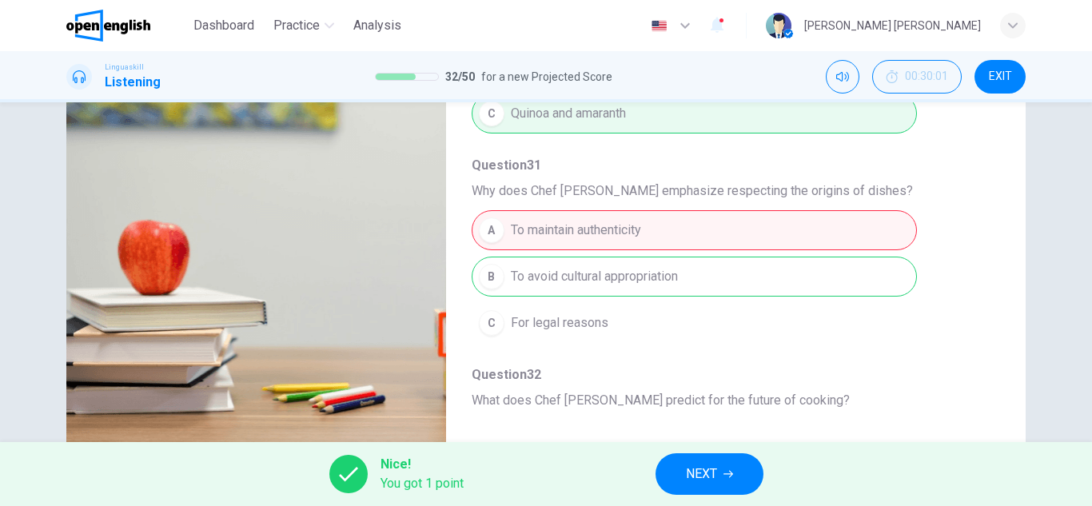
scroll to position [560, 0]
click at [733, 472] on icon "button" at bounding box center [729, 474] width 10 height 10
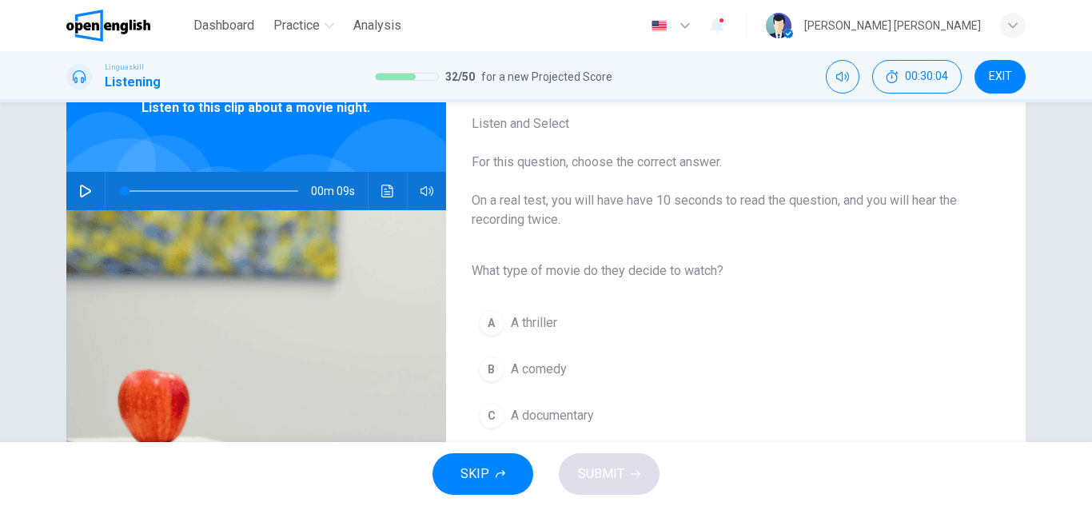
scroll to position [40, 0]
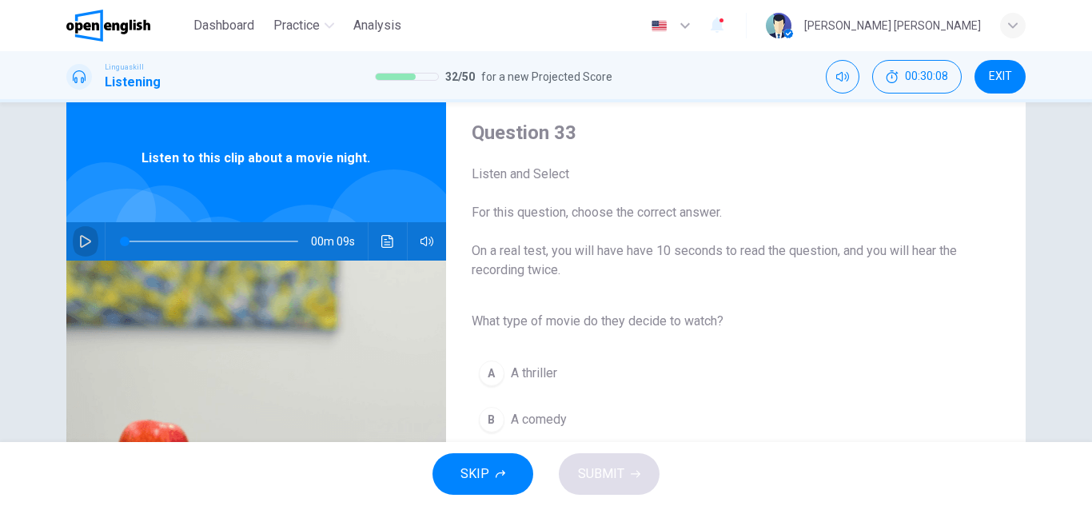
click at [82, 247] on icon "button" at bounding box center [85, 241] width 13 height 13
type input "*"
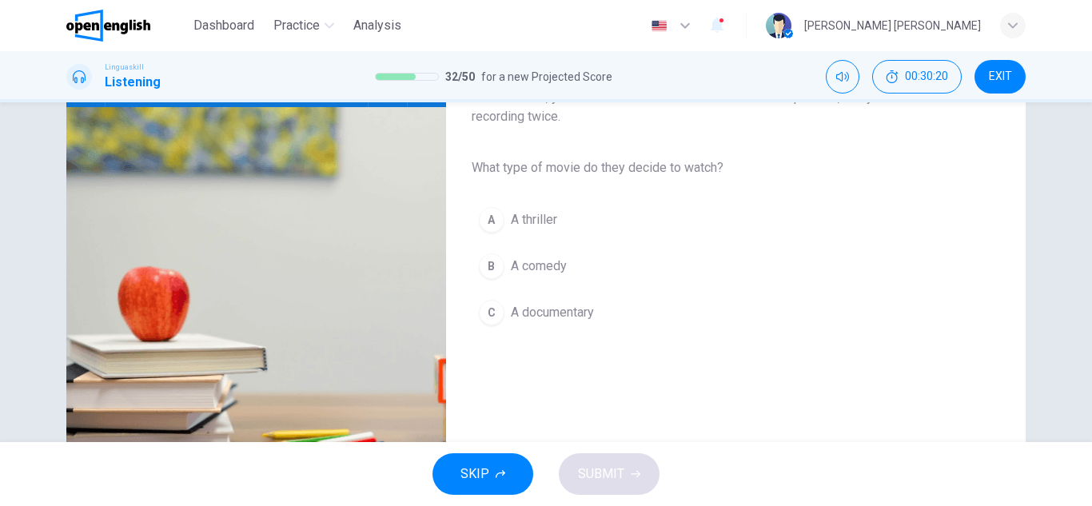
scroll to position [200, 0]
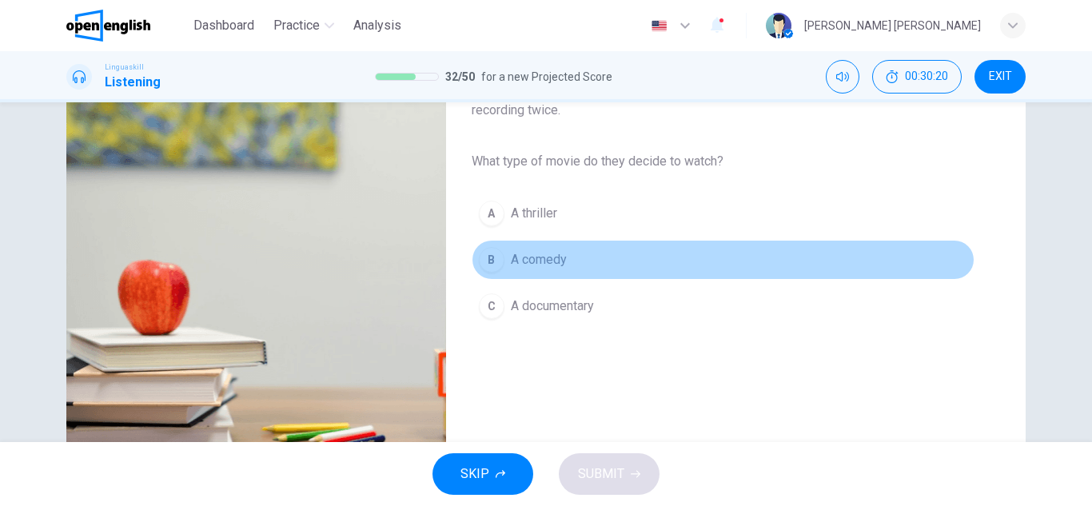
click at [518, 254] on span "A comedy" at bounding box center [539, 259] width 56 height 19
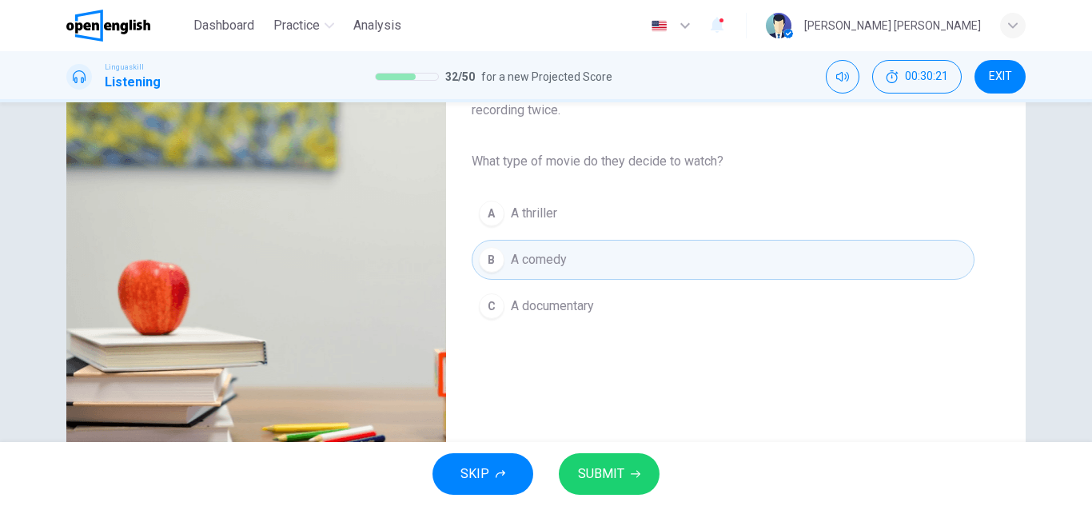
click at [582, 462] on button "SUBMIT" at bounding box center [609, 474] width 101 height 42
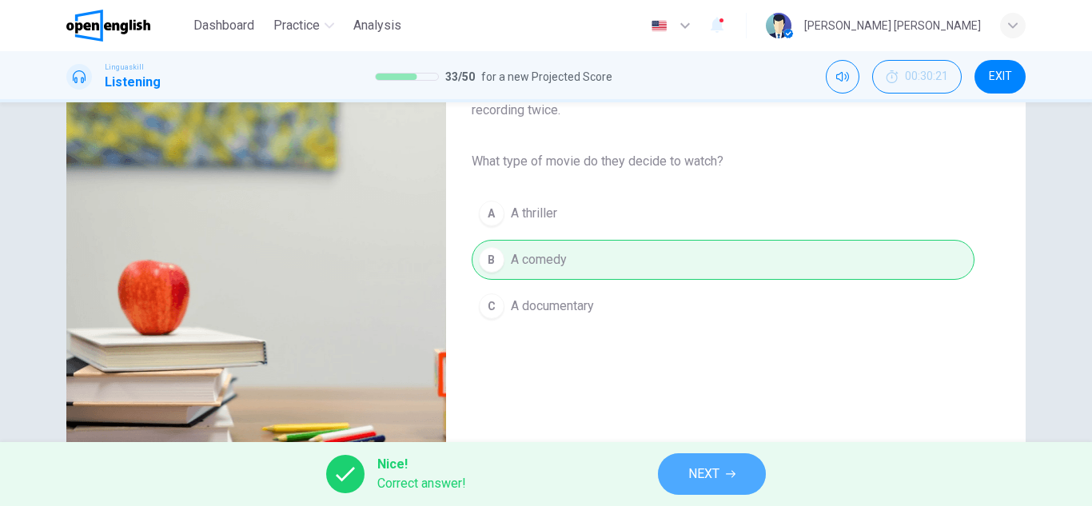
click at [692, 480] on span "NEXT" at bounding box center [704, 474] width 31 height 22
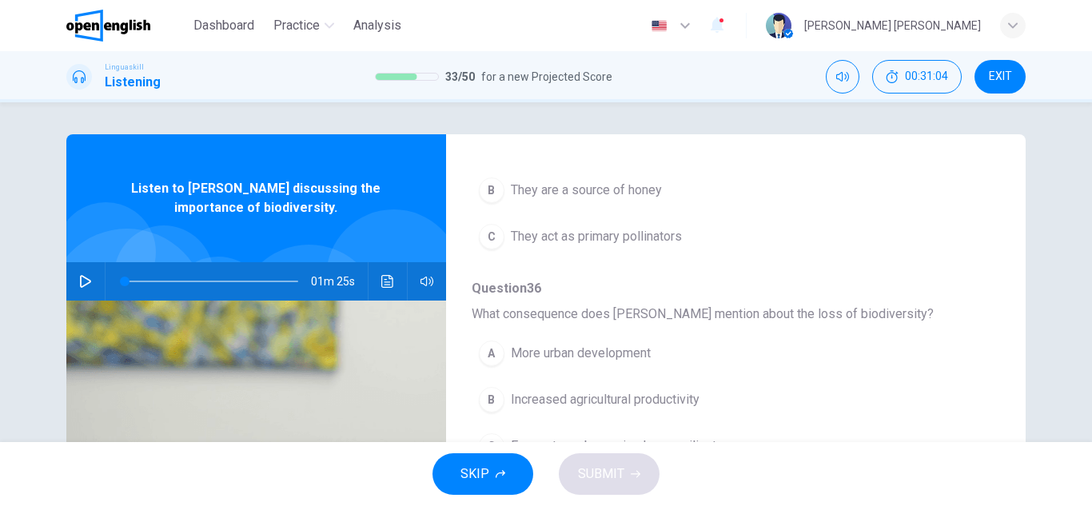
scroll to position [450, 0]
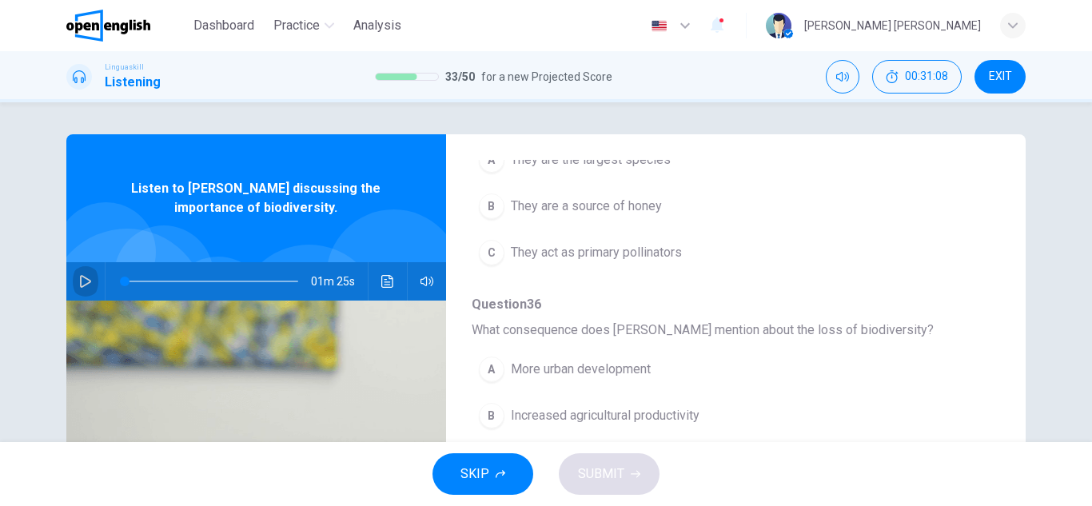
click at [74, 283] on button "button" at bounding box center [86, 281] width 26 height 38
type input "*"
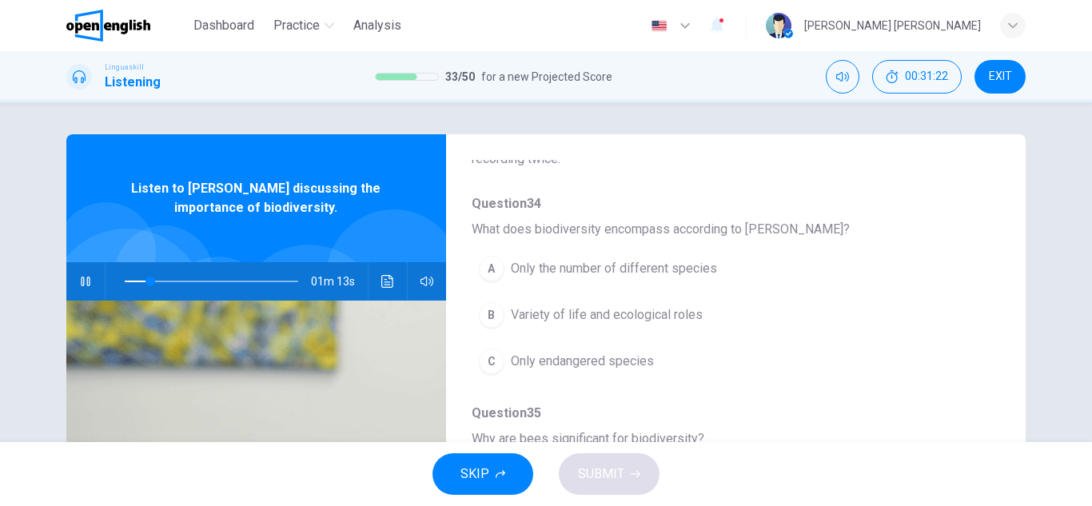
scroll to position [160, 0]
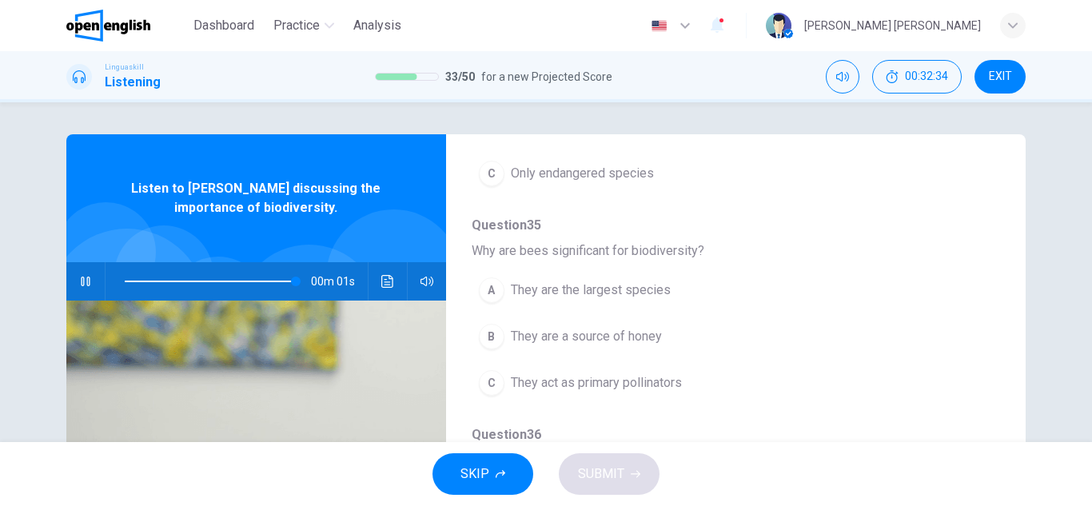
type input "*"
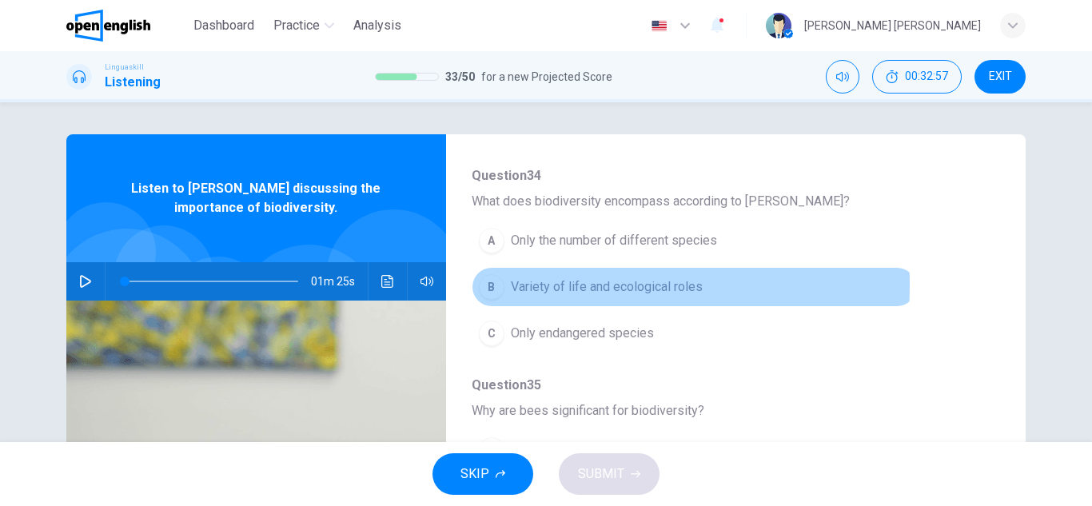
click at [493, 285] on div "B" at bounding box center [492, 287] width 26 height 26
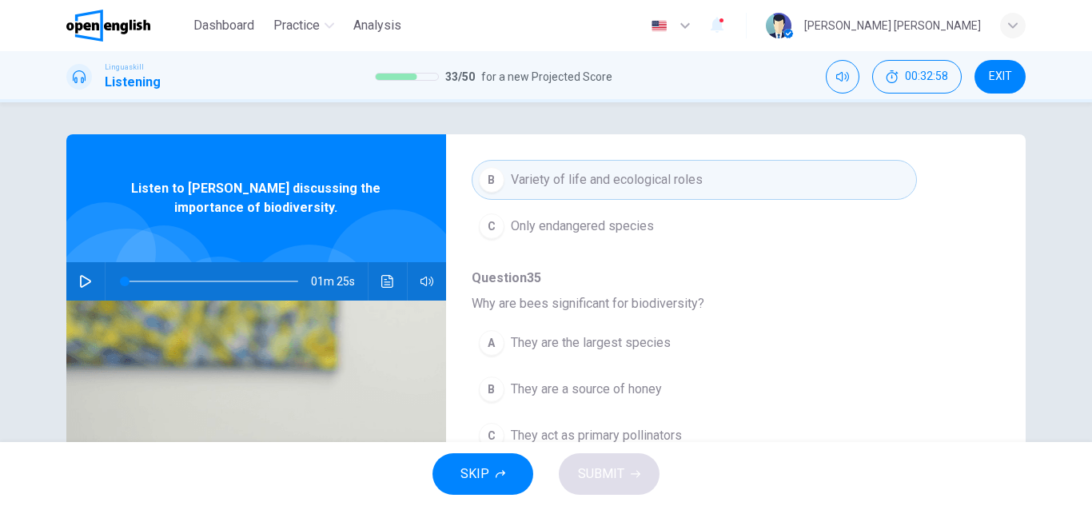
scroll to position [320, 0]
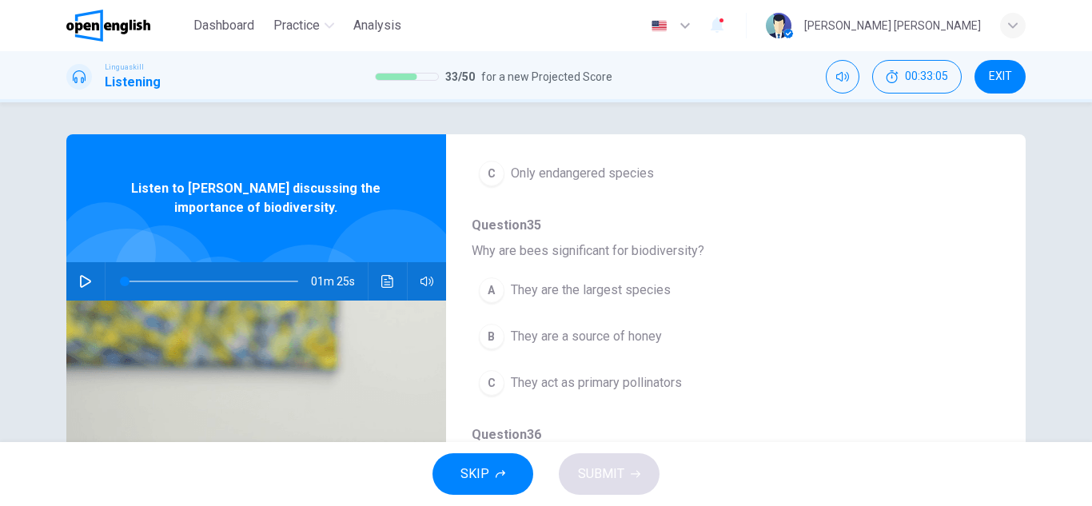
click at [496, 378] on div "C" at bounding box center [492, 383] width 26 height 26
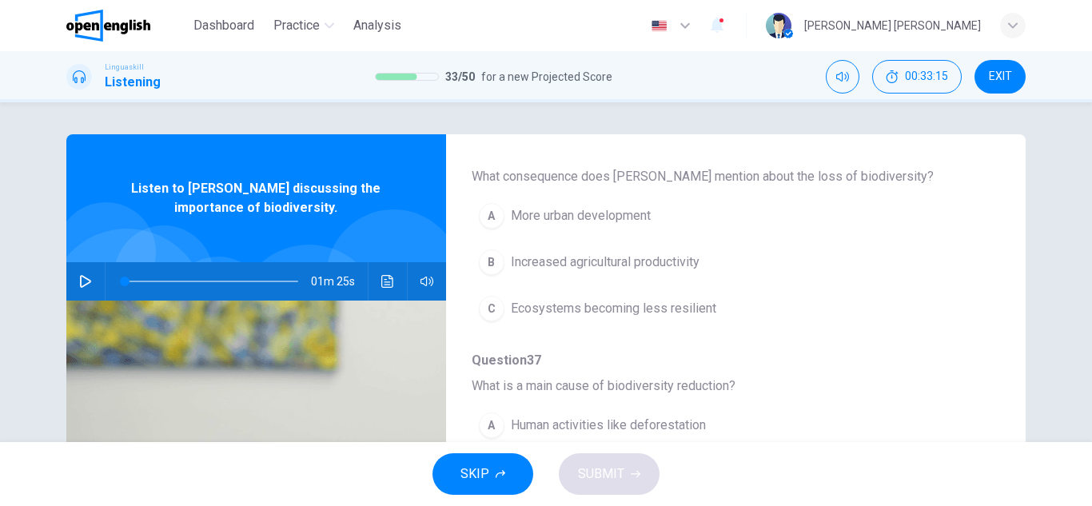
scroll to position [640, 0]
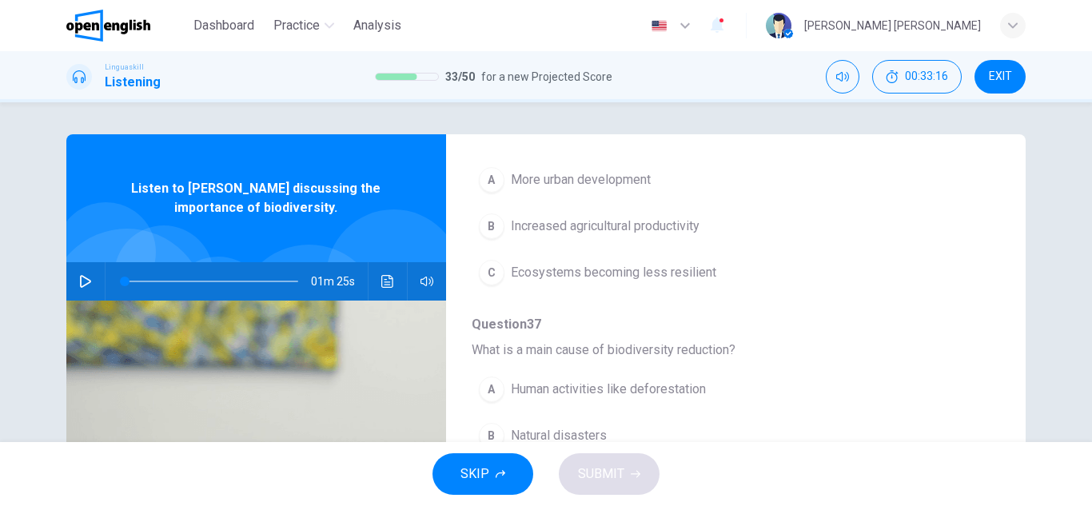
click at [501, 259] on button "C Ecosystems becoming less resilient" at bounding box center [694, 273] width 445 height 40
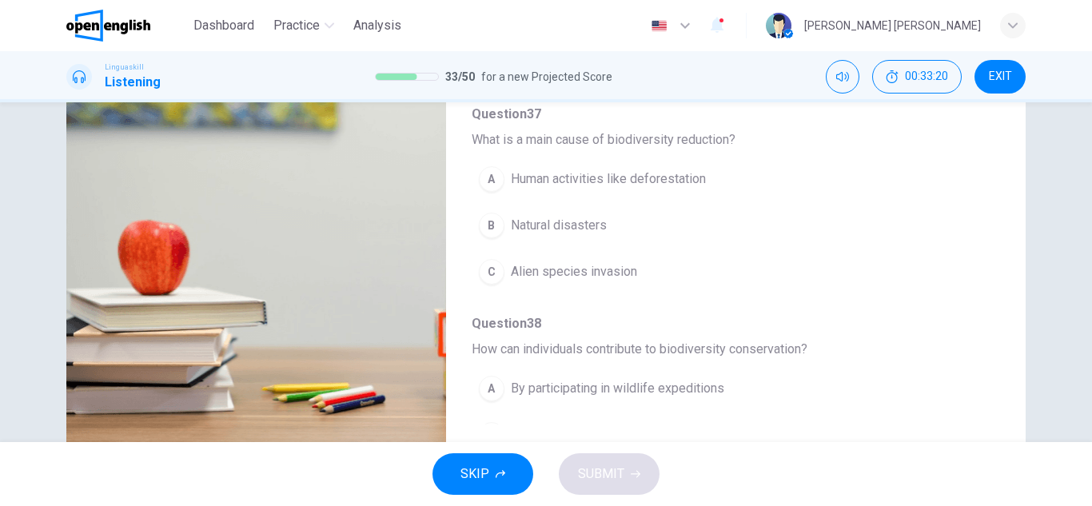
scroll to position [530, 0]
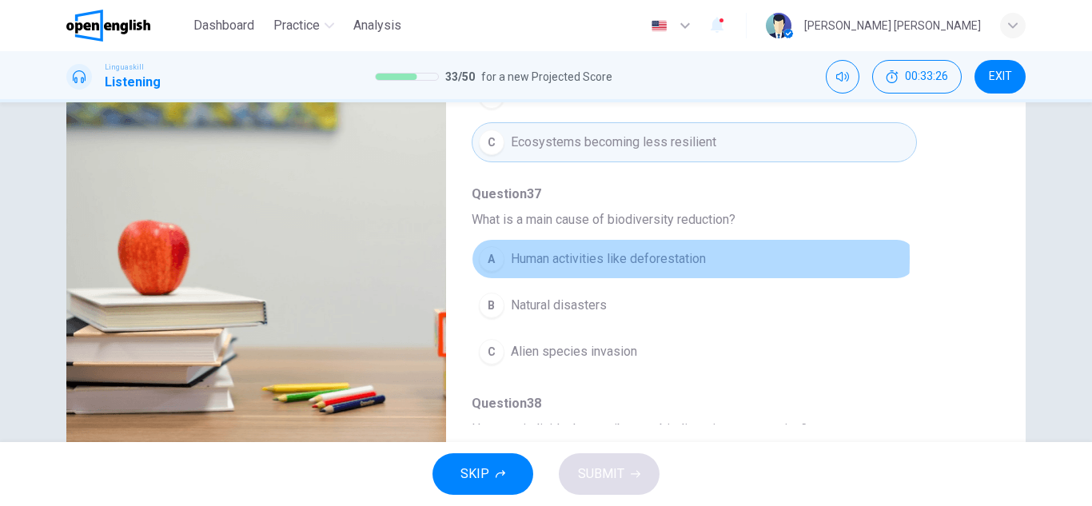
click at [485, 258] on div "A" at bounding box center [492, 259] width 26 height 26
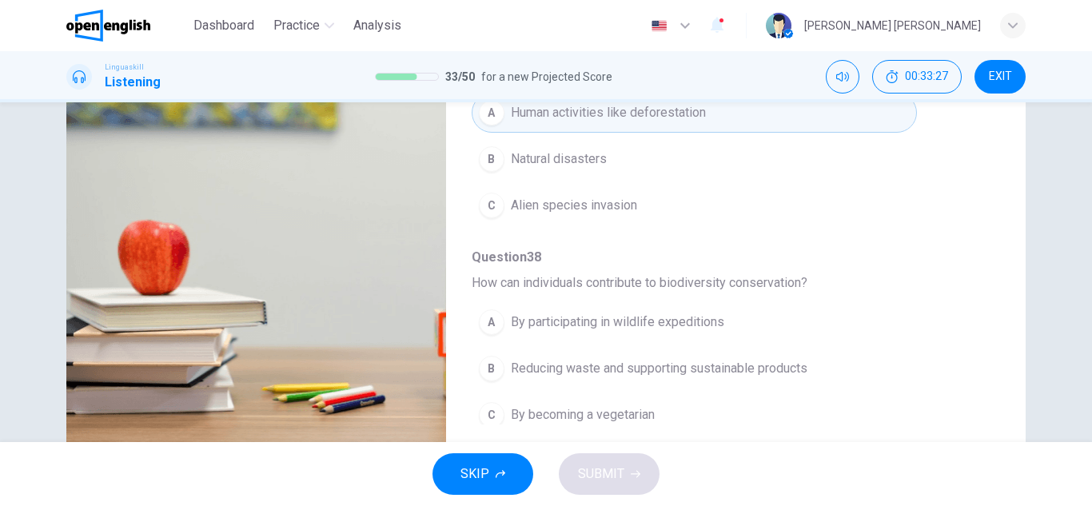
scroll to position [690, 0]
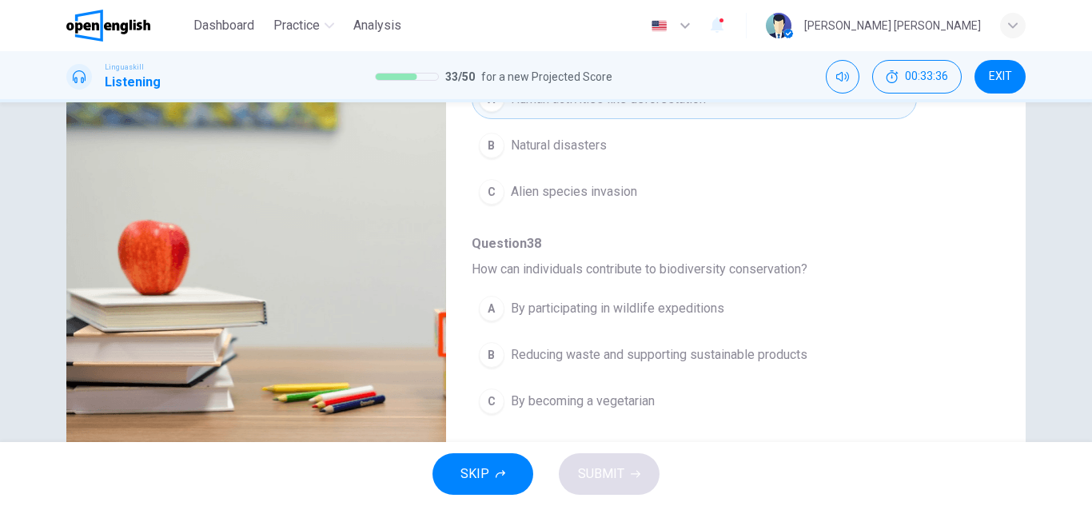
click at [496, 354] on div "B" at bounding box center [492, 355] width 26 height 26
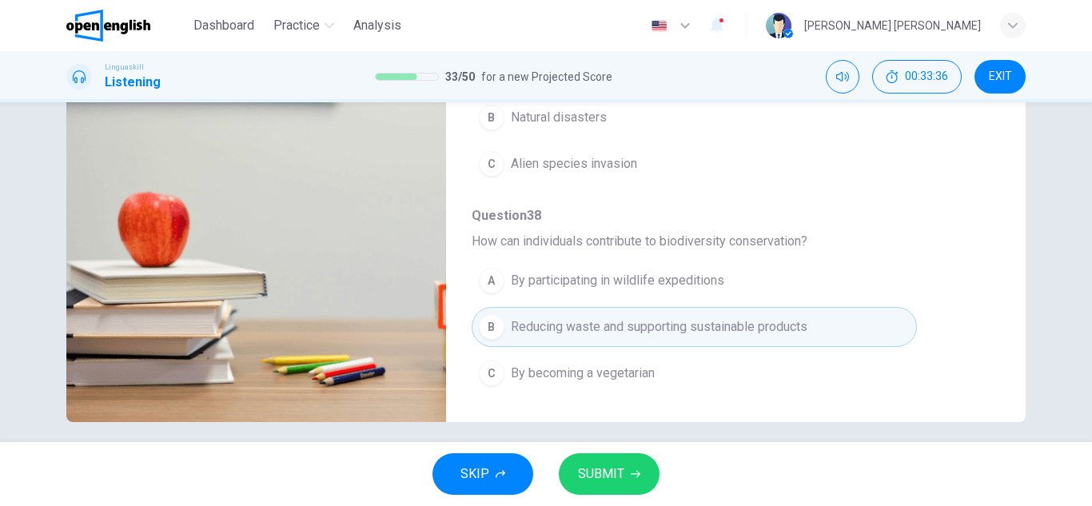
scroll to position [280, 0]
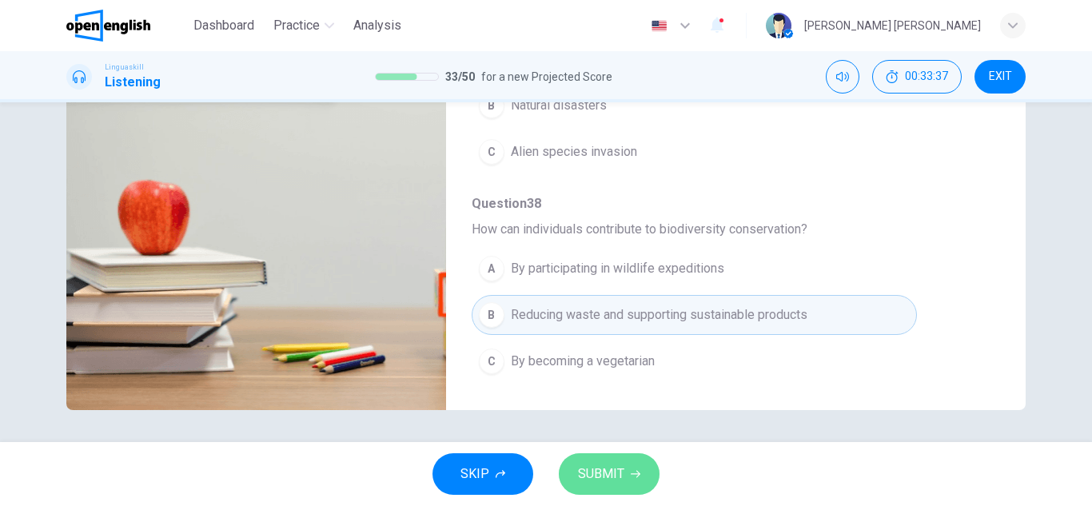
click at [607, 464] on span "SUBMIT" at bounding box center [601, 474] width 46 height 22
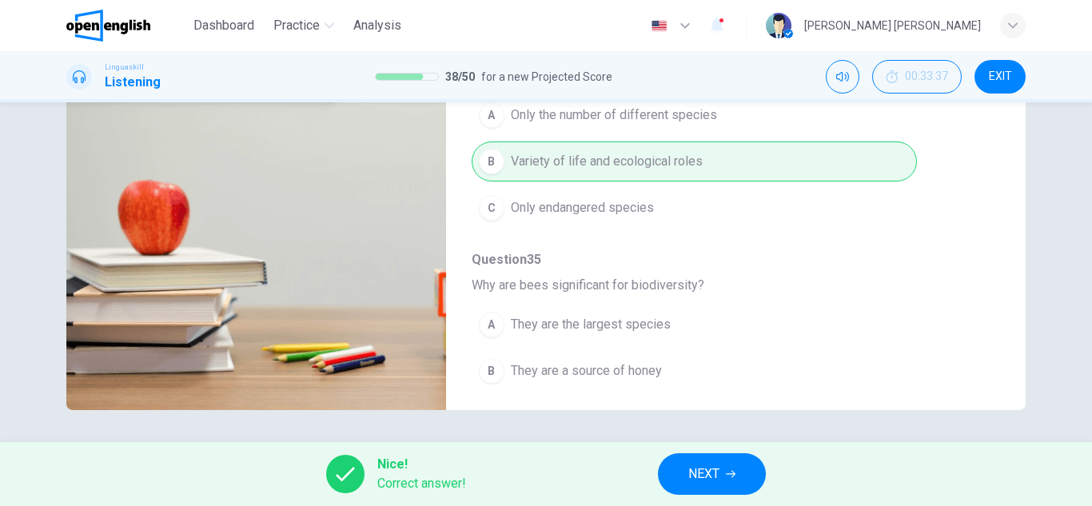
scroll to position [0, 0]
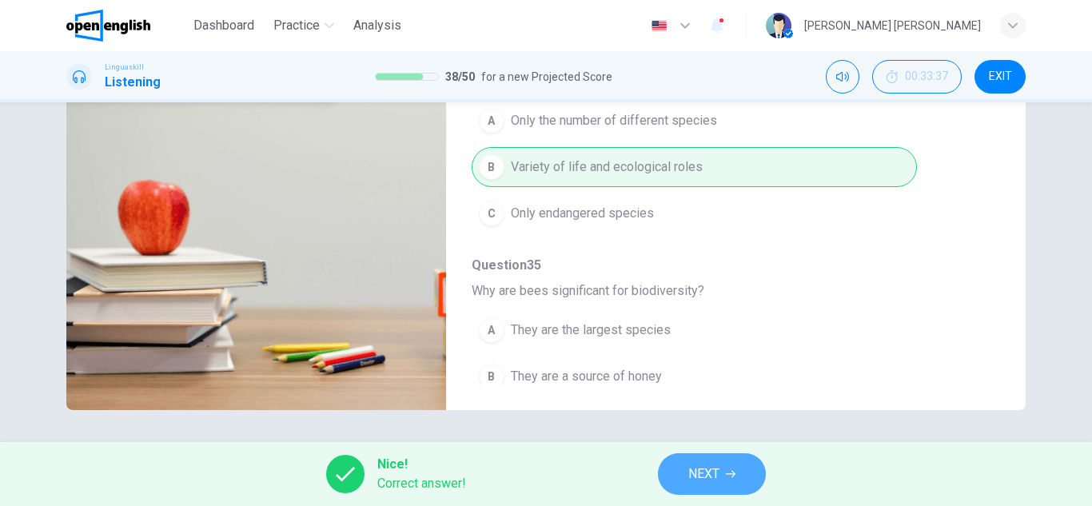
click at [703, 486] on button "NEXT" at bounding box center [712, 474] width 108 height 42
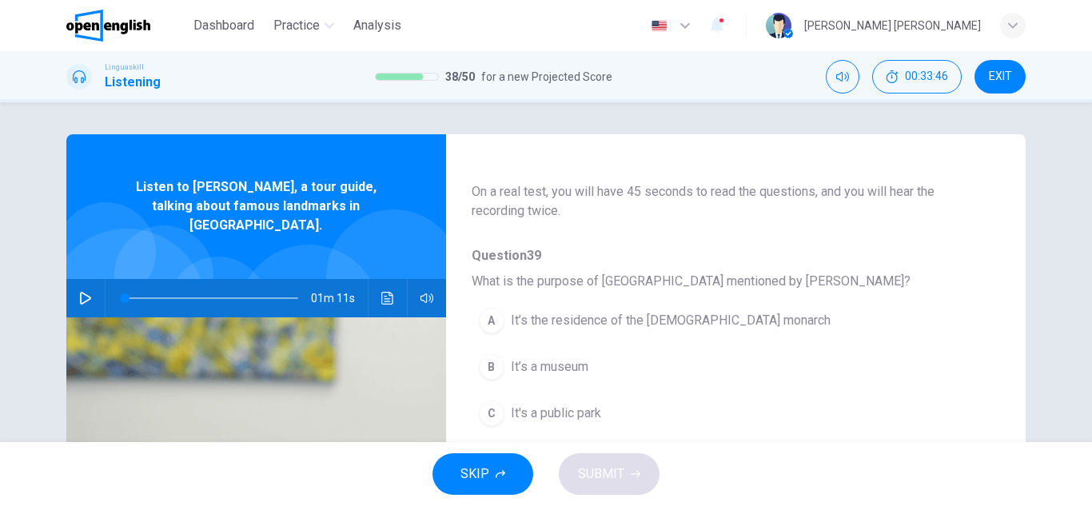
scroll to position [160, 0]
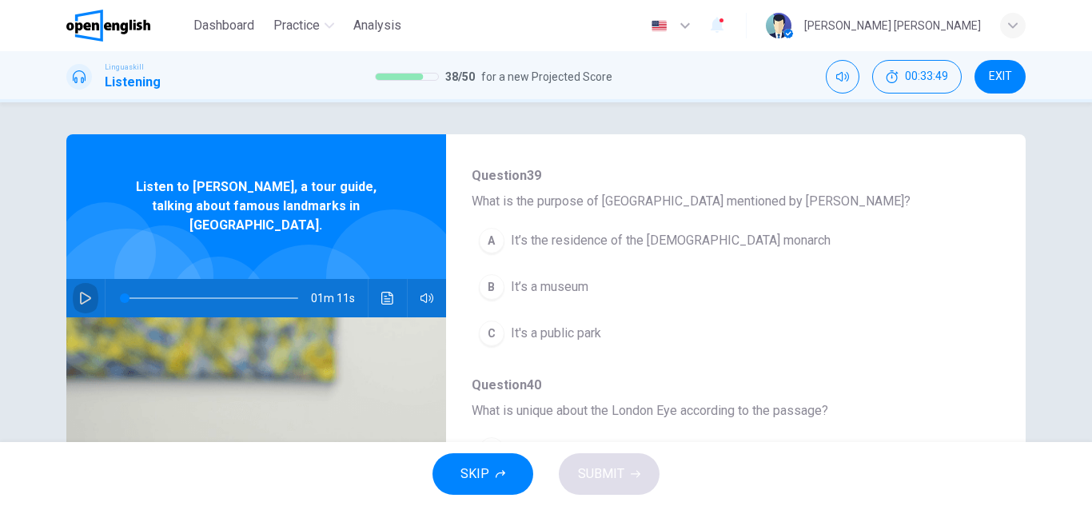
click at [84, 292] on icon "button" at bounding box center [85, 298] width 13 height 13
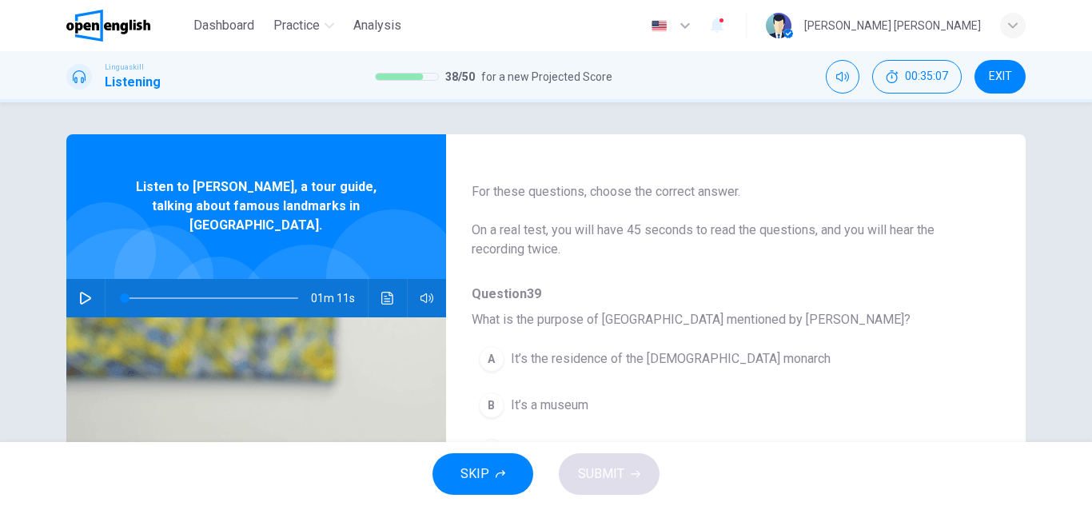
scroll to position [80, 0]
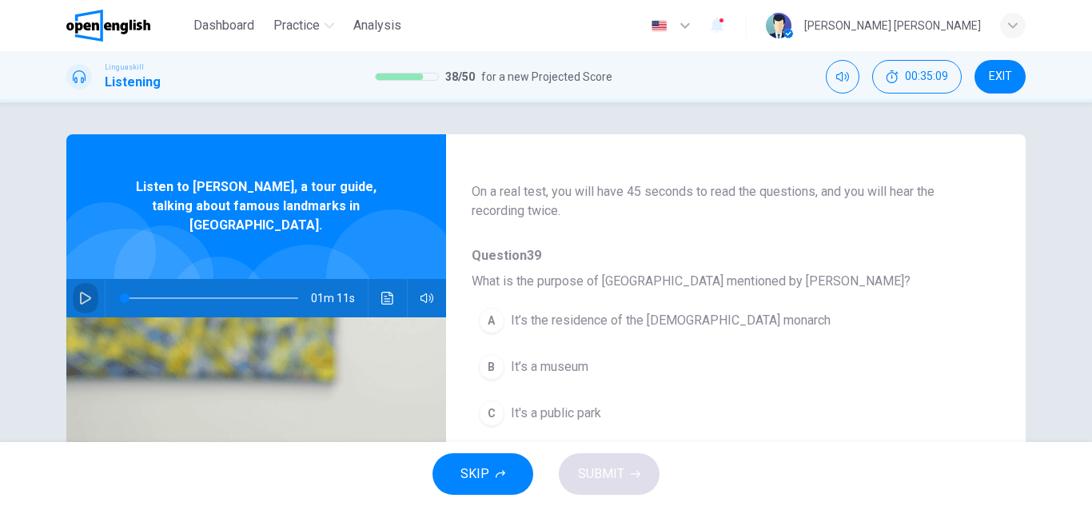
click at [80, 292] on icon "button" at bounding box center [85, 298] width 13 height 13
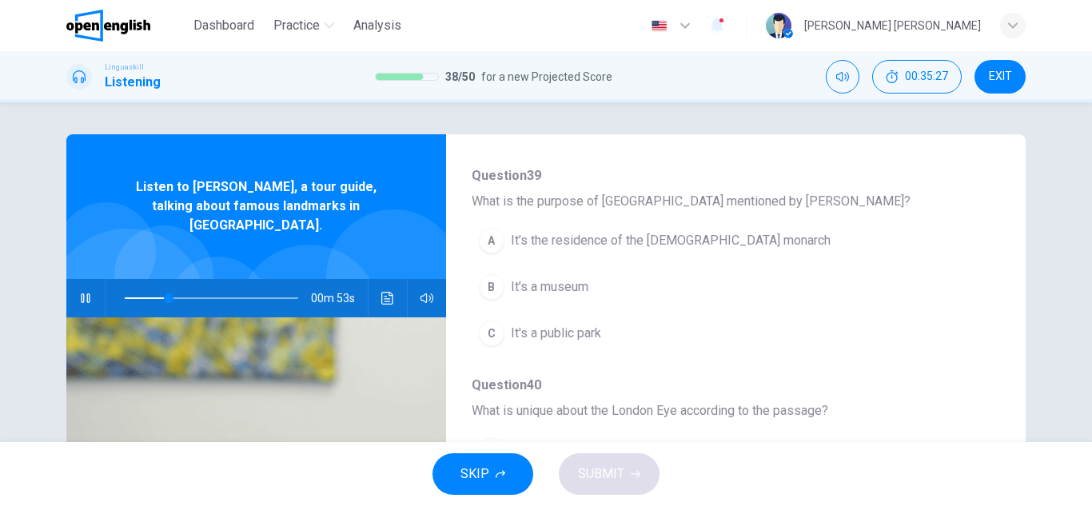
click at [491, 242] on div "A" at bounding box center [492, 241] width 26 height 26
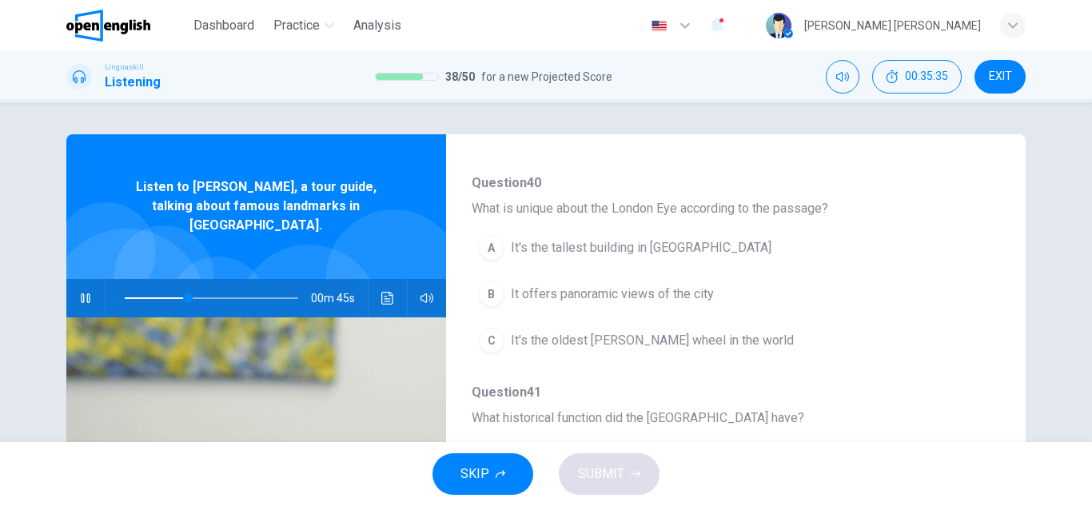
scroll to position [400, 0]
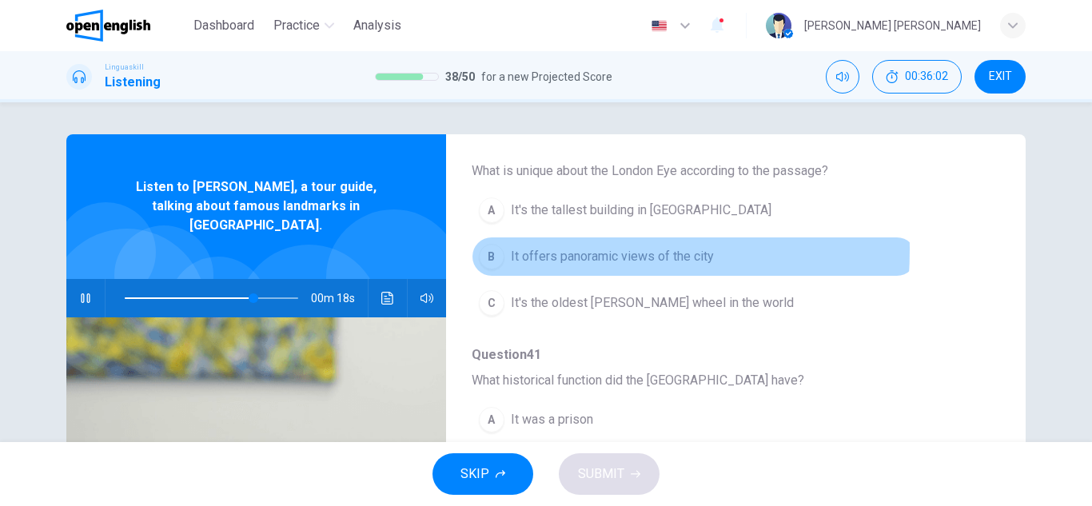
click at [497, 250] on div "B" at bounding box center [492, 257] width 26 height 26
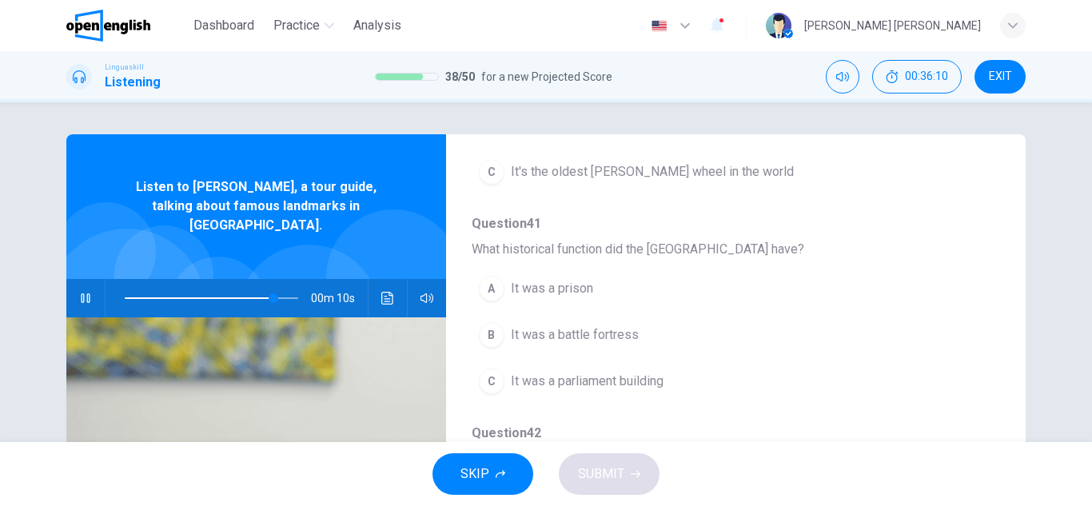
scroll to position [560, 0]
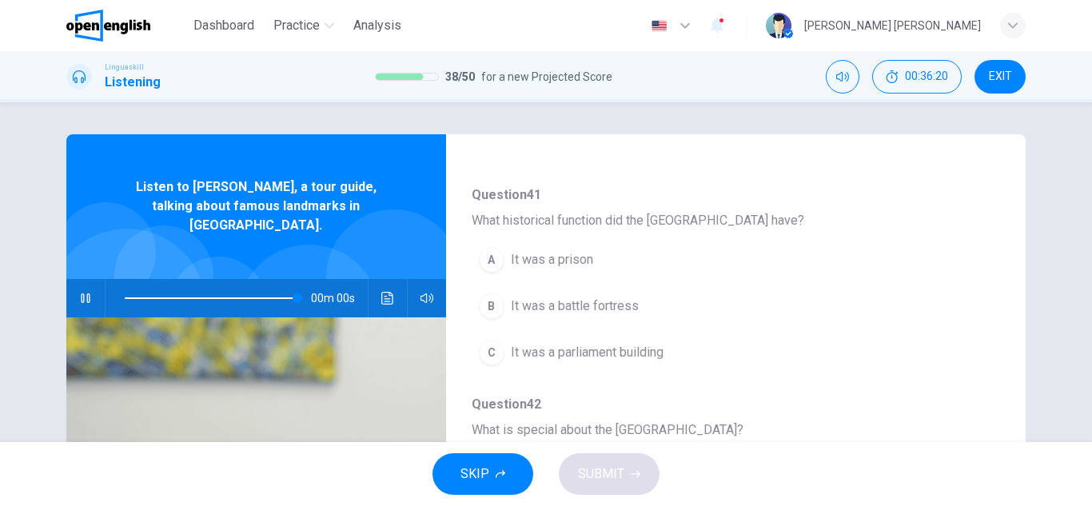
type input "*"
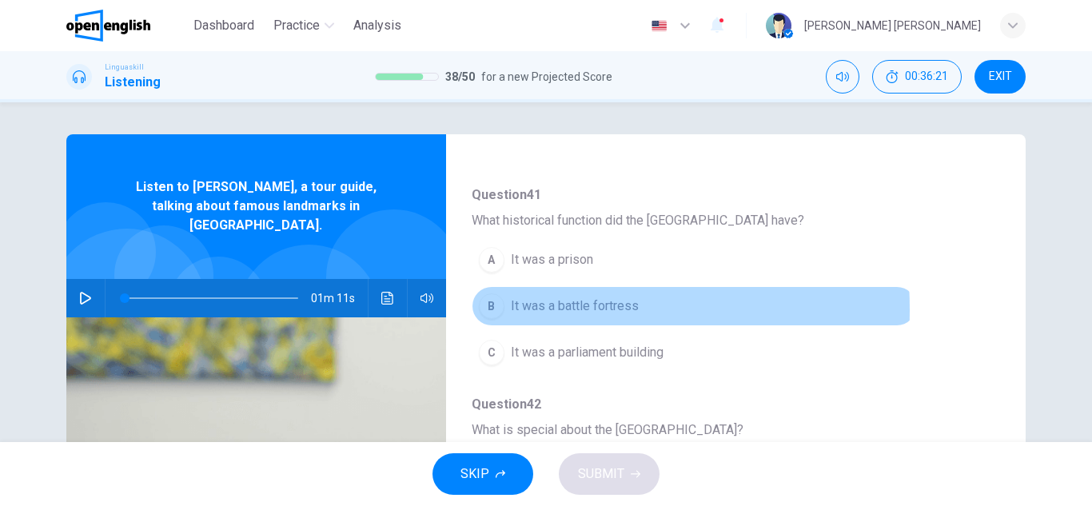
click at [495, 309] on div "B" at bounding box center [492, 306] width 26 height 26
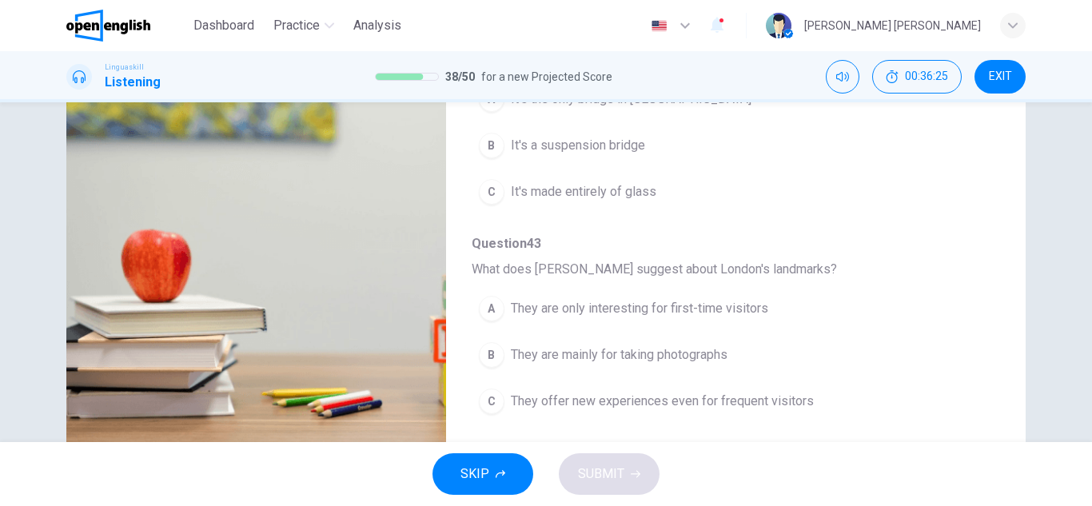
scroll to position [160, 0]
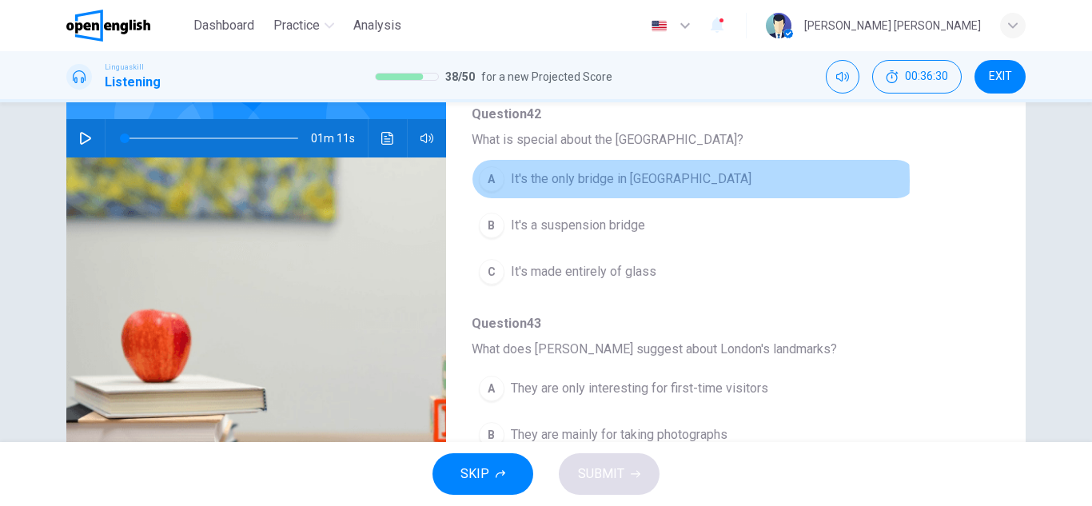
click at [589, 181] on span "It's the only bridge in [GEOGRAPHIC_DATA]" at bounding box center [631, 179] width 241 height 19
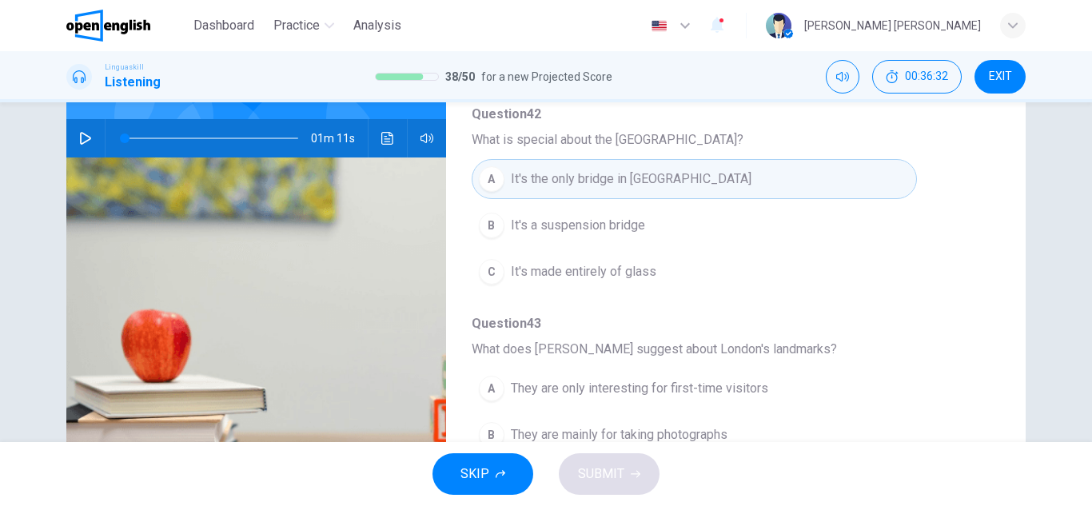
scroll to position [240, 0]
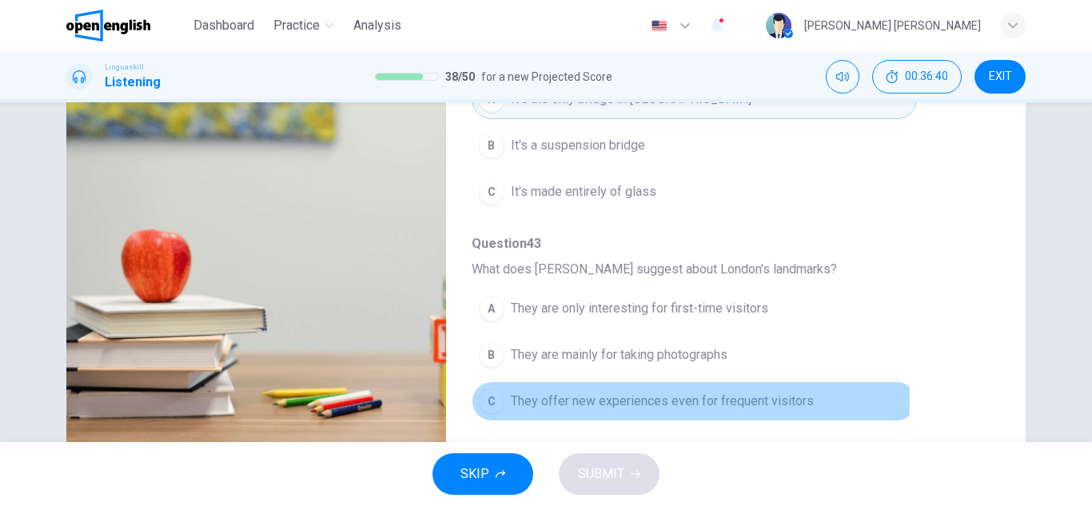
click at [530, 397] on span "They offer new experiences even for frequent visitors" at bounding box center [662, 401] width 303 height 19
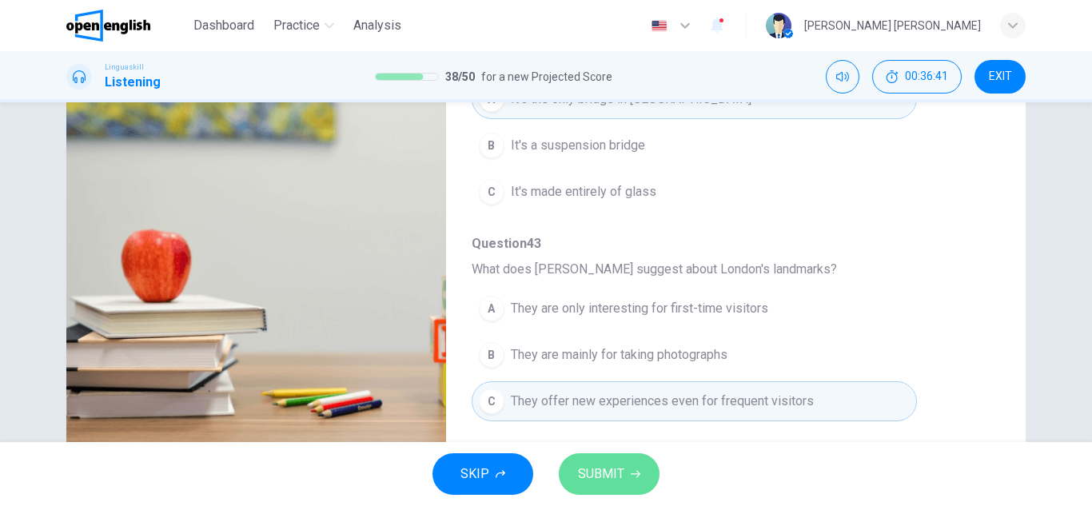
click at [570, 475] on button "SUBMIT" at bounding box center [609, 474] width 101 height 42
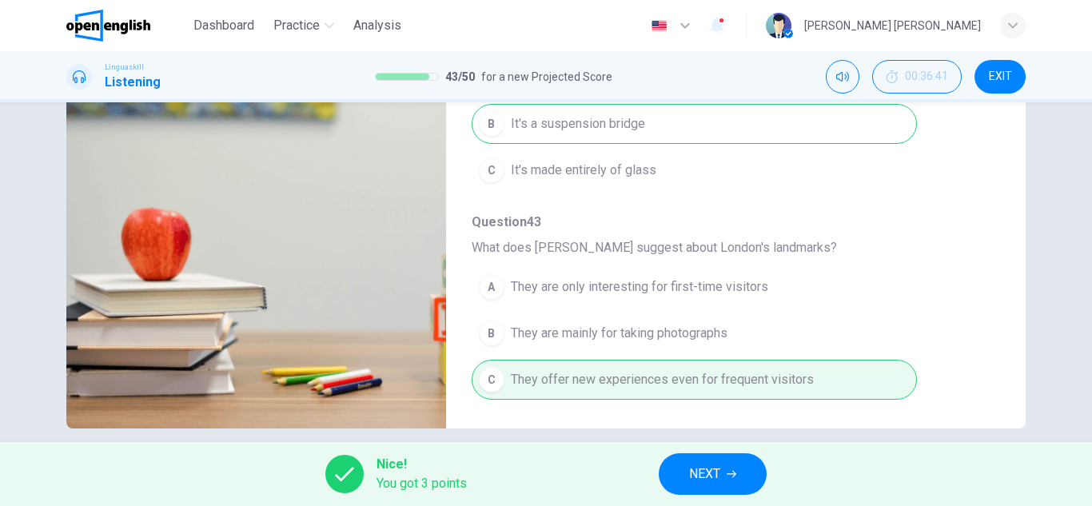
scroll to position [280, 0]
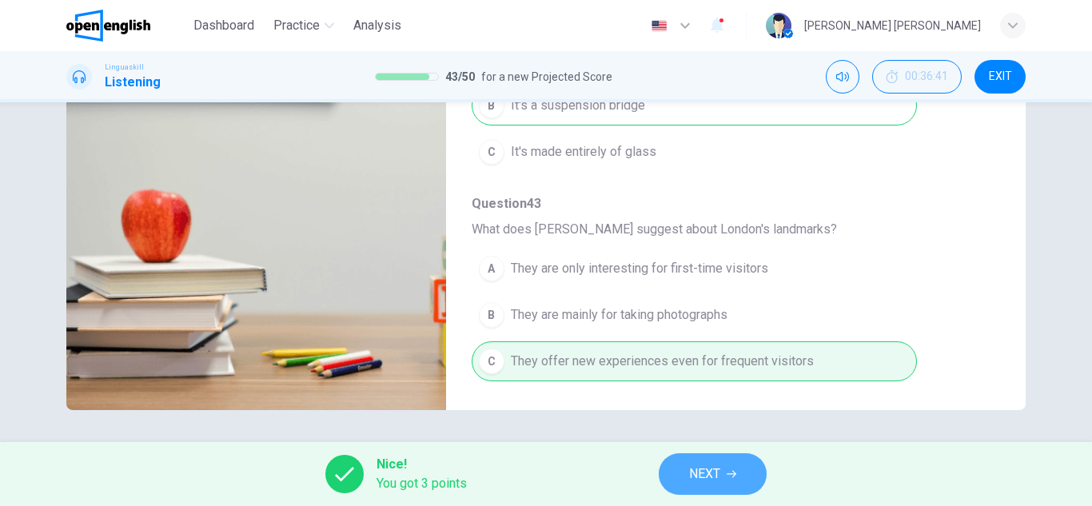
click at [705, 477] on span "NEXT" at bounding box center [704, 474] width 31 height 22
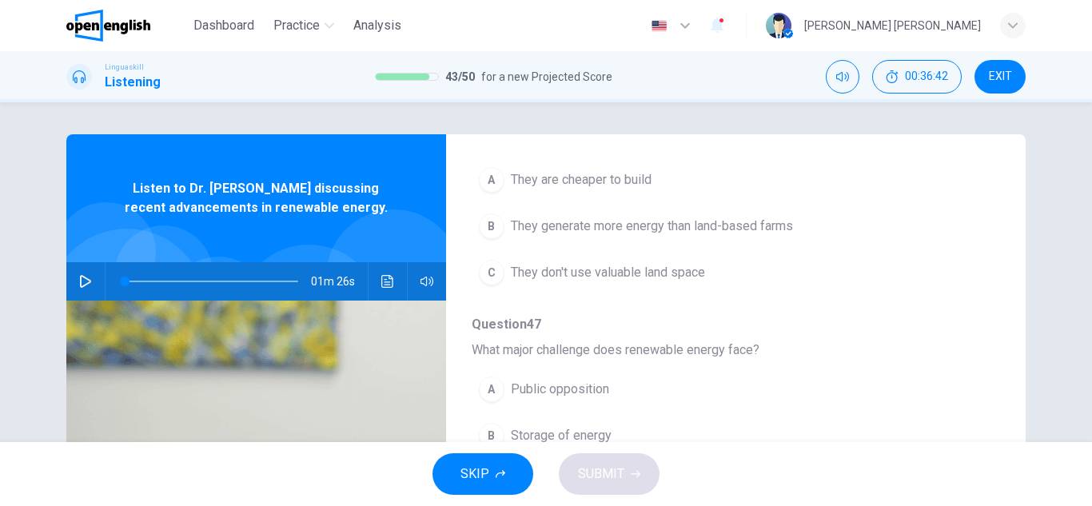
scroll to position [709, 0]
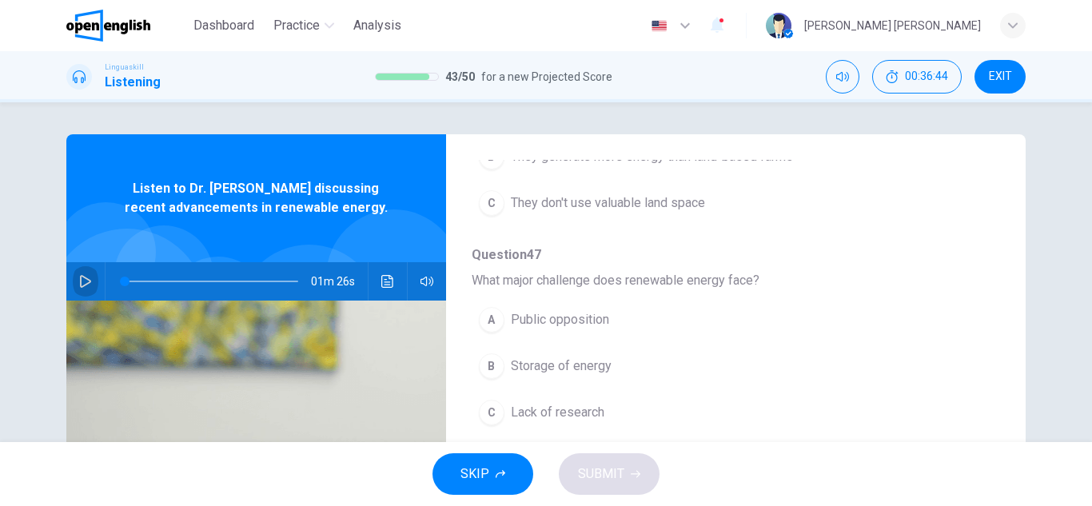
click at [85, 279] on icon "button" at bounding box center [85, 281] width 13 height 13
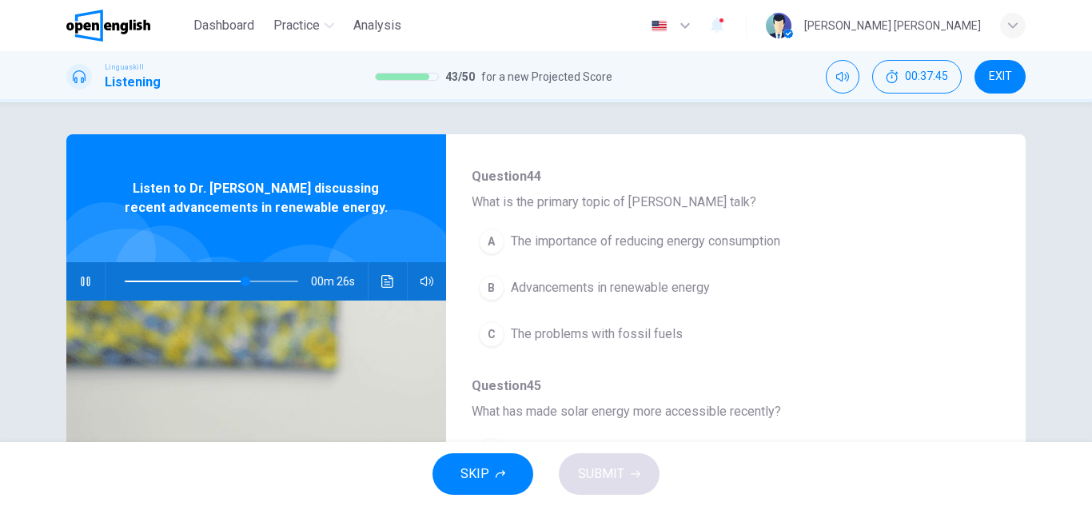
scroll to position [160, 0]
click at [496, 246] on div "A" at bounding box center [492, 241] width 26 height 26
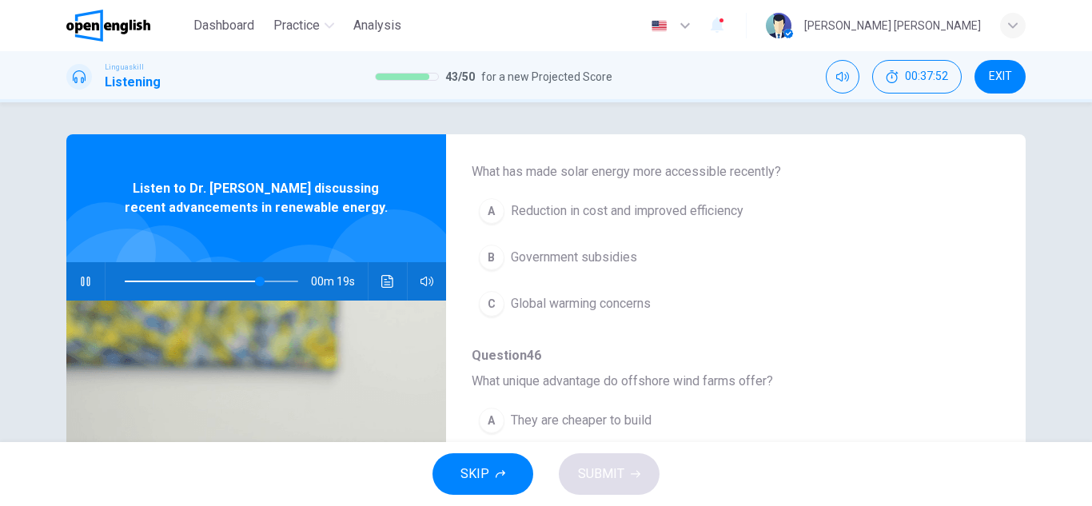
scroll to position [400, 0]
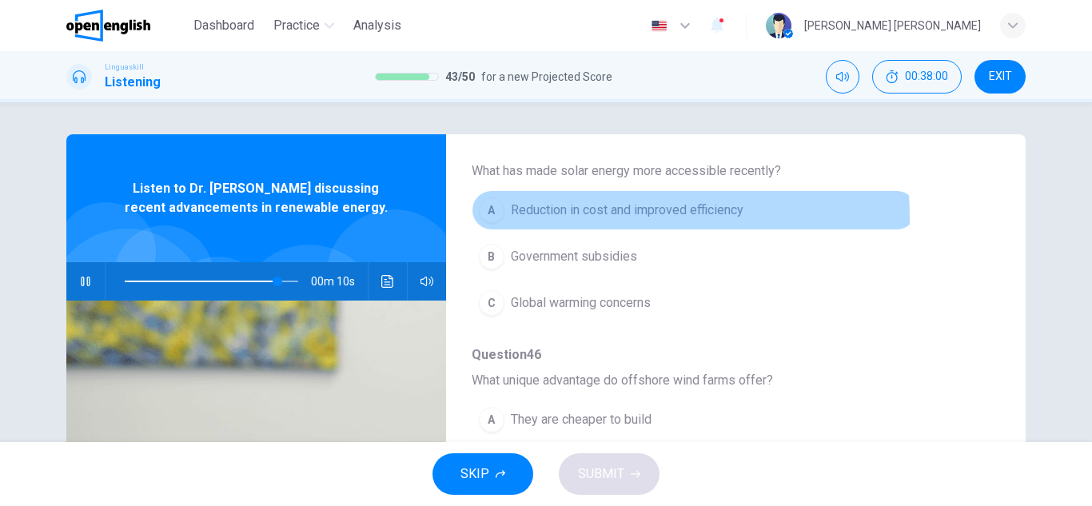
click at [504, 220] on button "A Reduction in cost and improved efficiency" at bounding box center [694, 210] width 445 height 40
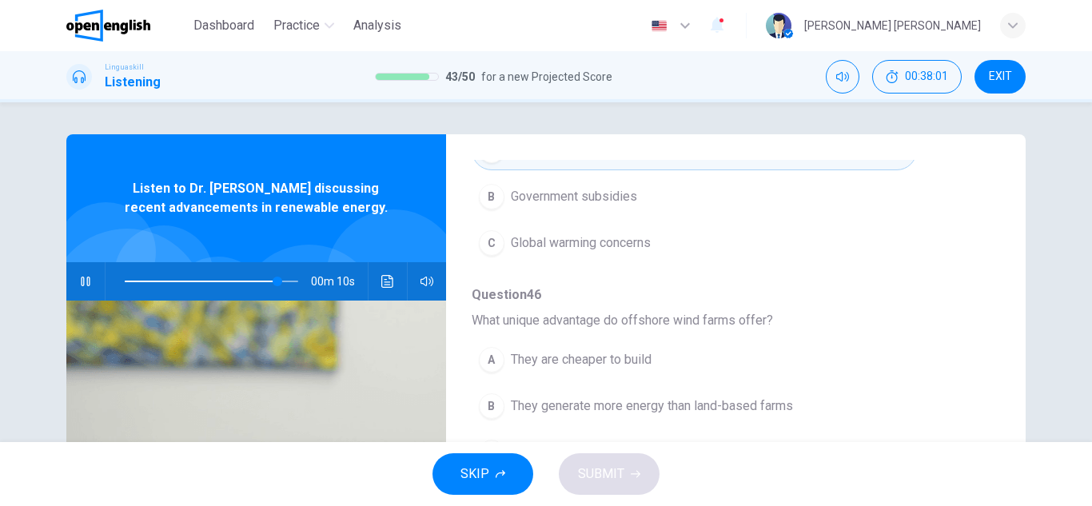
scroll to position [560, 0]
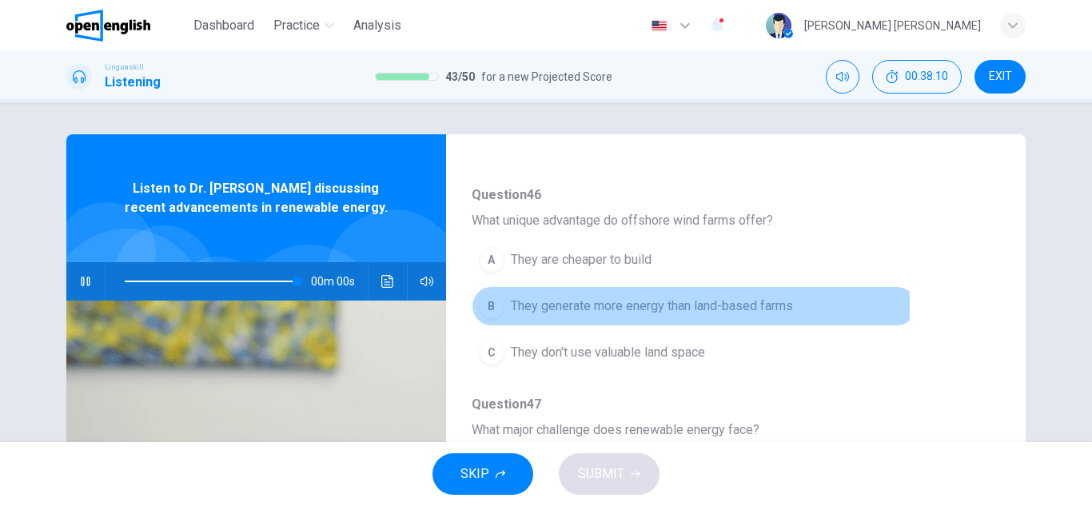
type input "*"
click at [485, 305] on div "B" at bounding box center [492, 306] width 26 height 26
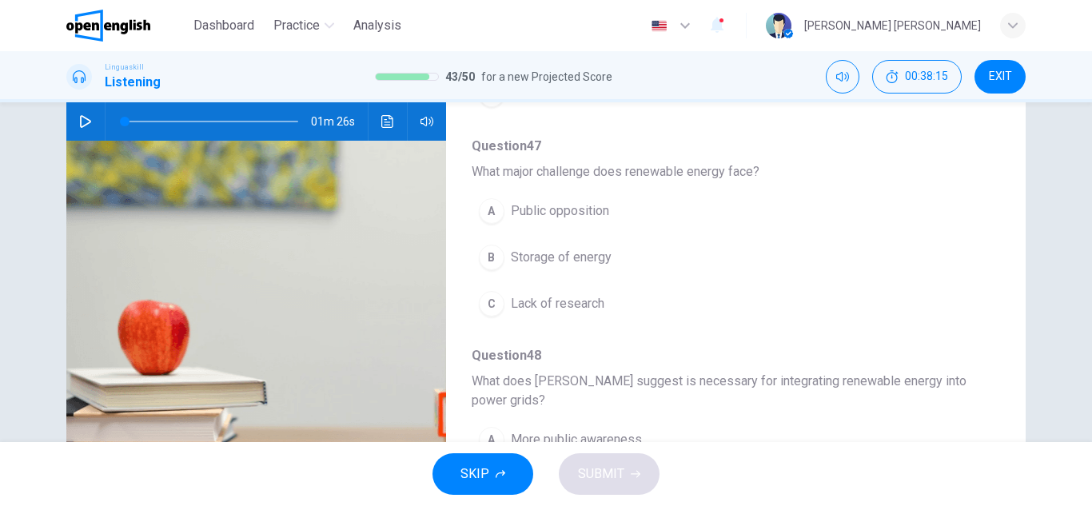
scroll to position [629, 0]
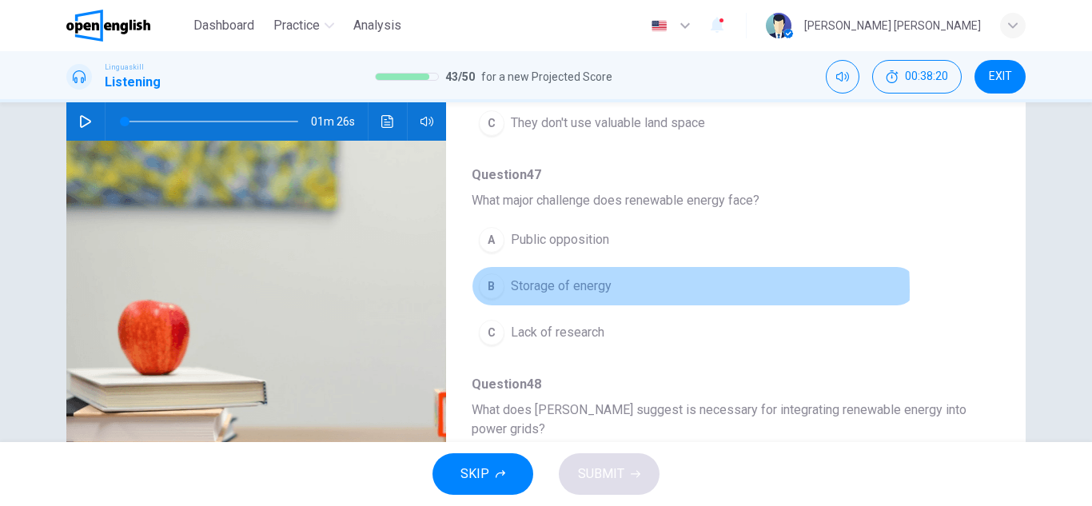
click at [511, 290] on span "Storage of energy" at bounding box center [561, 286] width 101 height 19
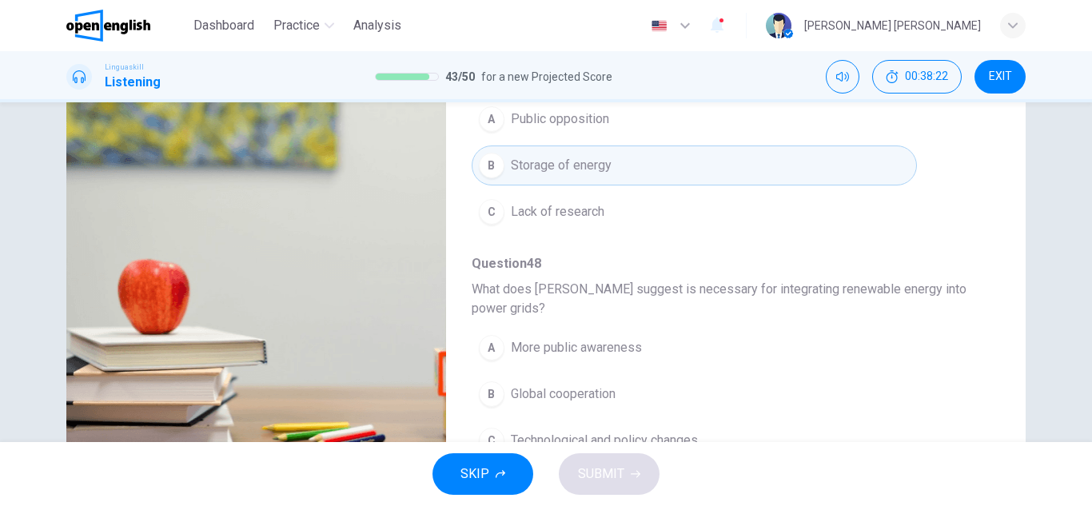
scroll to position [280, 0]
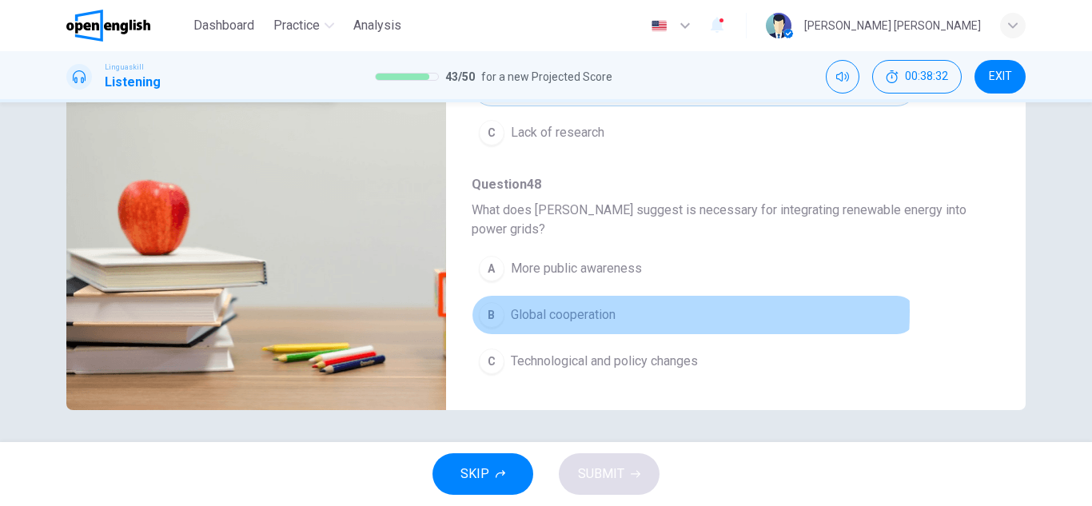
click at [519, 311] on span "Global cooperation" at bounding box center [563, 314] width 105 height 19
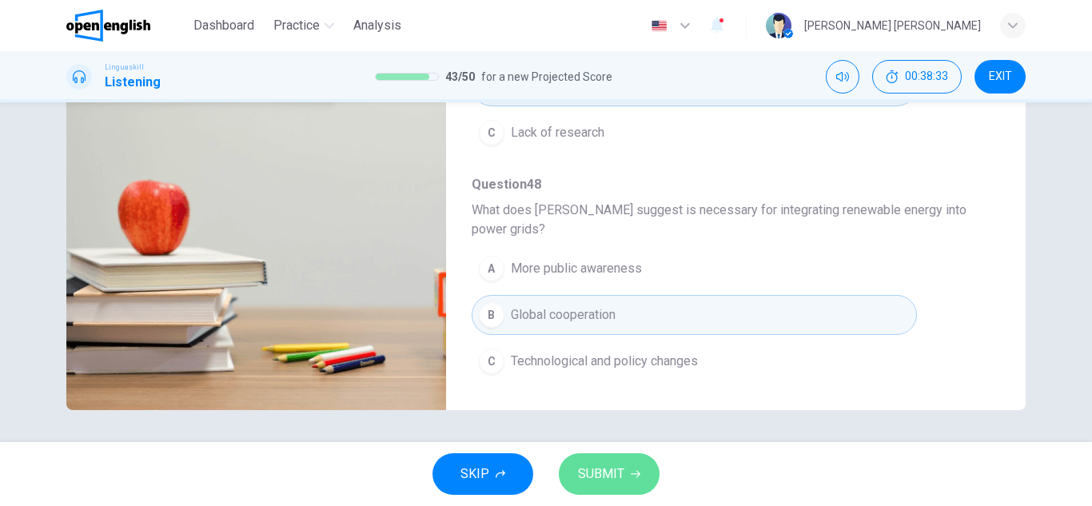
click at [603, 465] on span "SUBMIT" at bounding box center [601, 474] width 46 height 22
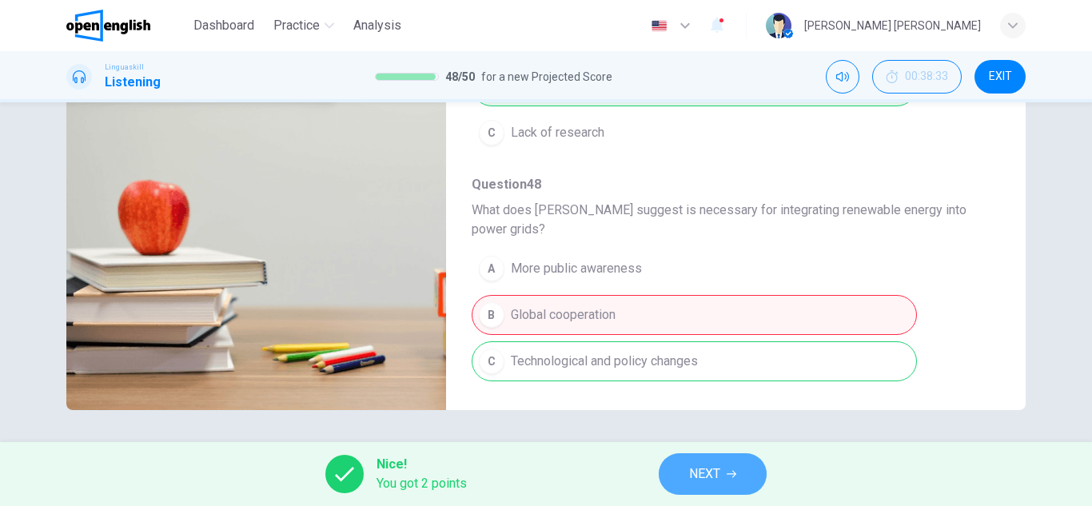
click at [715, 479] on span "NEXT" at bounding box center [704, 474] width 31 height 22
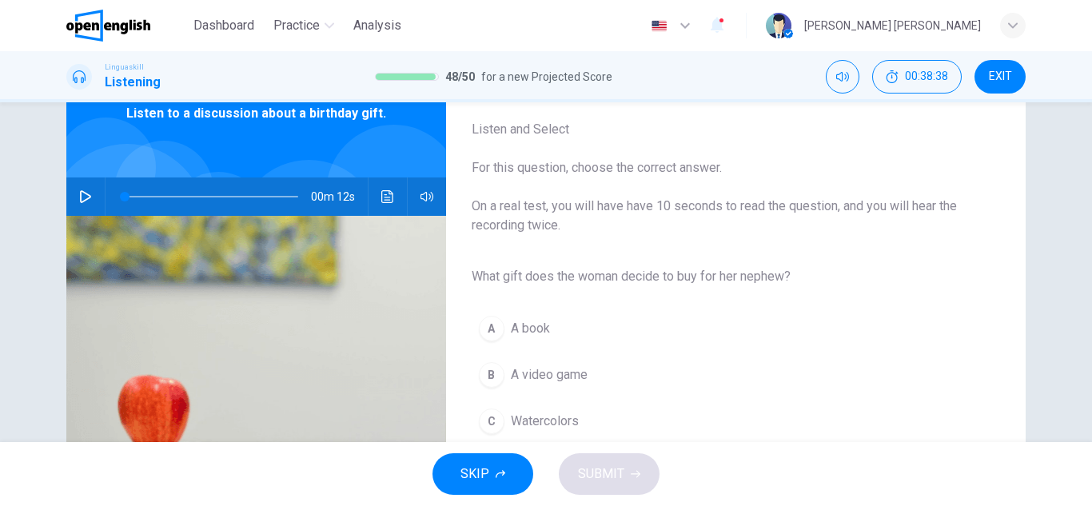
scroll to position [120, 0]
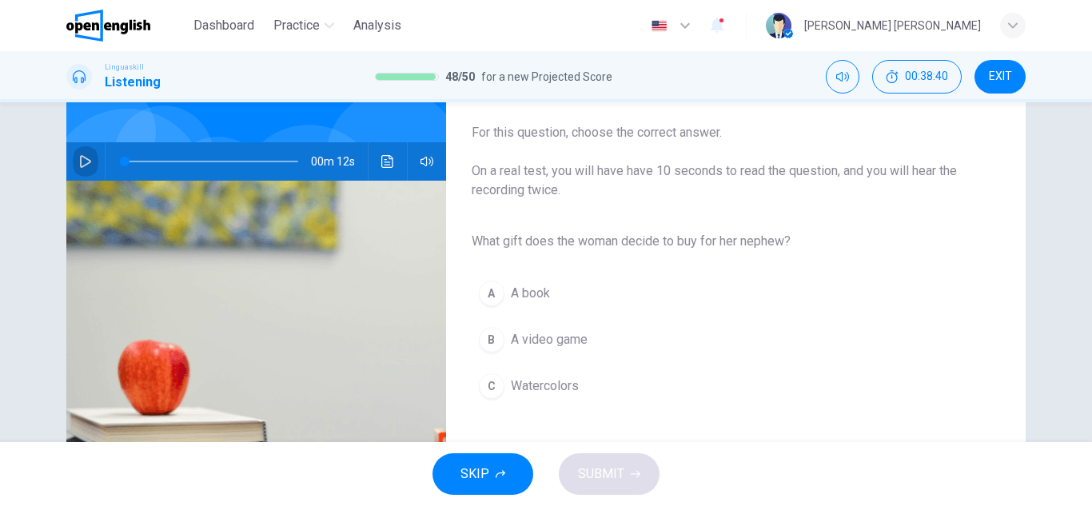
click at [83, 161] on icon "button" at bounding box center [85, 161] width 13 height 13
type input "*"
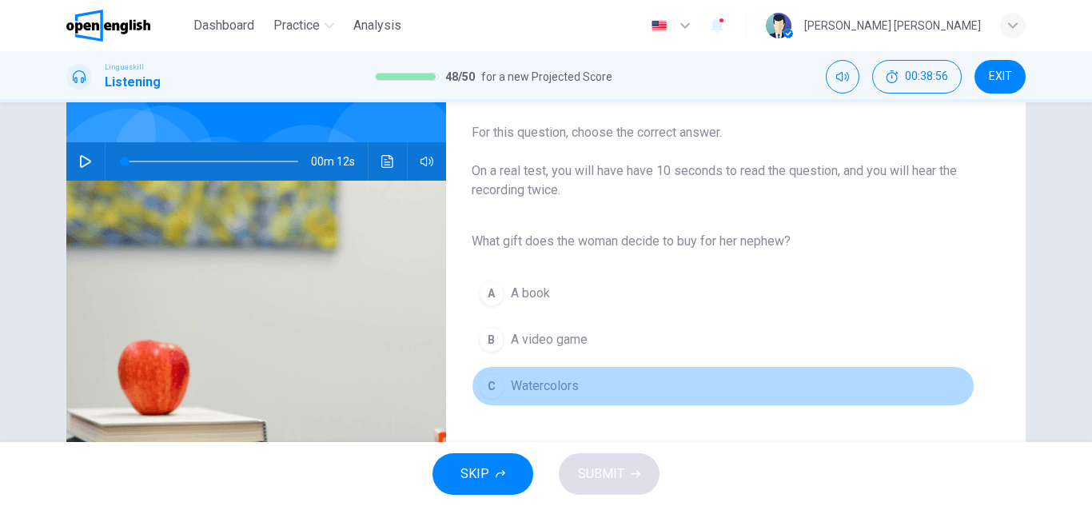
click at [549, 390] on span "Watercolors" at bounding box center [545, 386] width 68 height 19
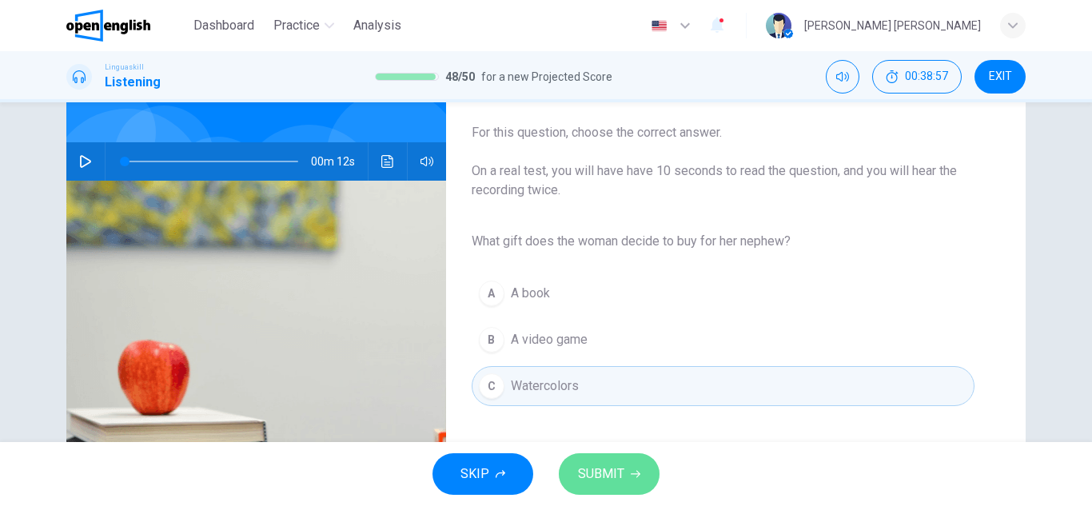
click at [605, 469] on span "SUBMIT" at bounding box center [601, 474] width 46 height 22
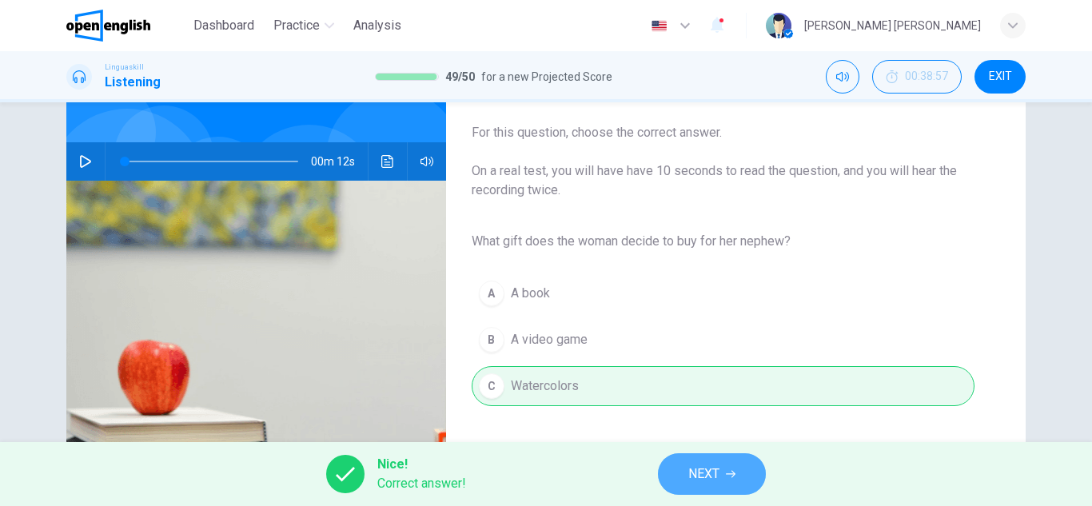
click at [693, 476] on span "NEXT" at bounding box center [704, 474] width 31 height 22
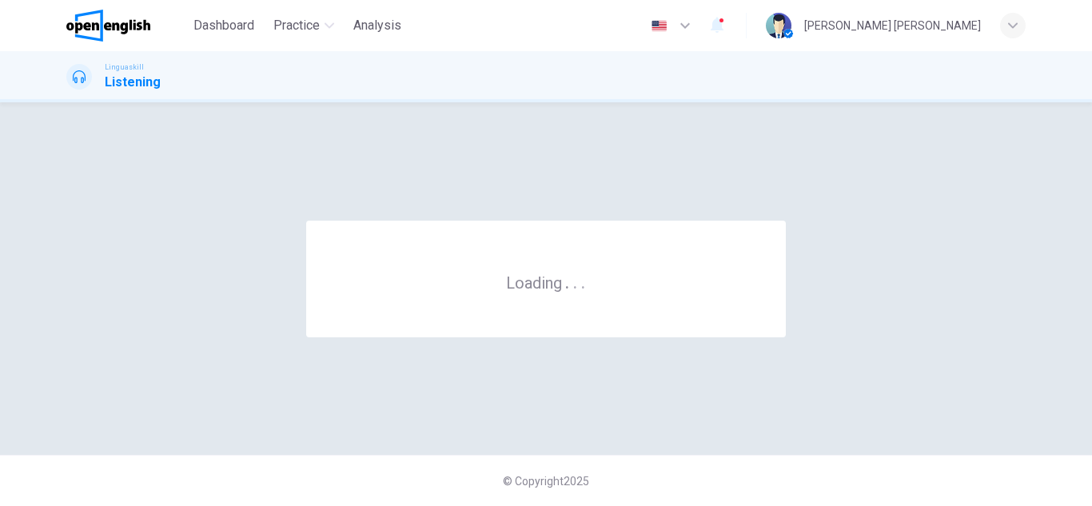
scroll to position [0, 0]
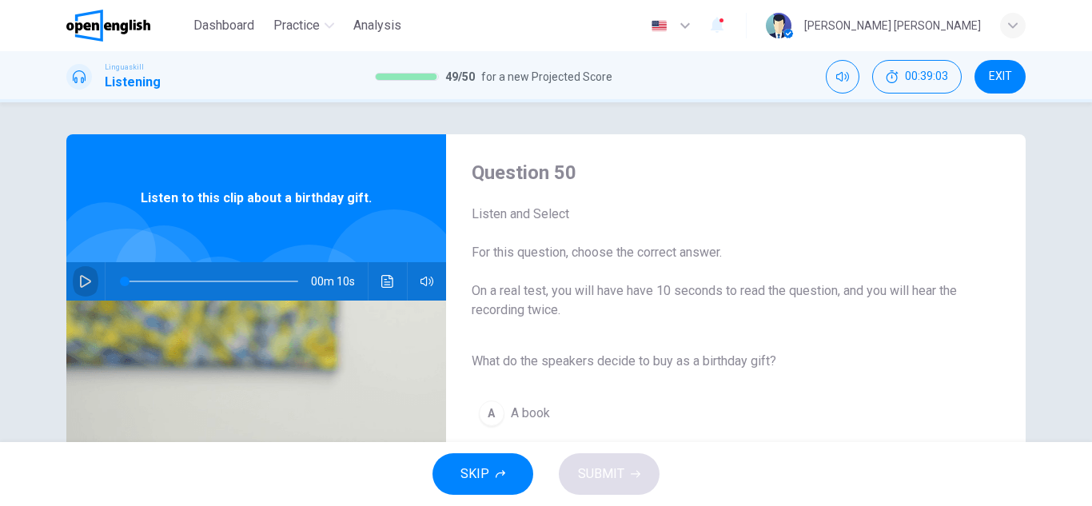
click at [73, 277] on button "button" at bounding box center [86, 281] width 26 height 38
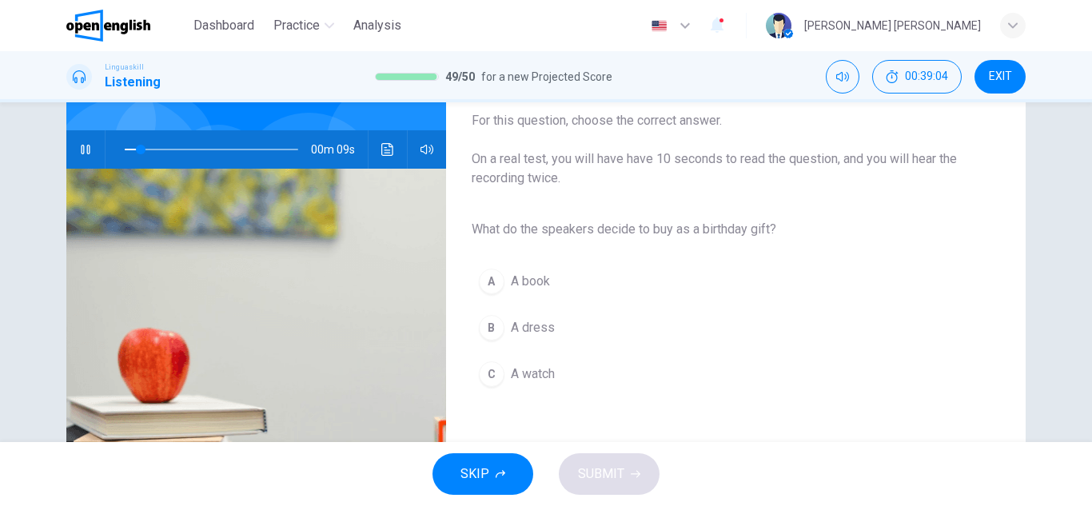
scroll to position [160, 0]
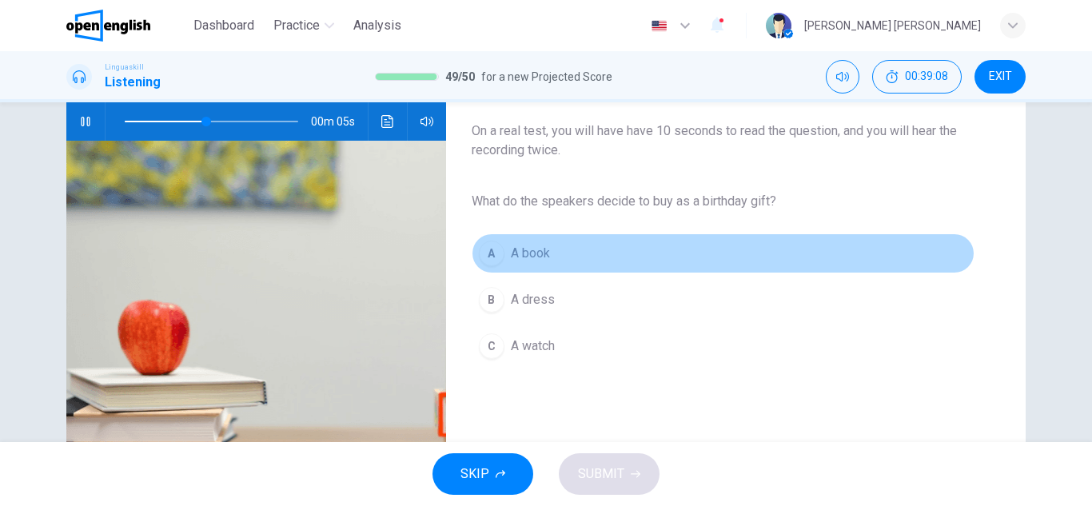
click at [505, 255] on button "A A book" at bounding box center [723, 254] width 503 height 40
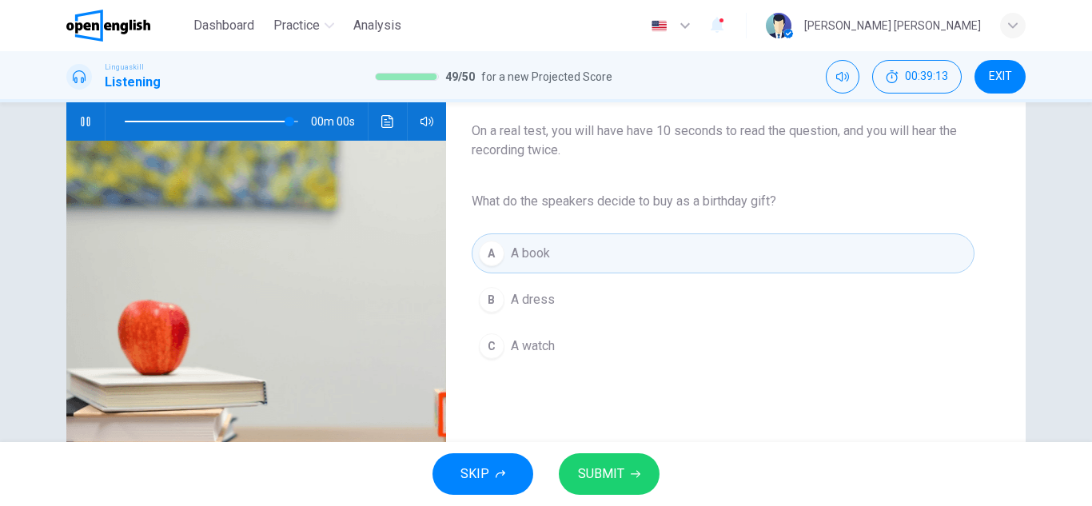
type input "*"
click at [621, 483] on span "SUBMIT" at bounding box center [601, 474] width 46 height 22
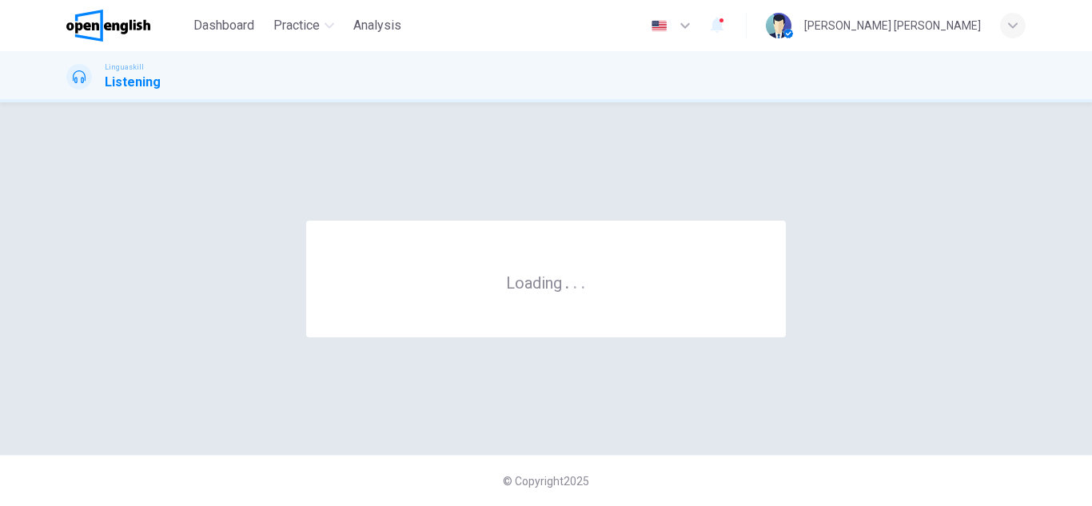
scroll to position [0, 0]
